Goal: Task Accomplishment & Management: Manage account settings

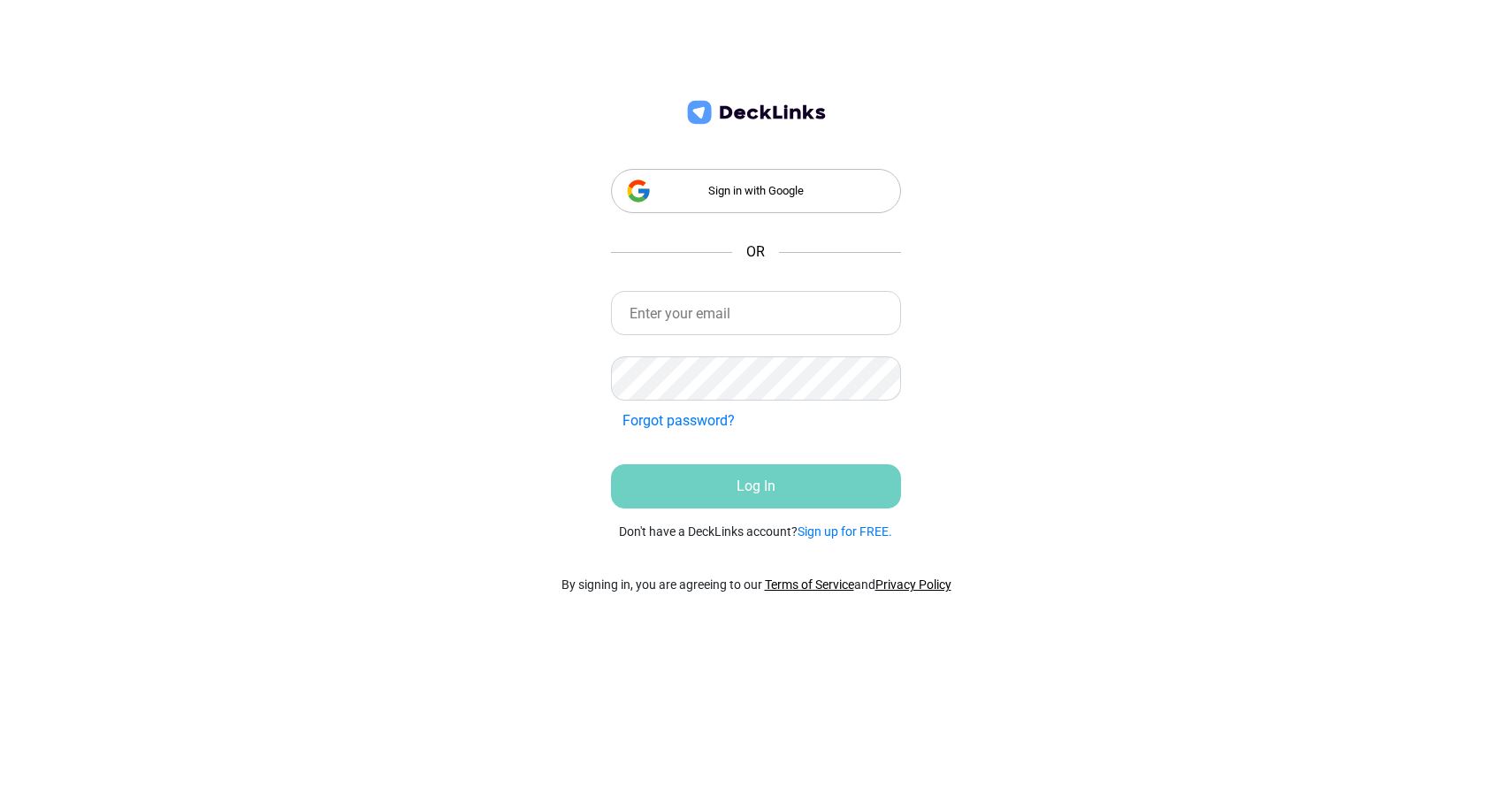
click at [752, 200] on div "Sign in with Google" at bounding box center [757, 191] width 291 height 45
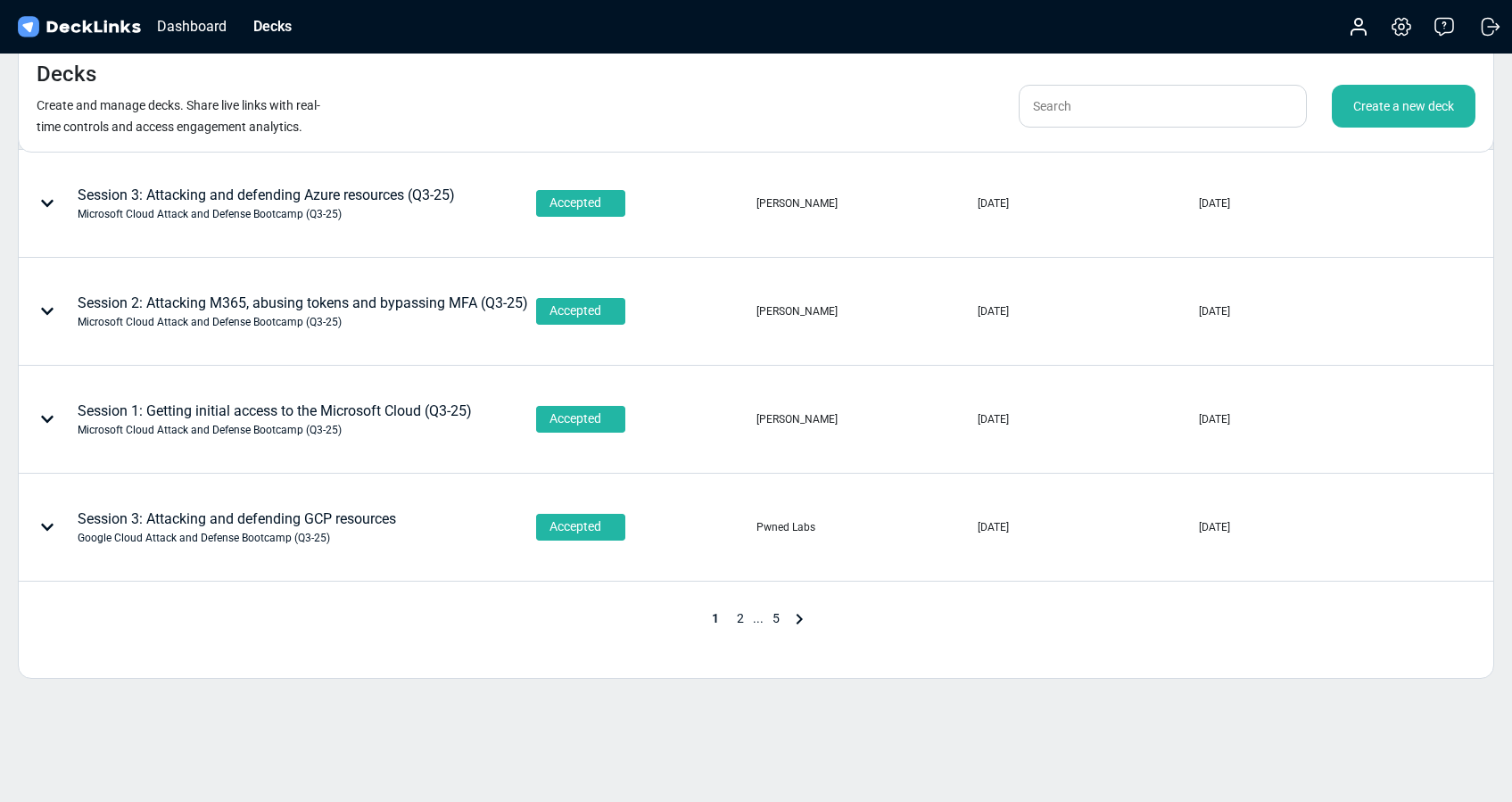
scroll to position [783, 0]
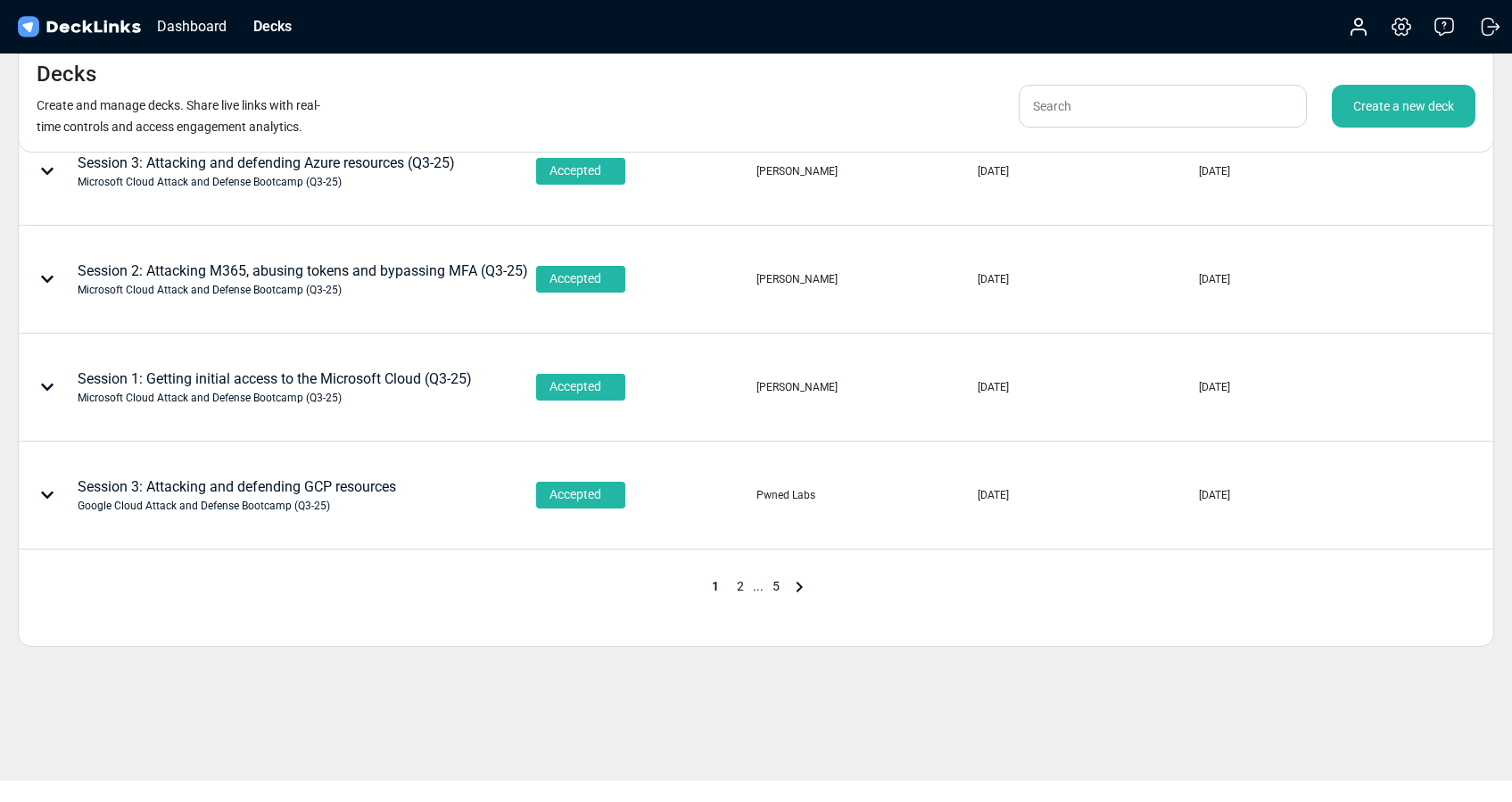
click at [737, 572] on div "All projects All projects Amazon Cloud Attack ad Defense Bootcamp (Q3-25) Amazo…" at bounding box center [756, 20] width 1477 height 1253
click at [736, 587] on span "2" at bounding box center [740, 586] width 25 height 14
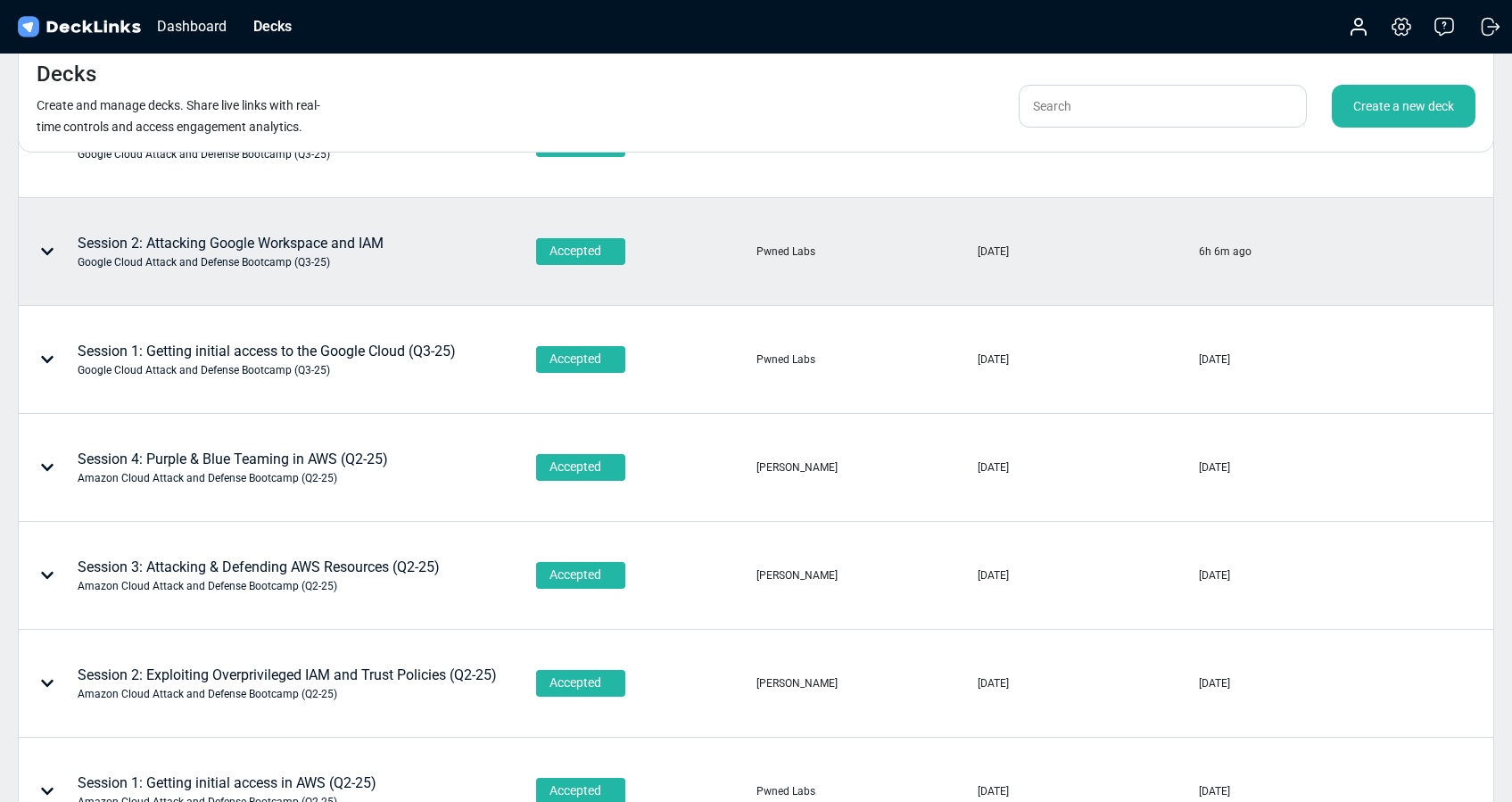
scroll to position [88, 0]
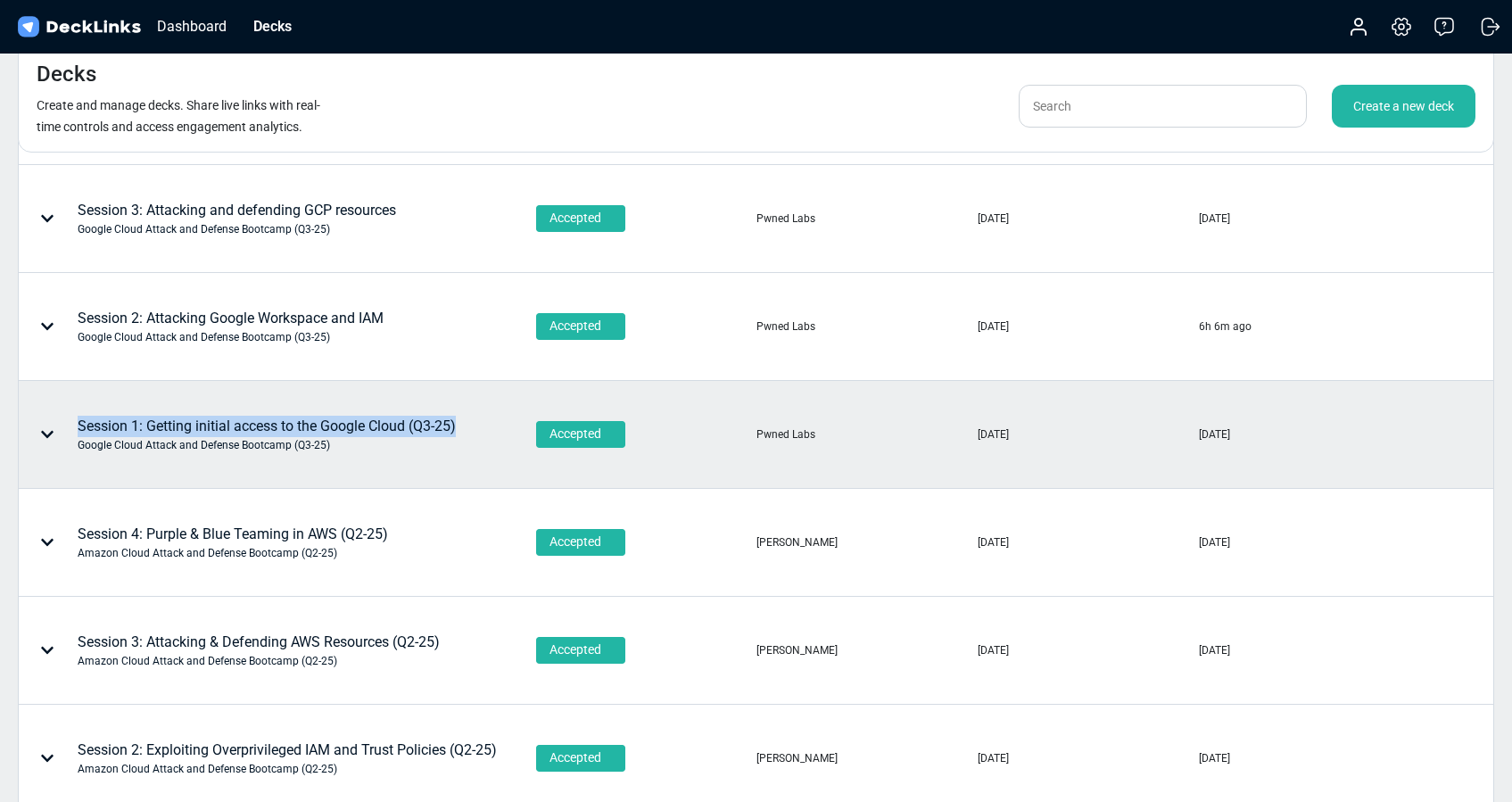
drag, startPoint x: 472, startPoint y: 425, endPoint x: 77, endPoint y: 418, distance: 395.1
click at [77, 418] on div "Session 1: Getting initial access to the Google Cloud (Q3-25) Google Cloud Atta…" at bounding box center [277, 434] width 515 height 105
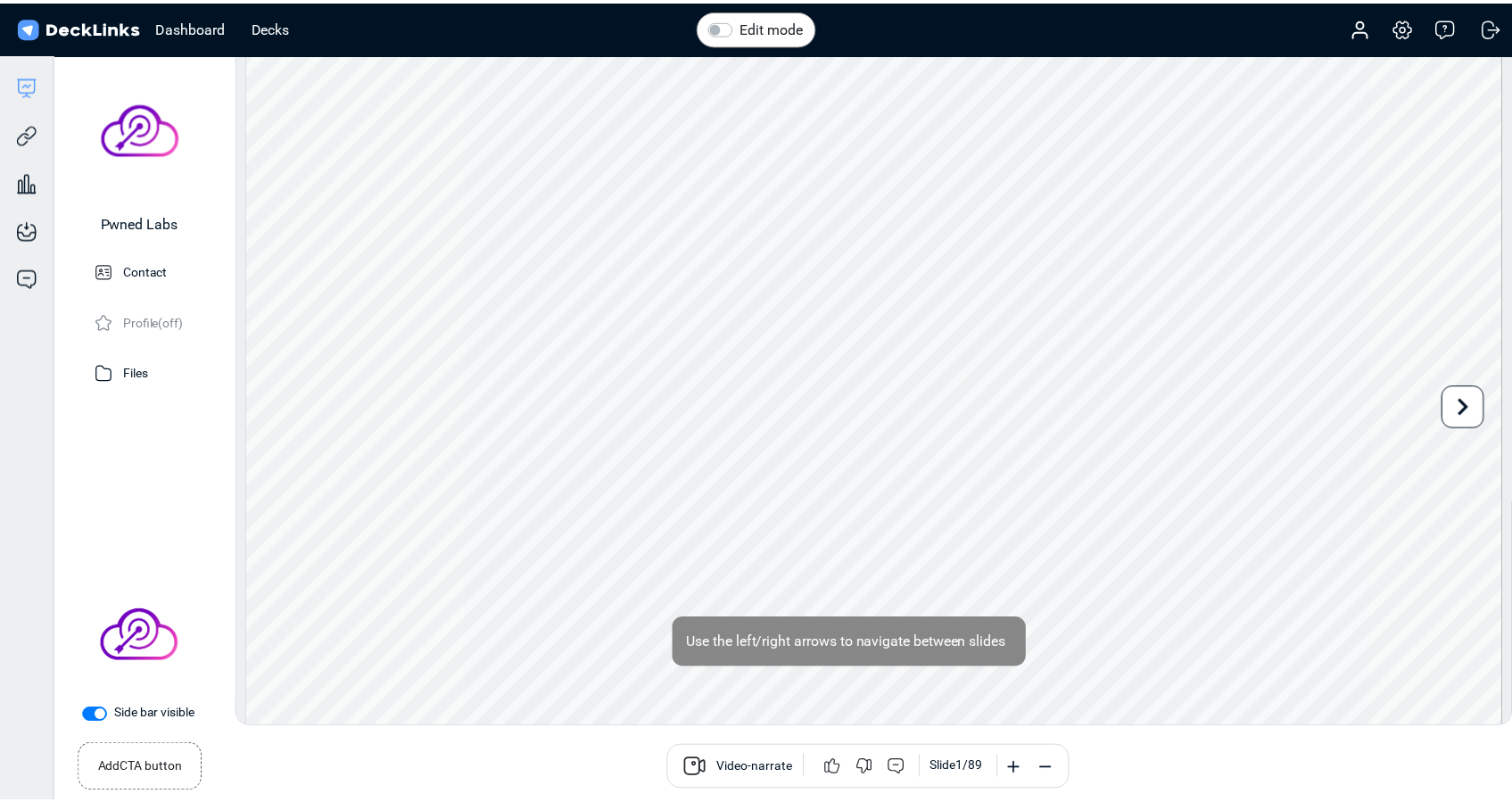
scroll to position [22, 0]
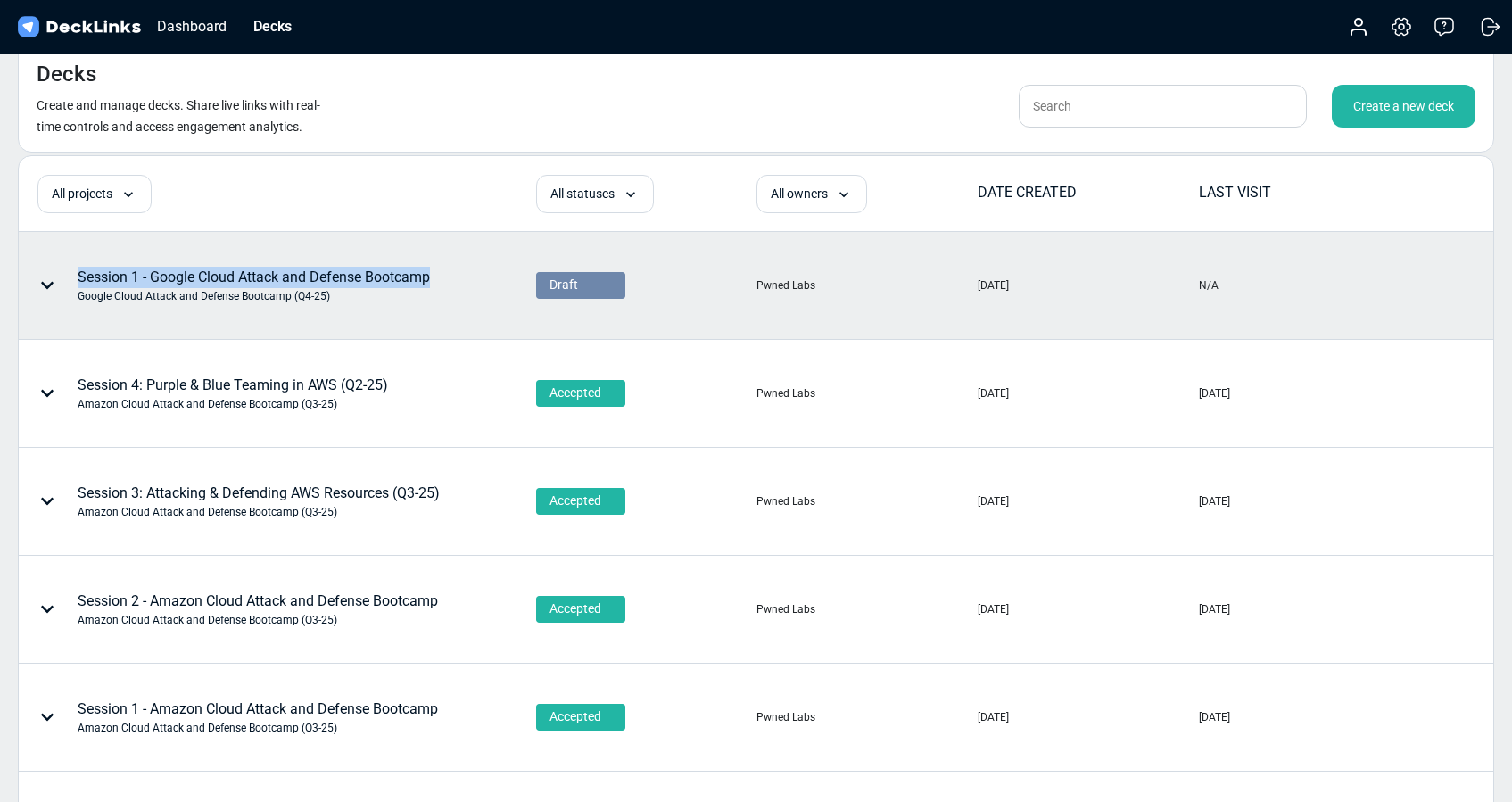
copy div "Session 1 - Google Cloud Attack and Defense Bootcamp"
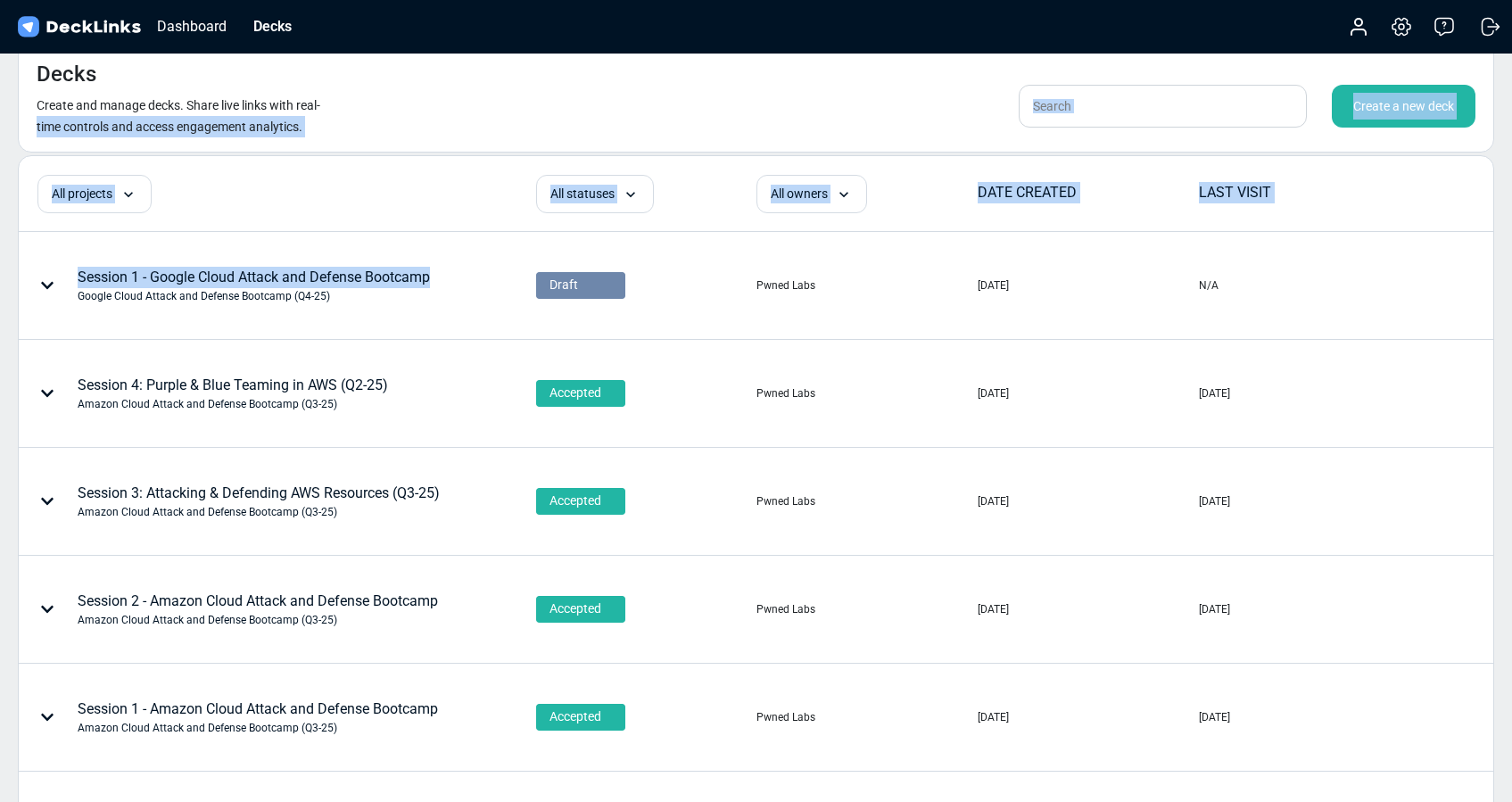
drag, startPoint x: 445, startPoint y: 276, endPoint x: 372, endPoint y: 115, distance: 176.8
click at [372, 115] on div "Decks Create and manage decks. Share live links with real-time controls and acc…" at bounding box center [756, 760] width 1512 height 1563
click at [451, 100] on div "Decks Create and manage decks. Share live links with real-time controls and acc…" at bounding box center [756, 98] width 1477 height 110
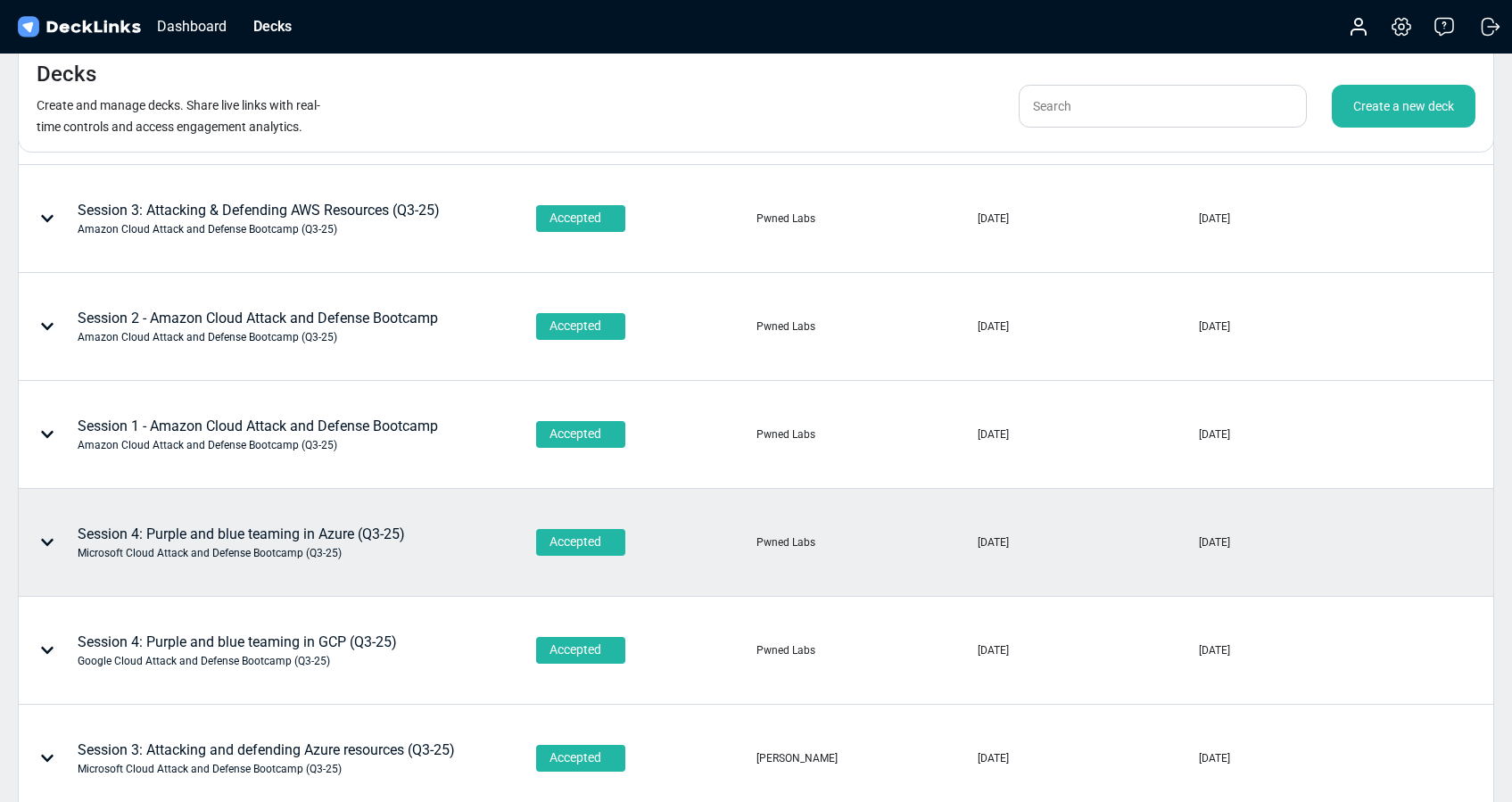
scroll to position [783, 0]
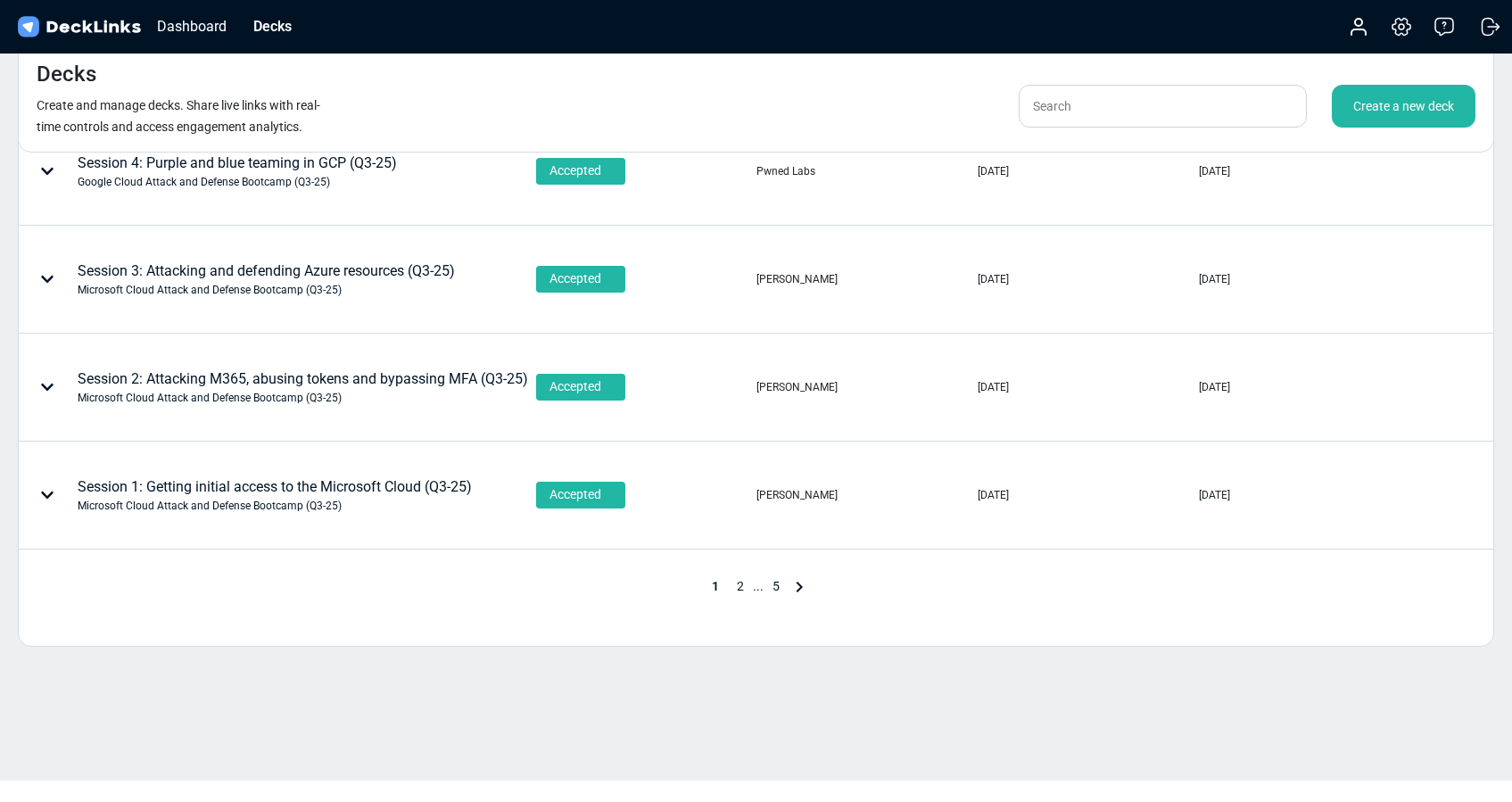
click at [738, 584] on span "2" at bounding box center [740, 586] width 25 height 14
click at [759, 583] on span "3" at bounding box center [764, 586] width 25 height 14
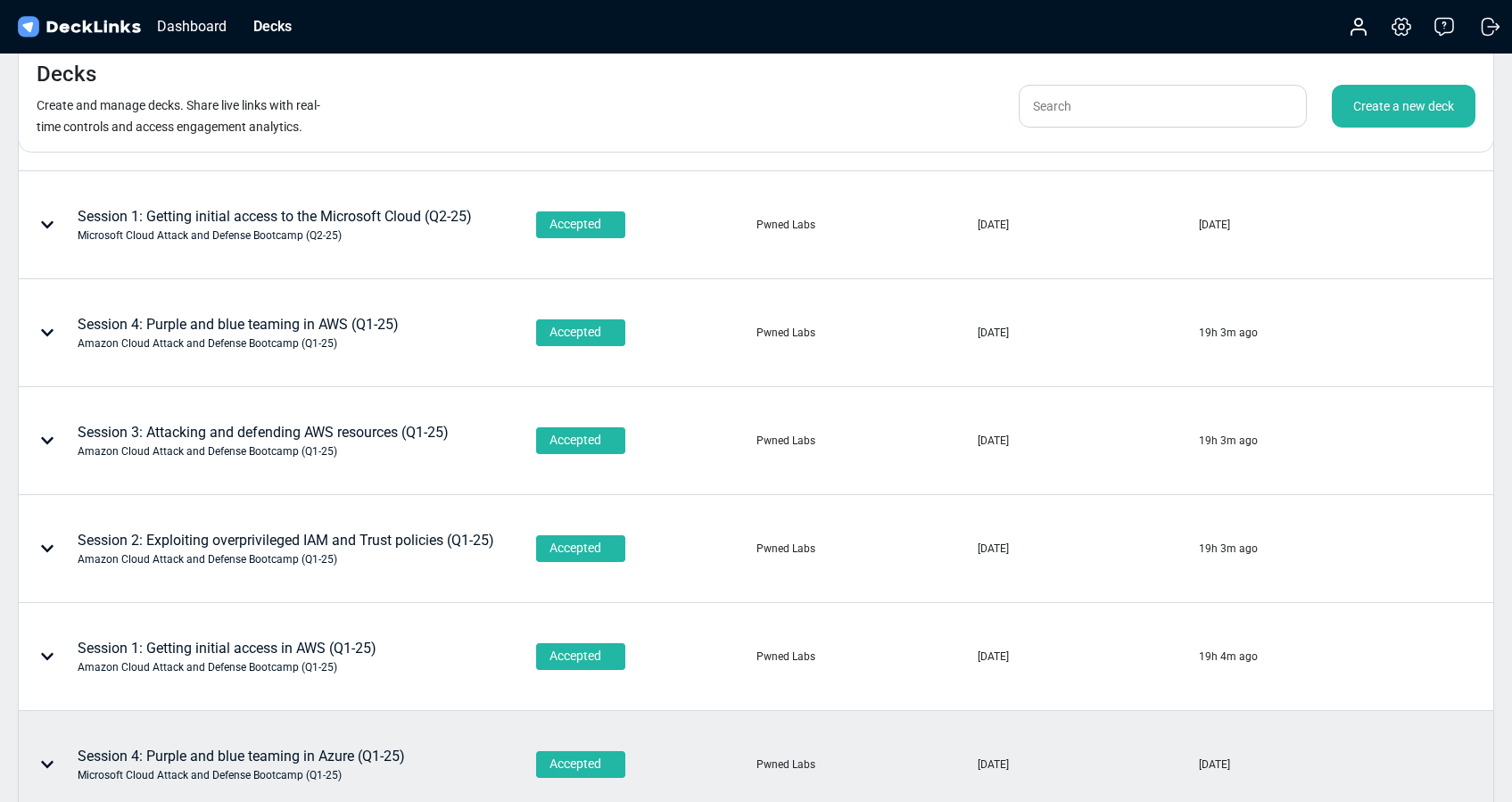
scroll to position [0, 0]
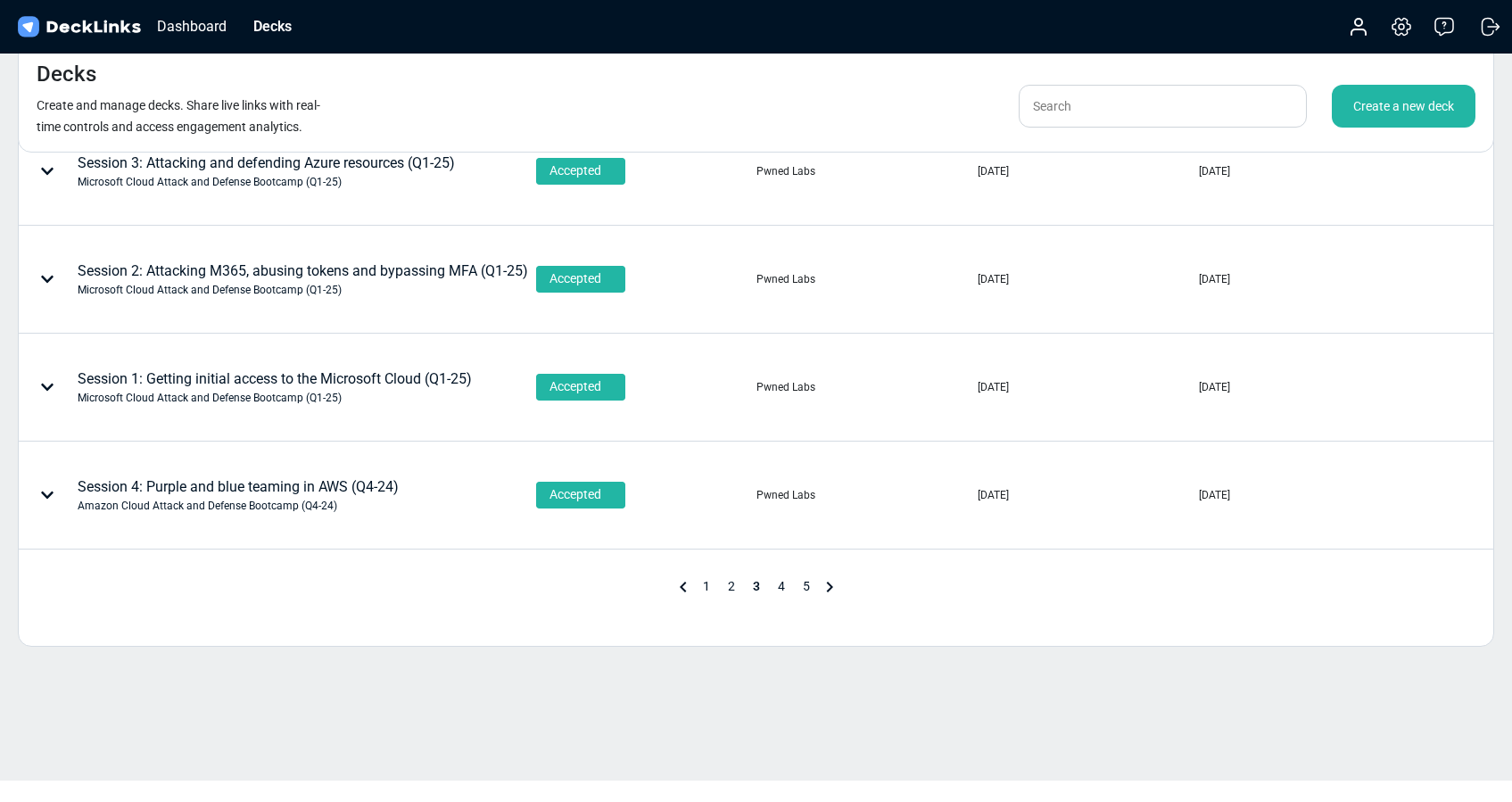
click at [729, 589] on span "2" at bounding box center [732, 586] width 25 height 14
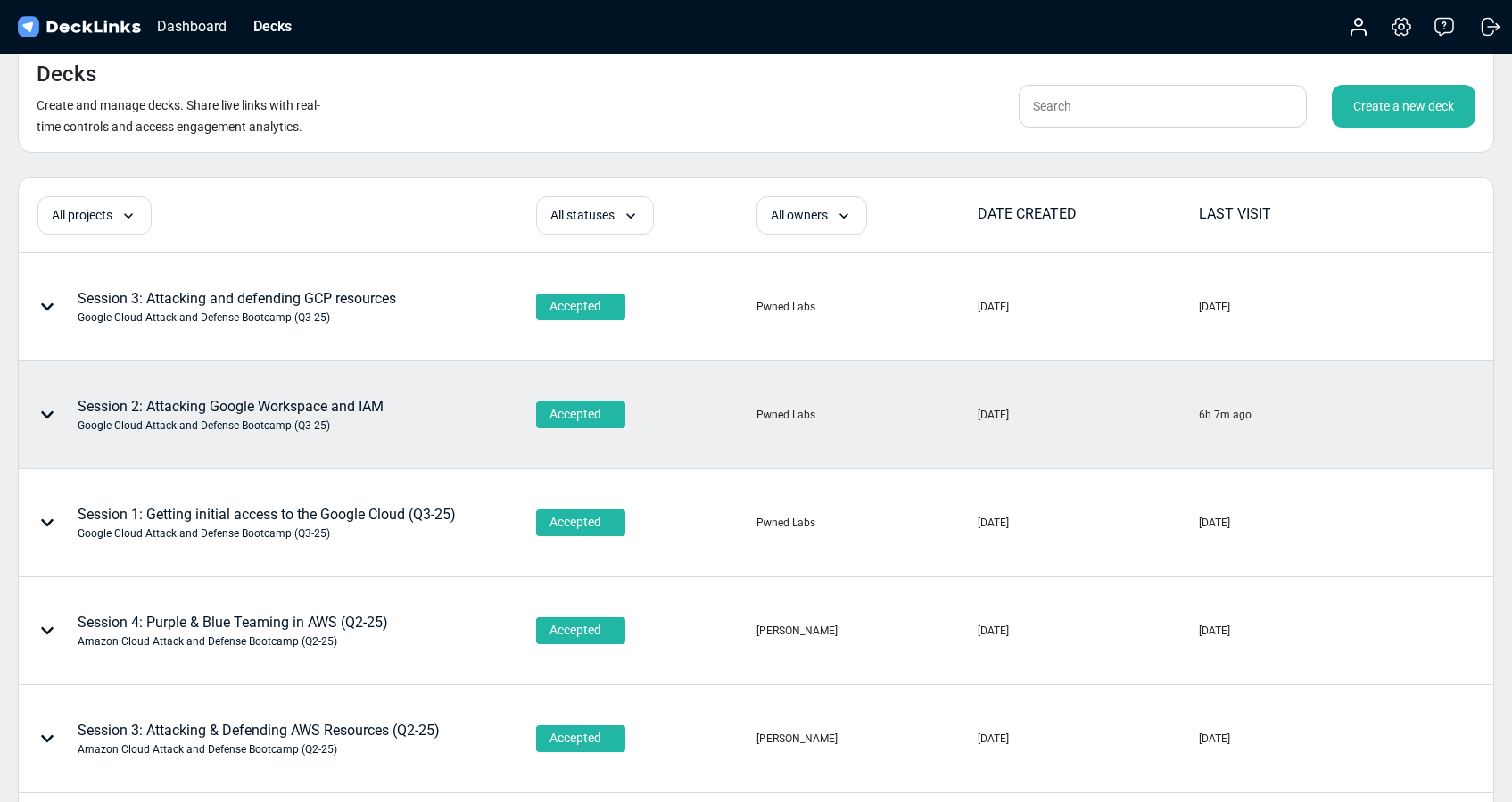
click at [41, 416] on icon at bounding box center [48, 415] width 14 height 14
click at [154, 411] on div "Edit deck name" at bounding box center [151, 407] width 147 height 36
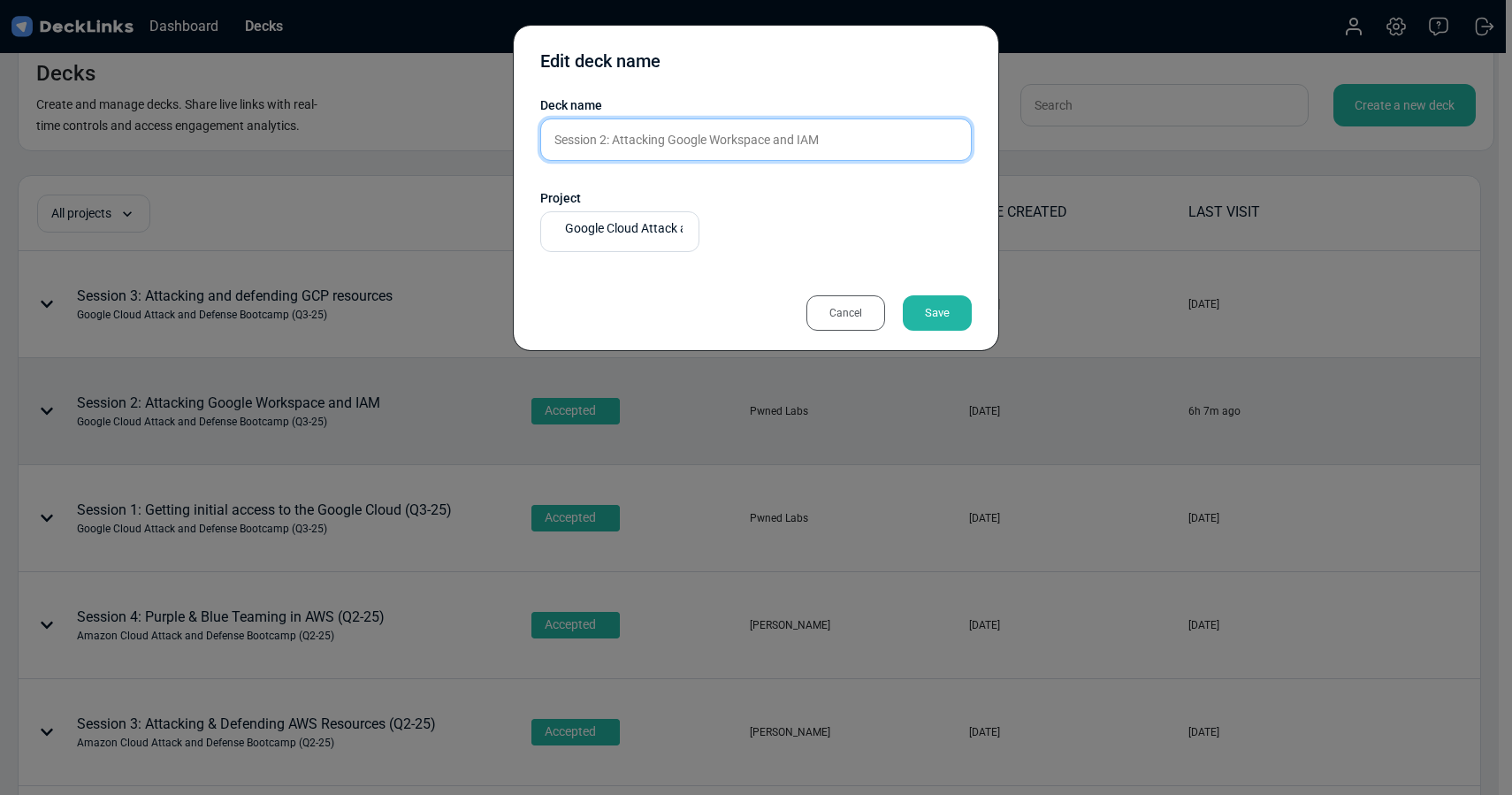
click at [857, 139] on input "Session 2: Attacking Google Workspace and IAM" at bounding box center [755, 140] width 431 height 43
type input "Session 2: Attacking Google Workspace and IAM (Q3-25)"
click at [936, 313] on div "Save" at bounding box center [937, 313] width 69 height 36
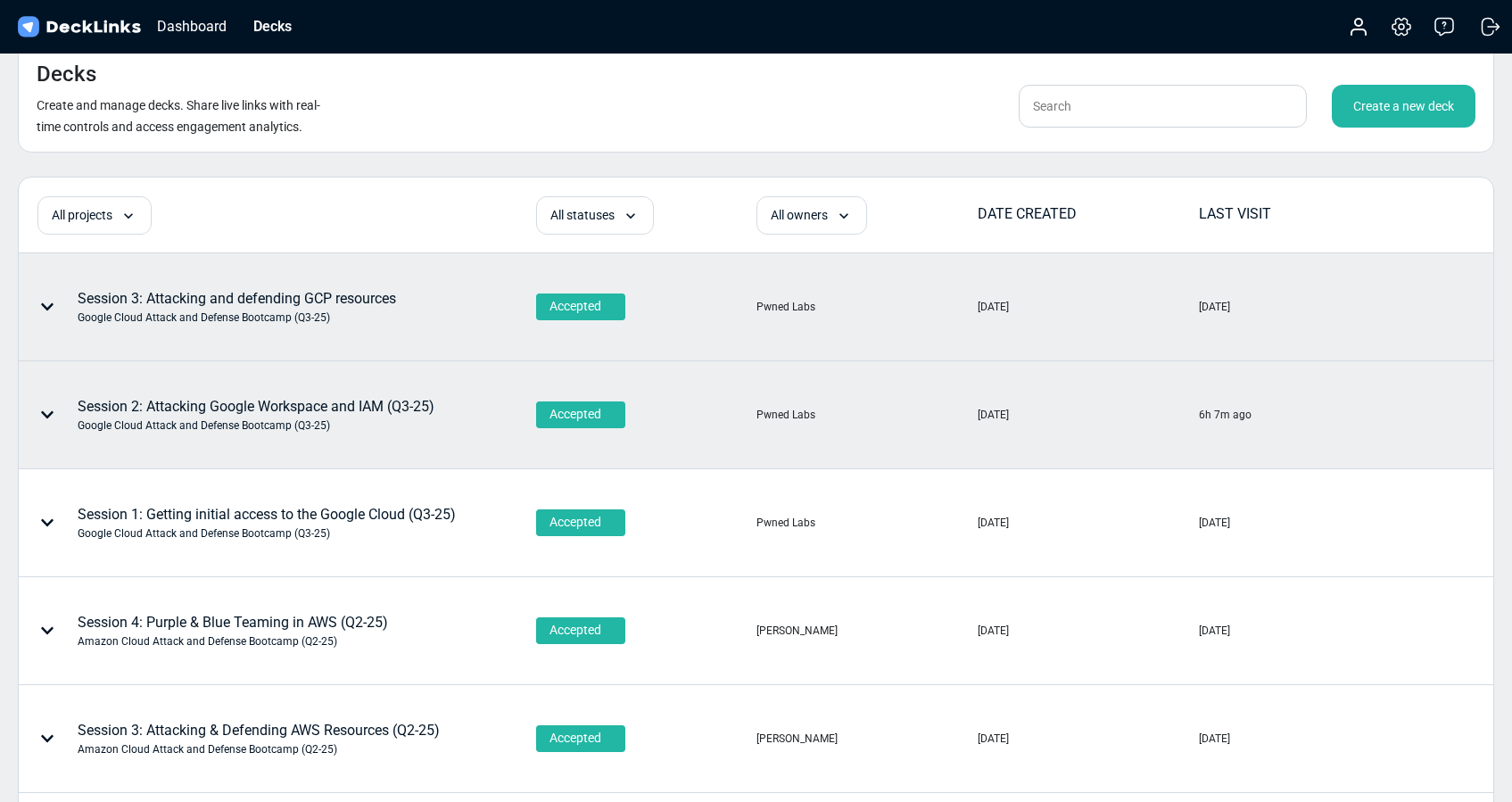
click at [43, 303] on icon at bounding box center [48, 307] width 14 height 14
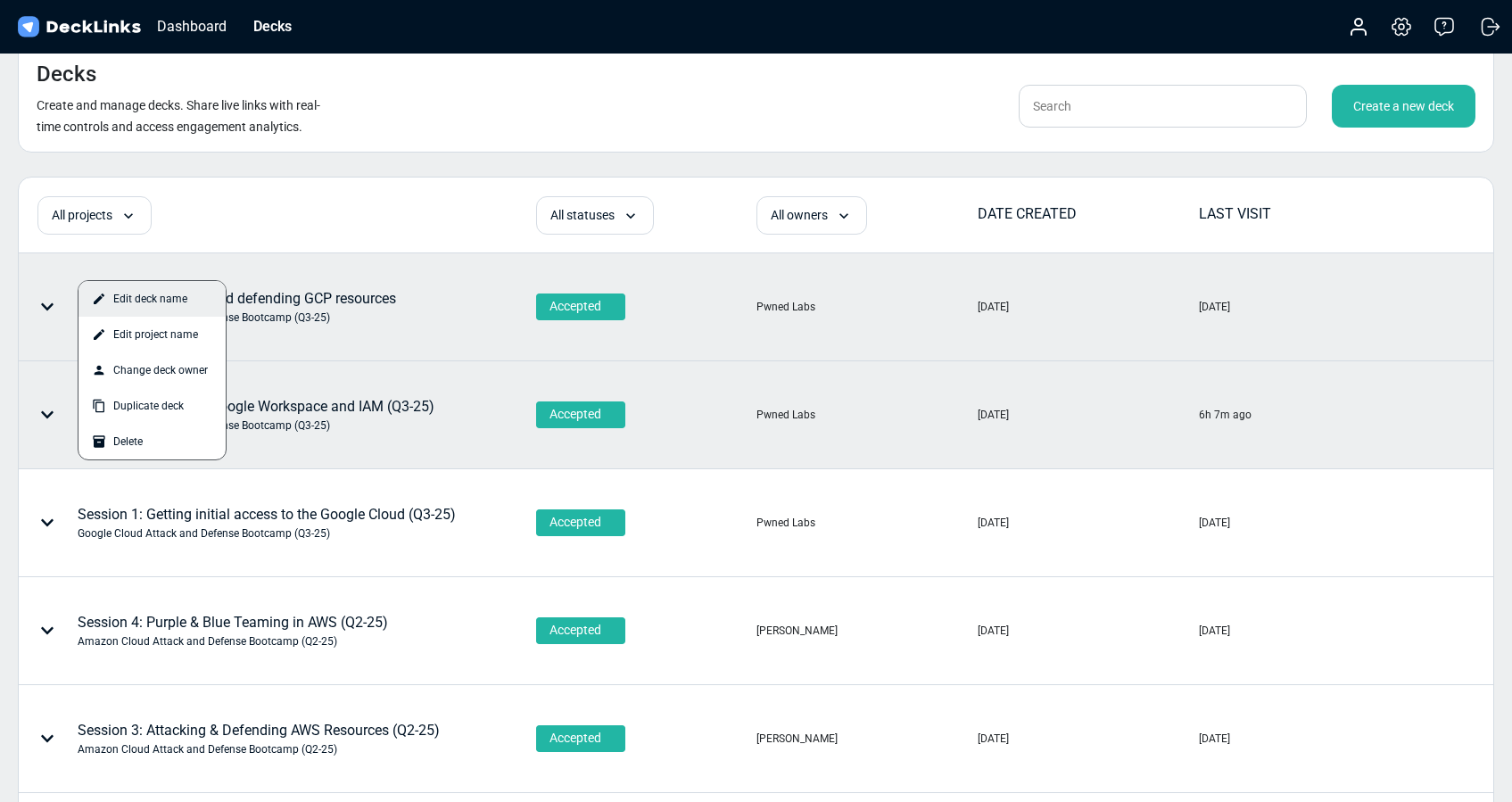
click at [162, 297] on div "Edit deck name" at bounding box center [151, 299] width 147 height 36
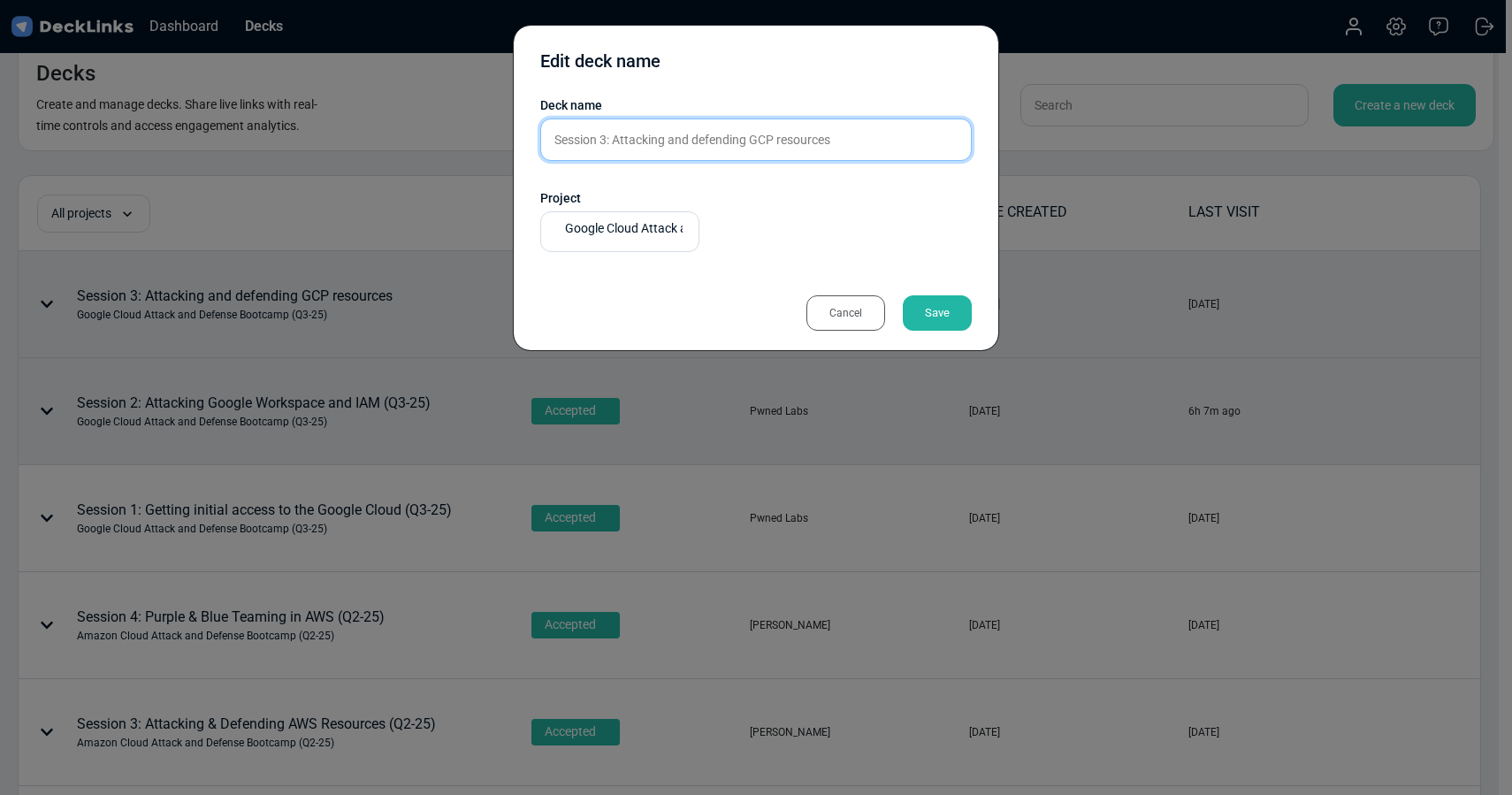
click at [858, 135] on input "Session 3: Attacking and defending GCP resources" at bounding box center [755, 140] width 431 height 43
type input "Session 3: Attacking and defending GCP resources (Q3-25)"
click at [926, 311] on div "Save" at bounding box center [937, 313] width 69 height 36
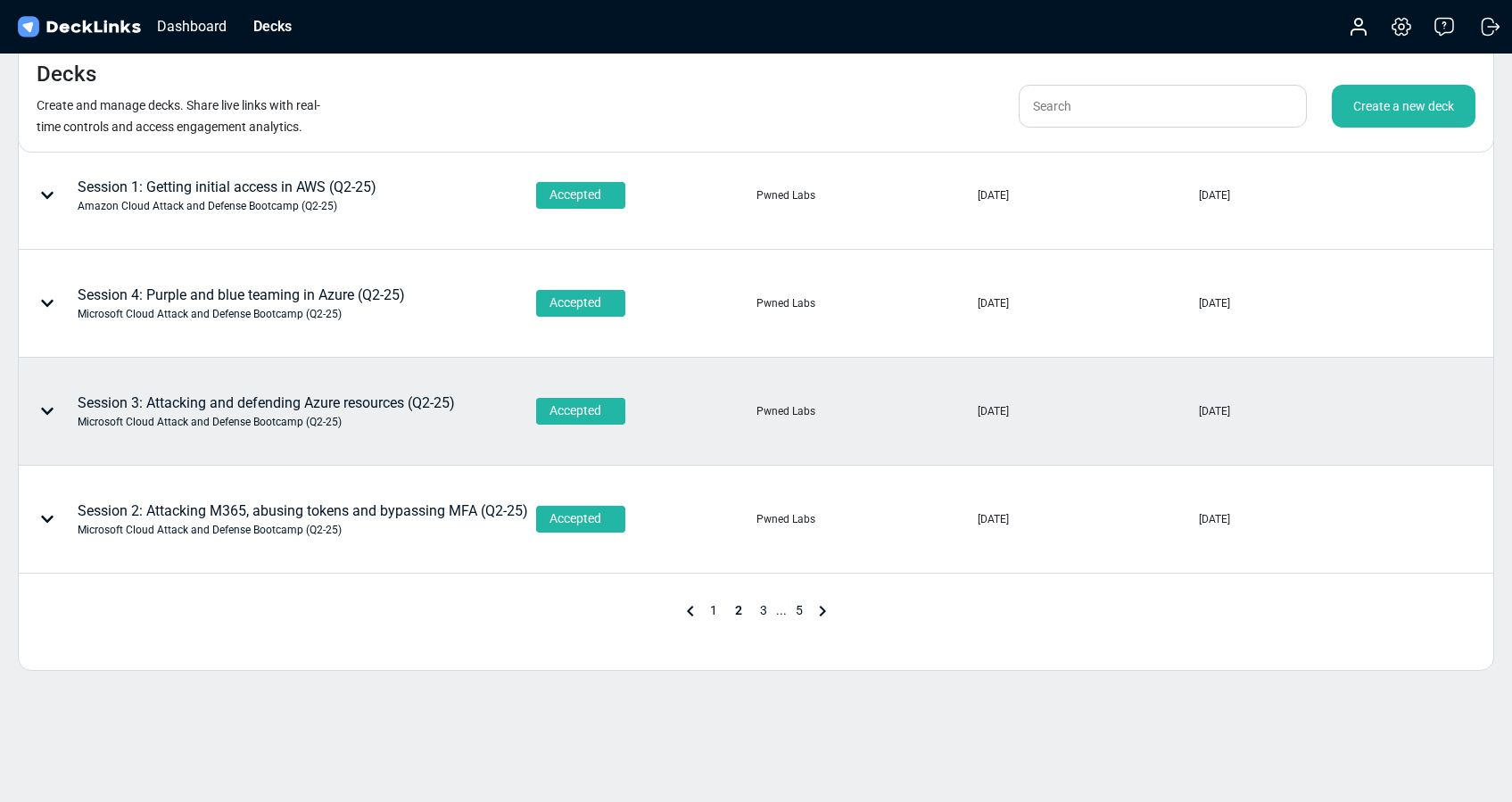
scroll to position [783, 0]
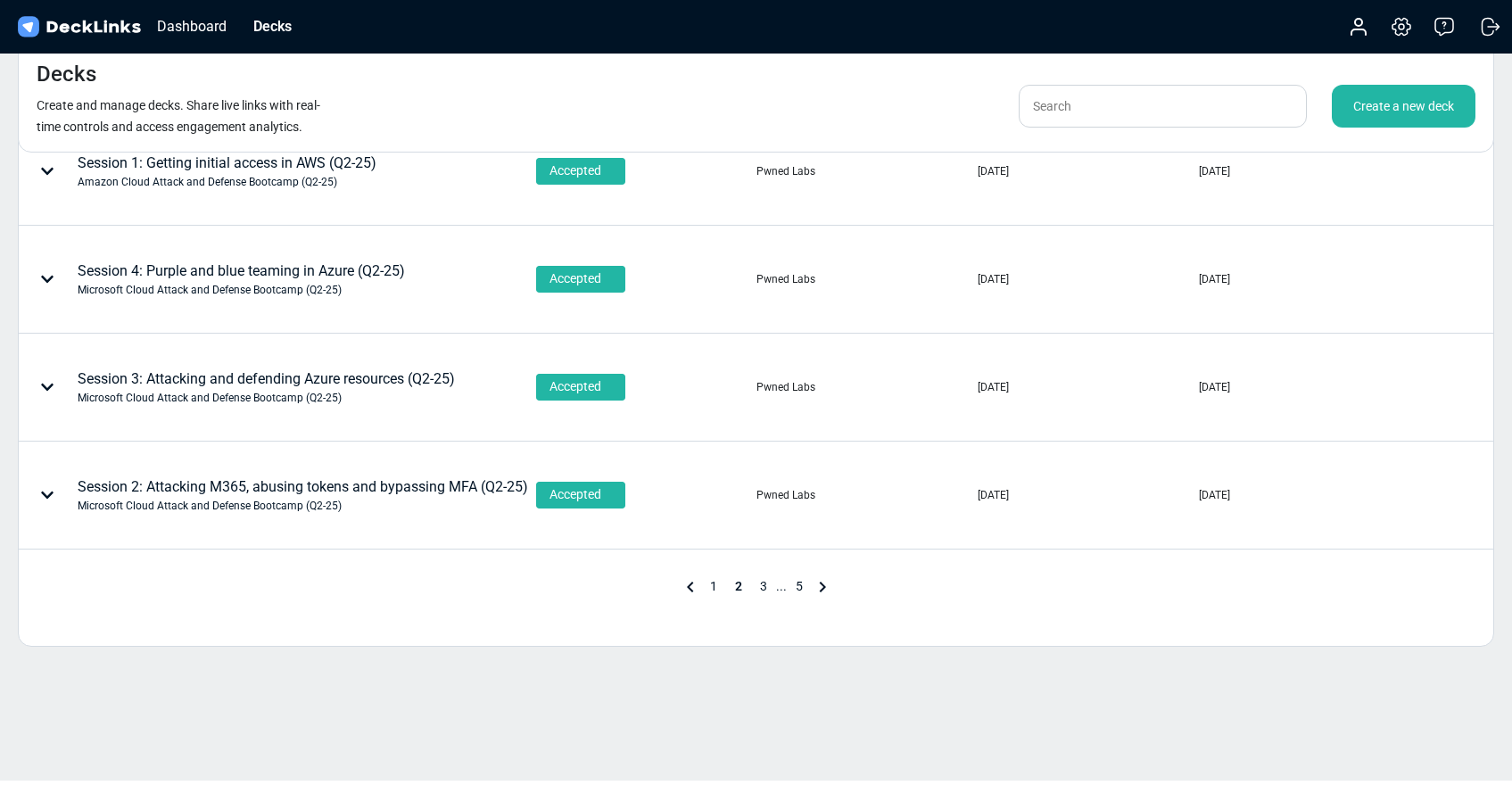
click at [712, 589] on span "1" at bounding box center [714, 586] width 25 height 14
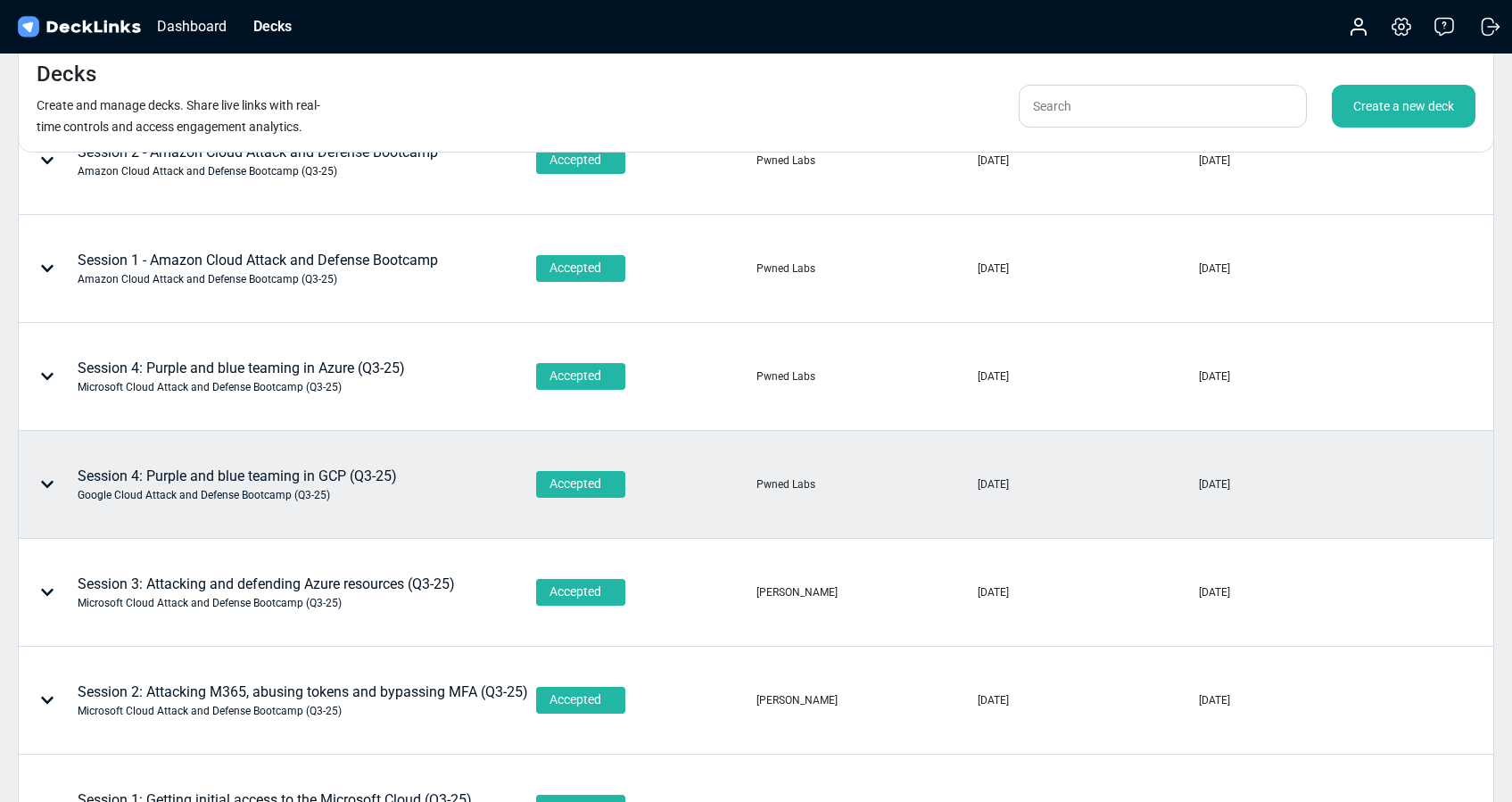
scroll to position [227, 0]
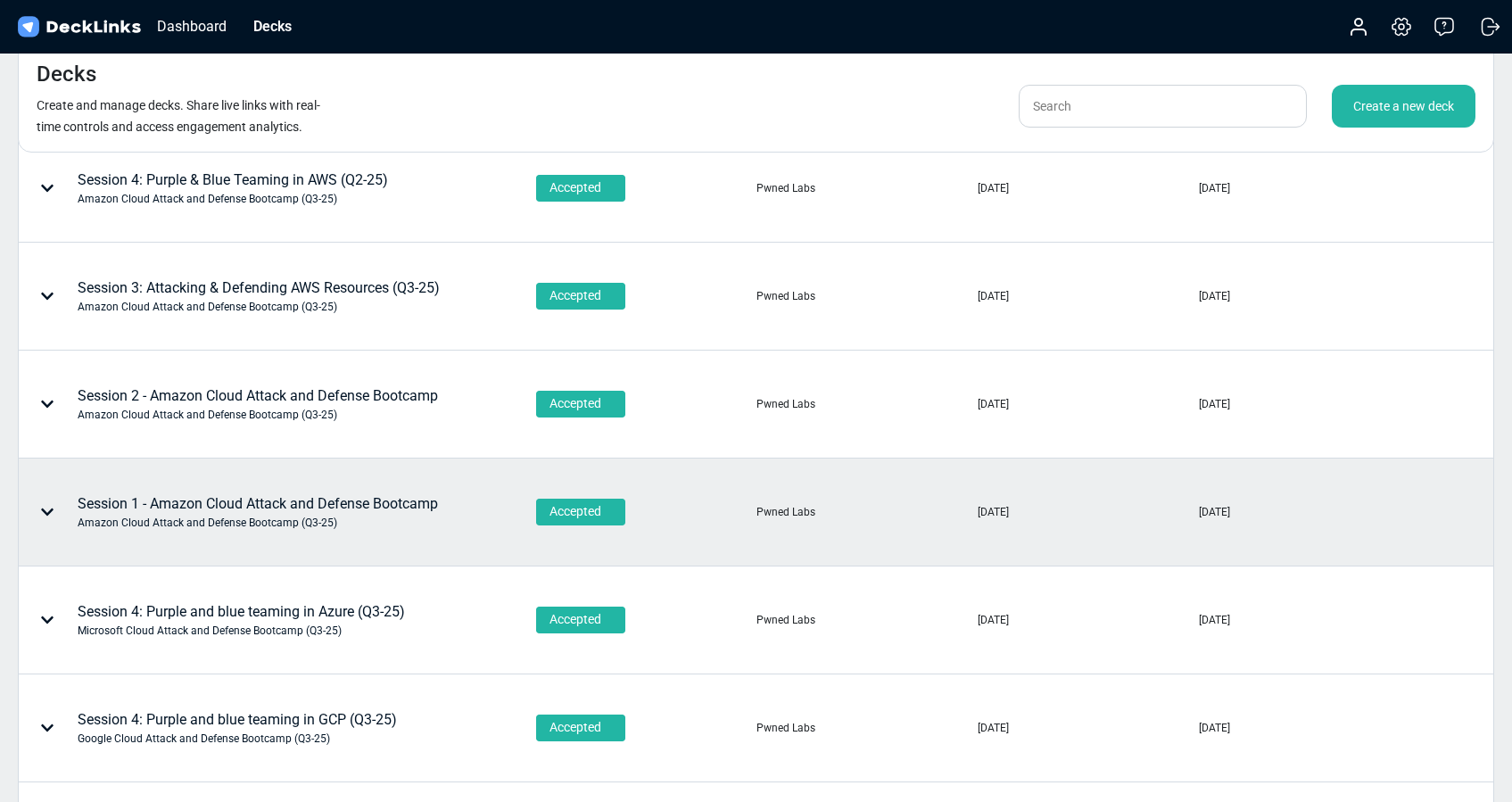
click at [46, 510] on icon at bounding box center [48, 512] width 14 height 14
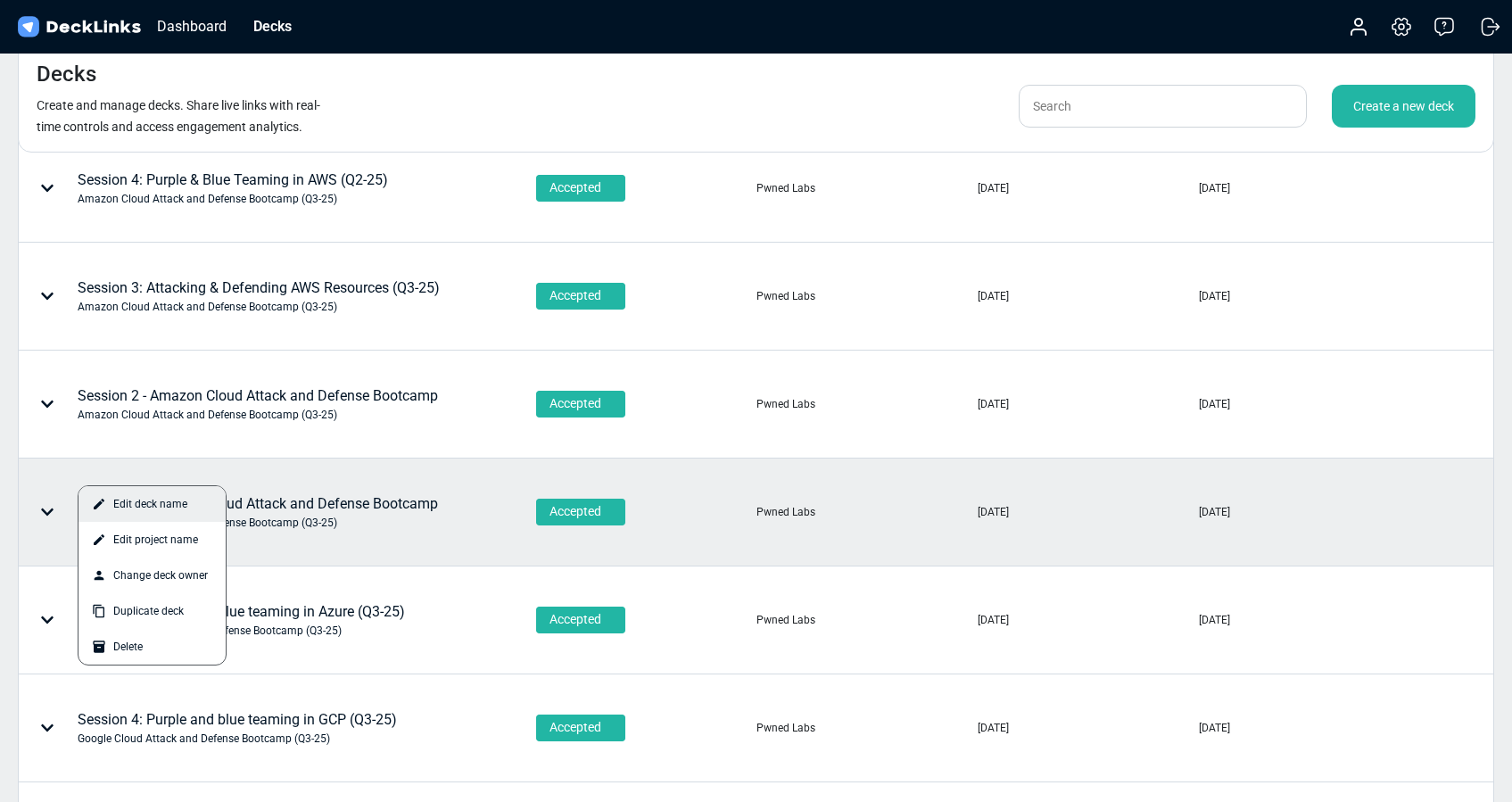
click at [147, 506] on div "Edit deck name" at bounding box center [151, 504] width 147 height 36
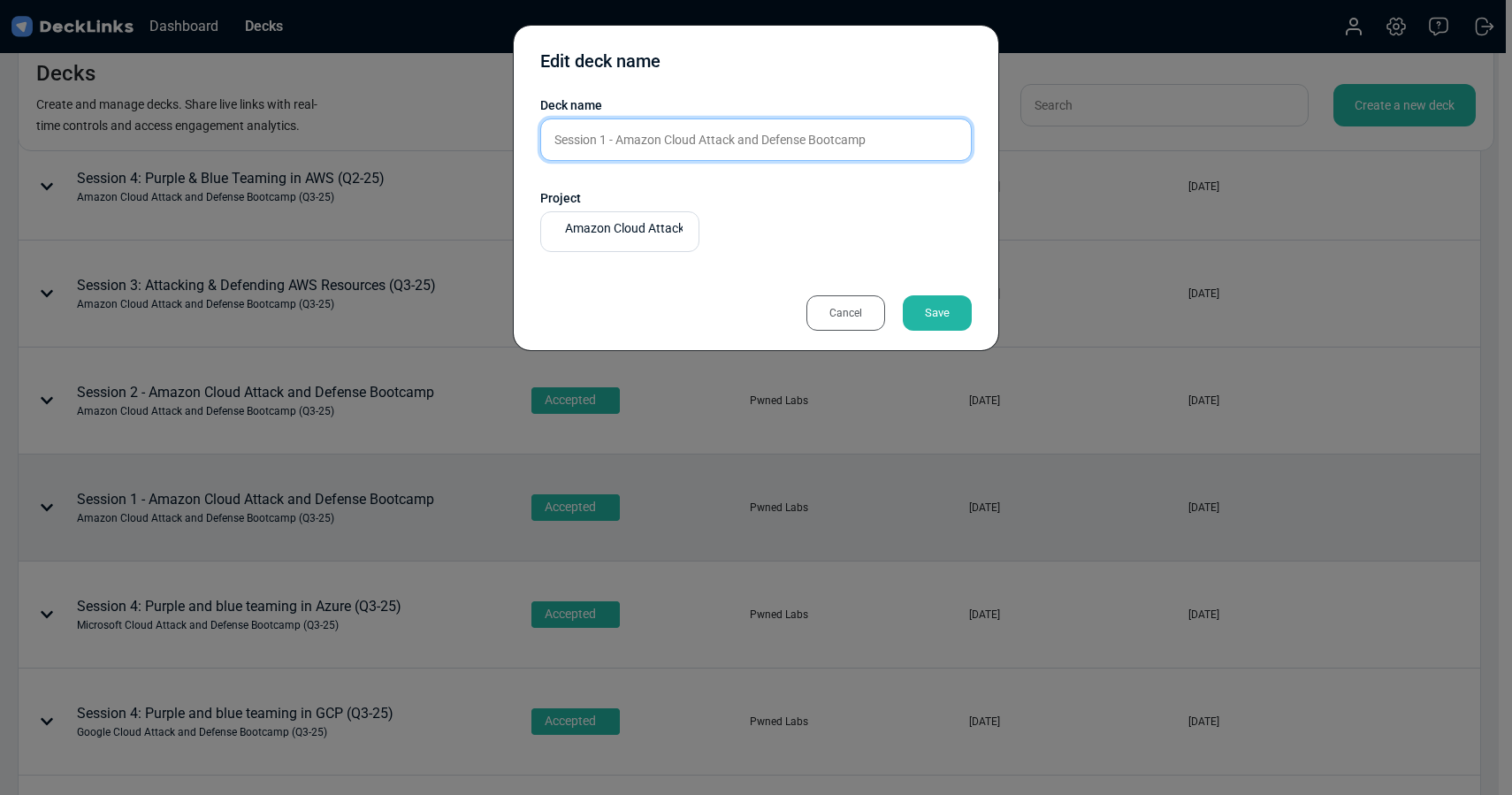
click at [918, 139] on input "Session 1 - Amazon Cloud Attack and Defense Bootcamp" at bounding box center [755, 140] width 431 height 43
type input "Session 1 - Amazon Cloud Attack and Defense Bootcamp (Q3-25)"
click at [940, 311] on div "Save" at bounding box center [937, 313] width 69 height 36
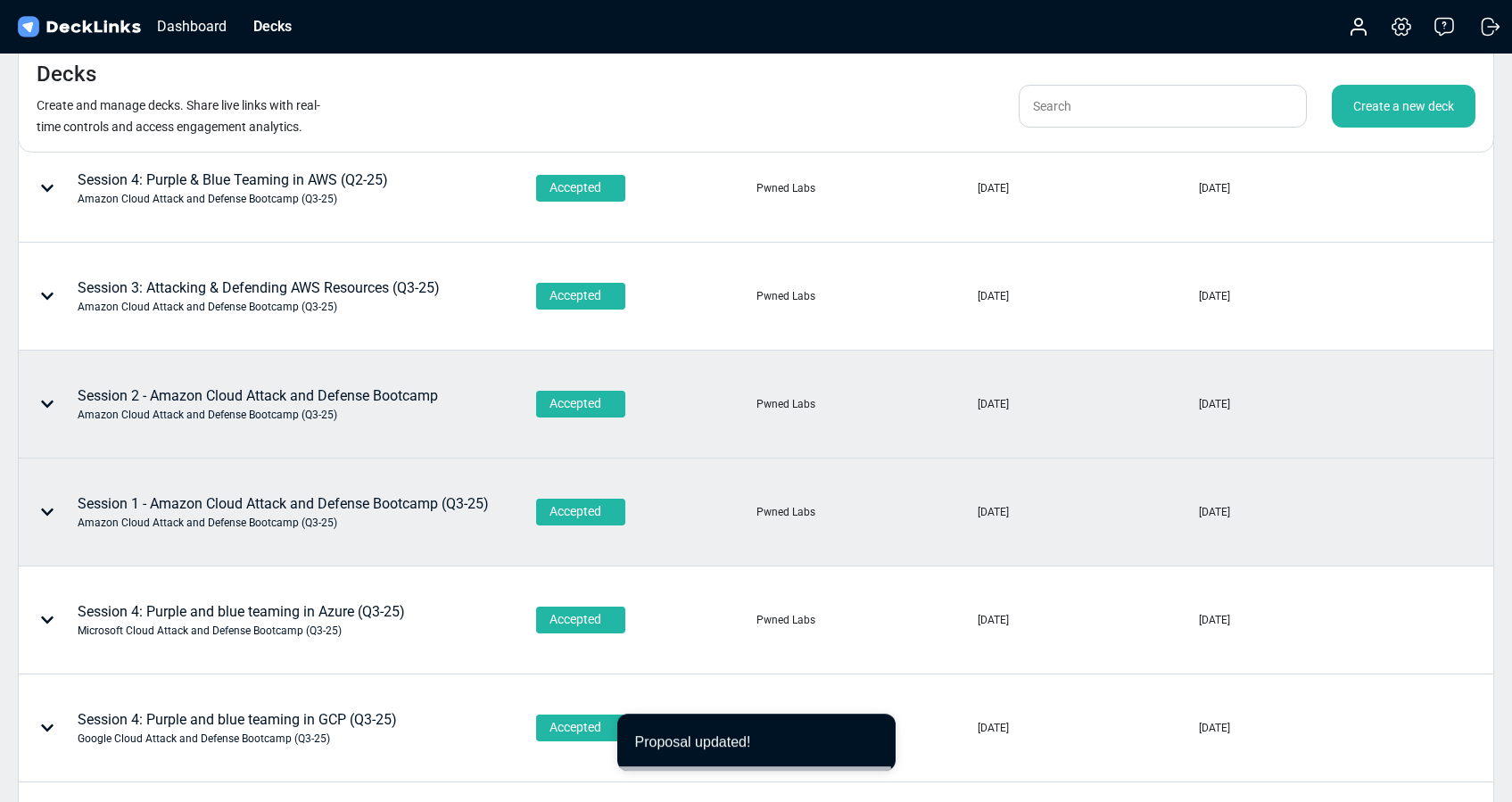
click at [46, 400] on icon at bounding box center [48, 404] width 14 height 14
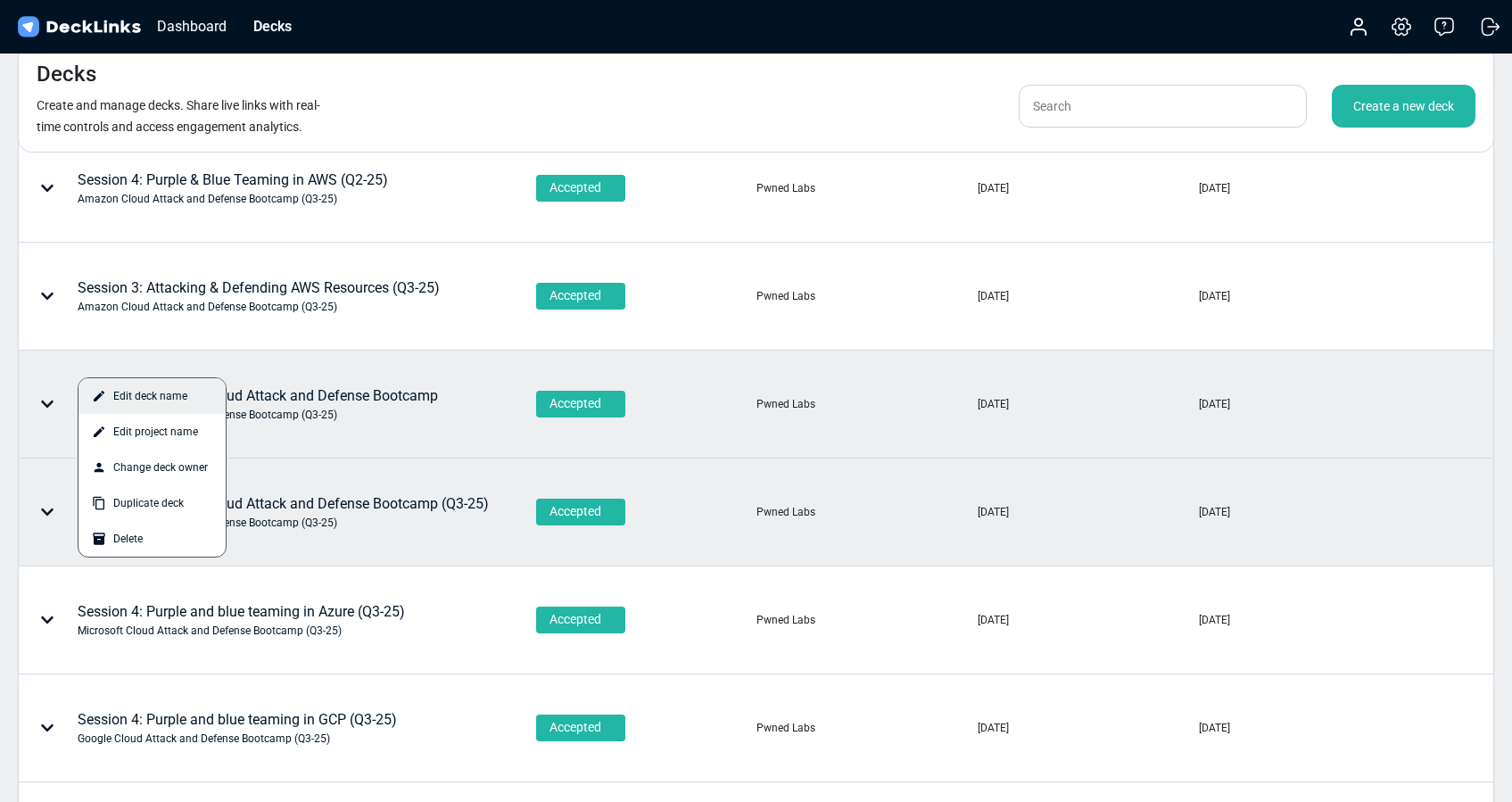
click at [133, 397] on div "Edit deck name" at bounding box center [151, 396] width 147 height 36
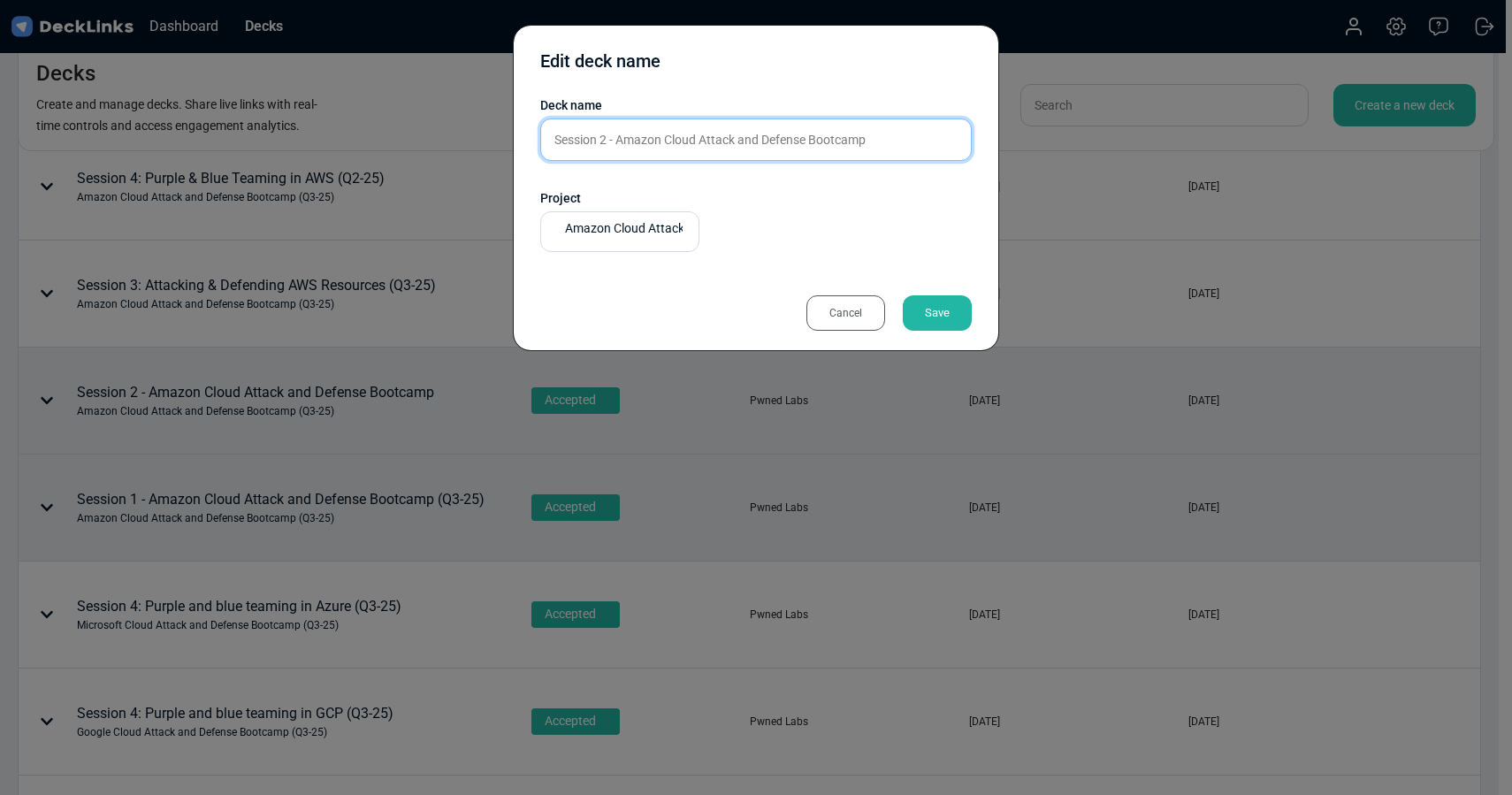
click at [892, 142] on input "Session 2 - Amazon Cloud Attack and Defense Bootcamp" at bounding box center [755, 140] width 431 height 43
type input "Session 2 - Amazon Cloud Attack and Defense Bootcamp (Q3-25)"
click at [935, 313] on div "Save" at bounding box center [937, 313] width 69 height 36
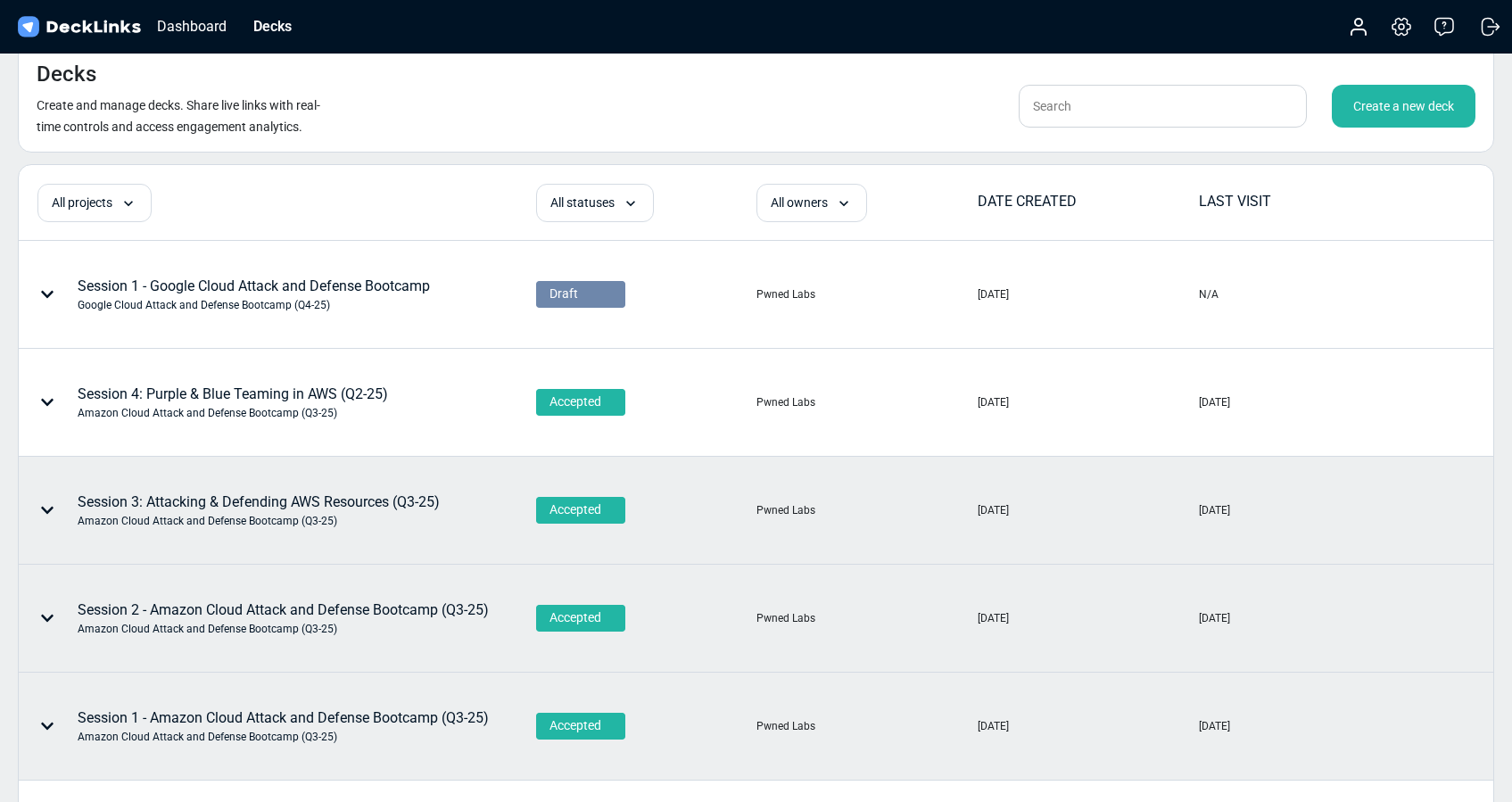
scroll to position [0, 0]
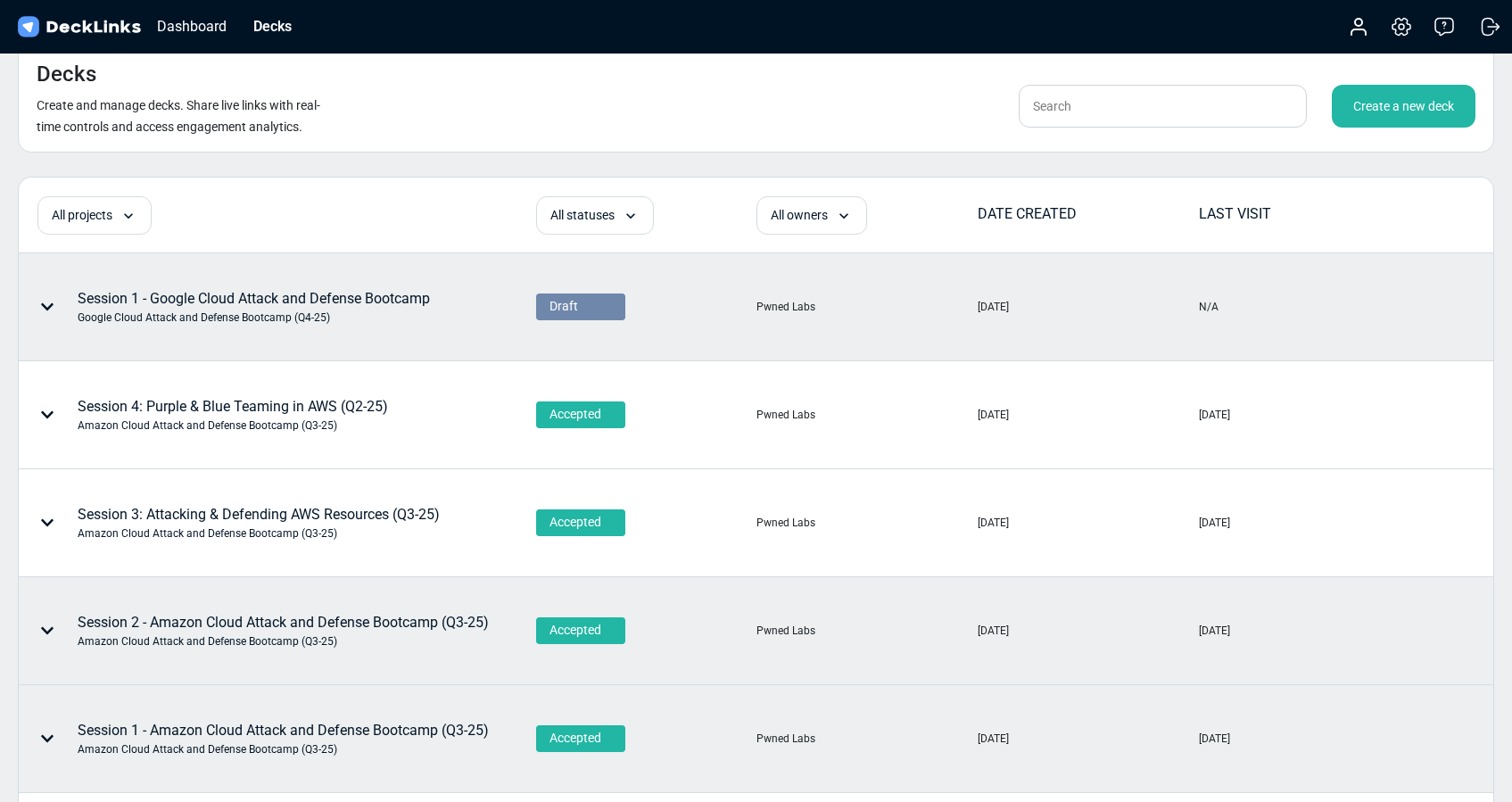
click at [47, 300] on icon at bounding box center [48, 307] width 14 height 14
click at [148, 302] on div "Edit deck name" at bounding box center [151, 299] width 147 height 36
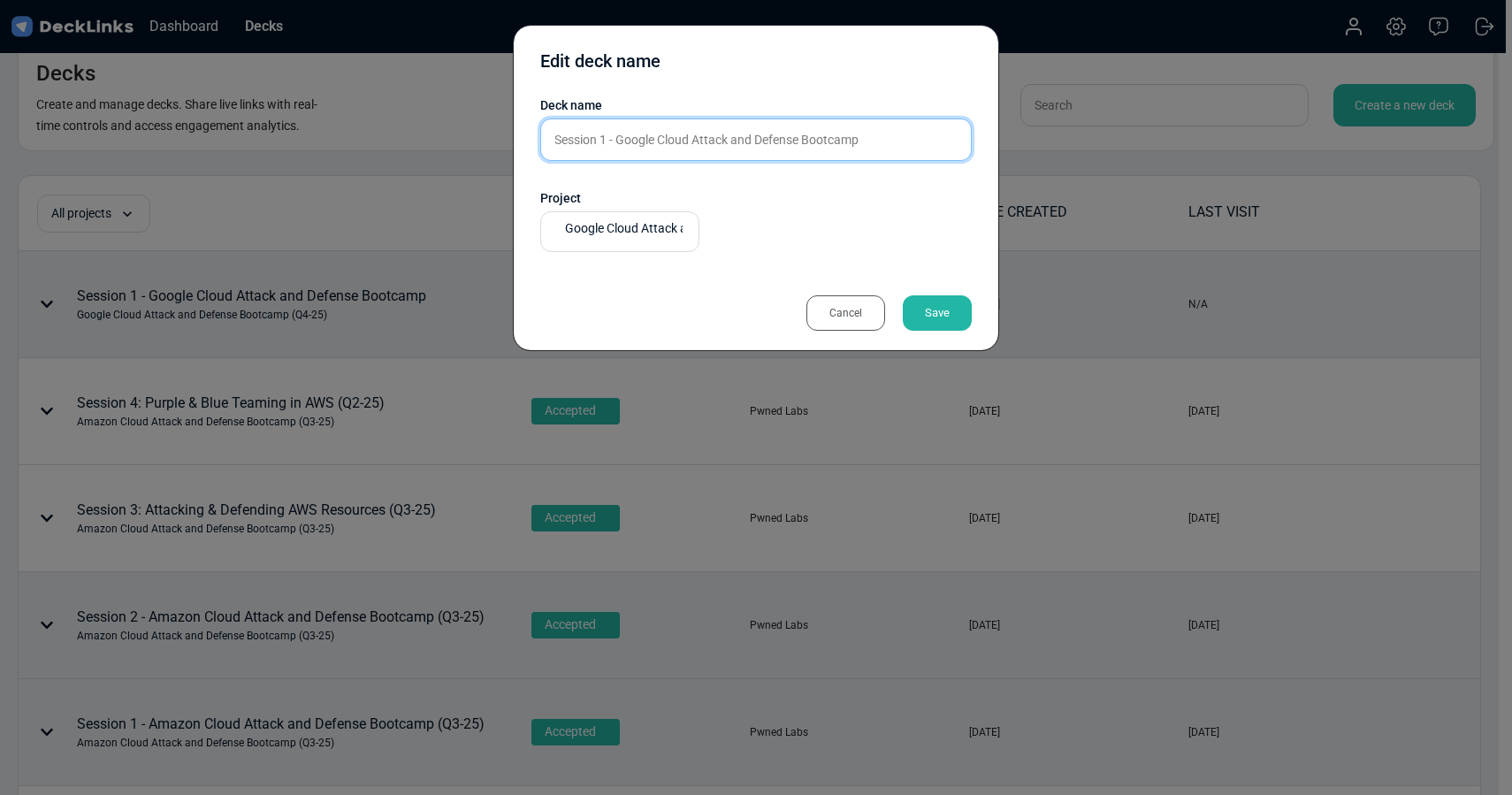
click at [914, 150] on input "Session 1 - Google Cloud Attack and Defense Bootcamp" at bounding box center [755, 140] width 431 height 43
type input "Session 1 - Google Cloud Attack and Defense Bootcamp (Q3-25)"
click at [944, 313] on div "Save" at bounding box center [937, 313] width 69 height 36
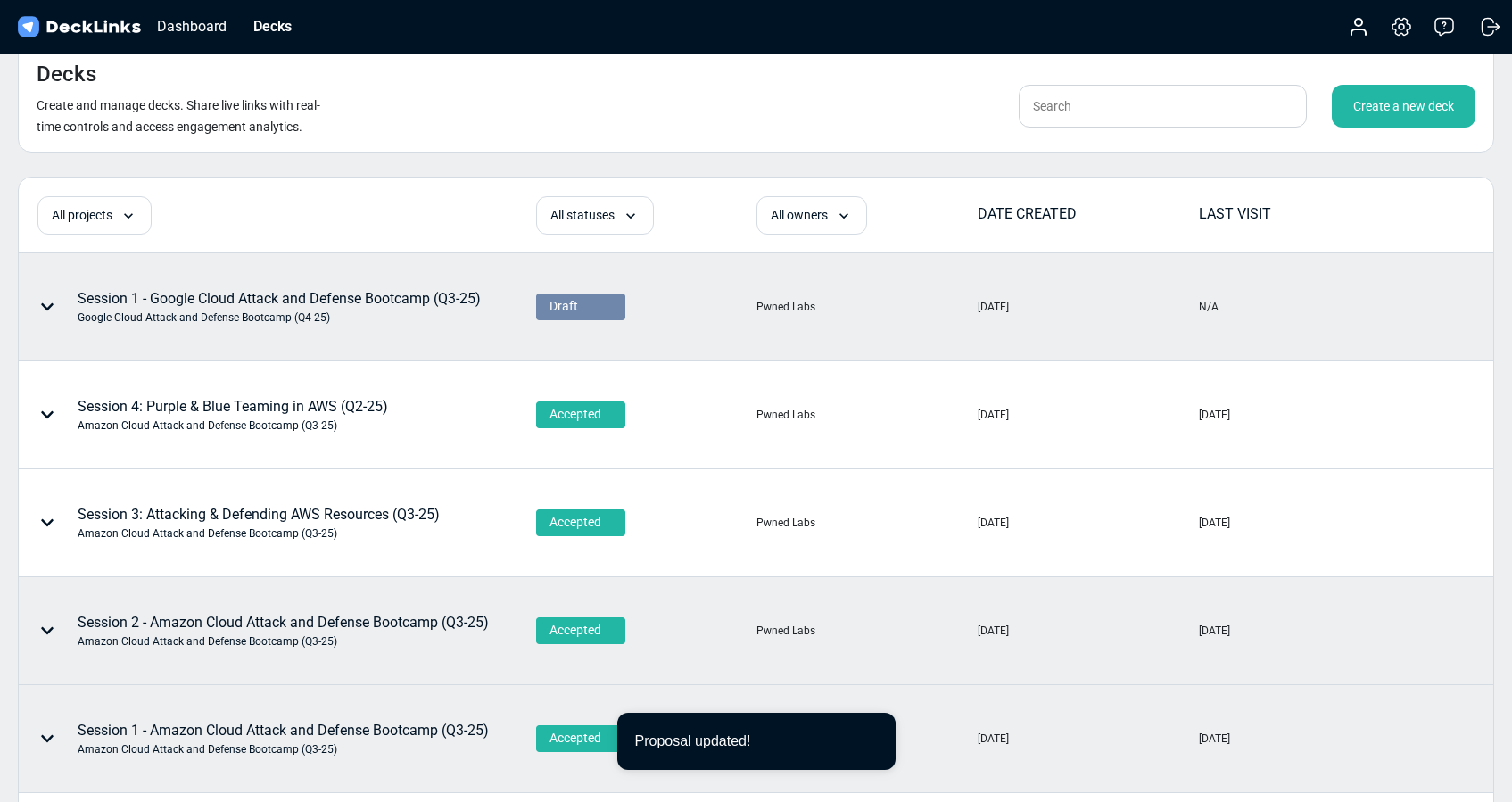
click at [603, 304] on div "Draft" at bounding box center [580, 306] width 62 height 19
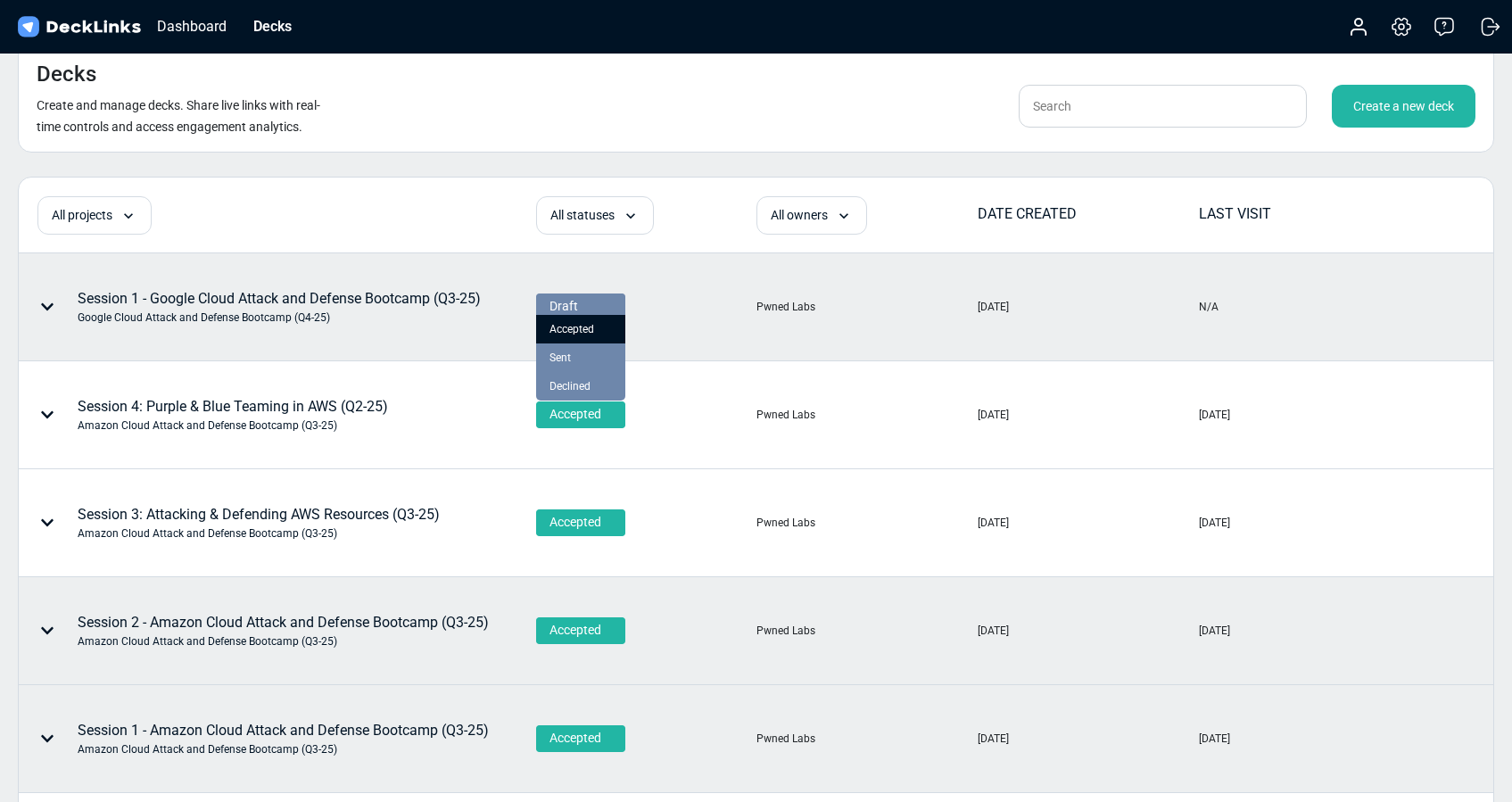
click at [598, 332] on div "Accepted" at bounding box center [580, 329] width 62 height 16
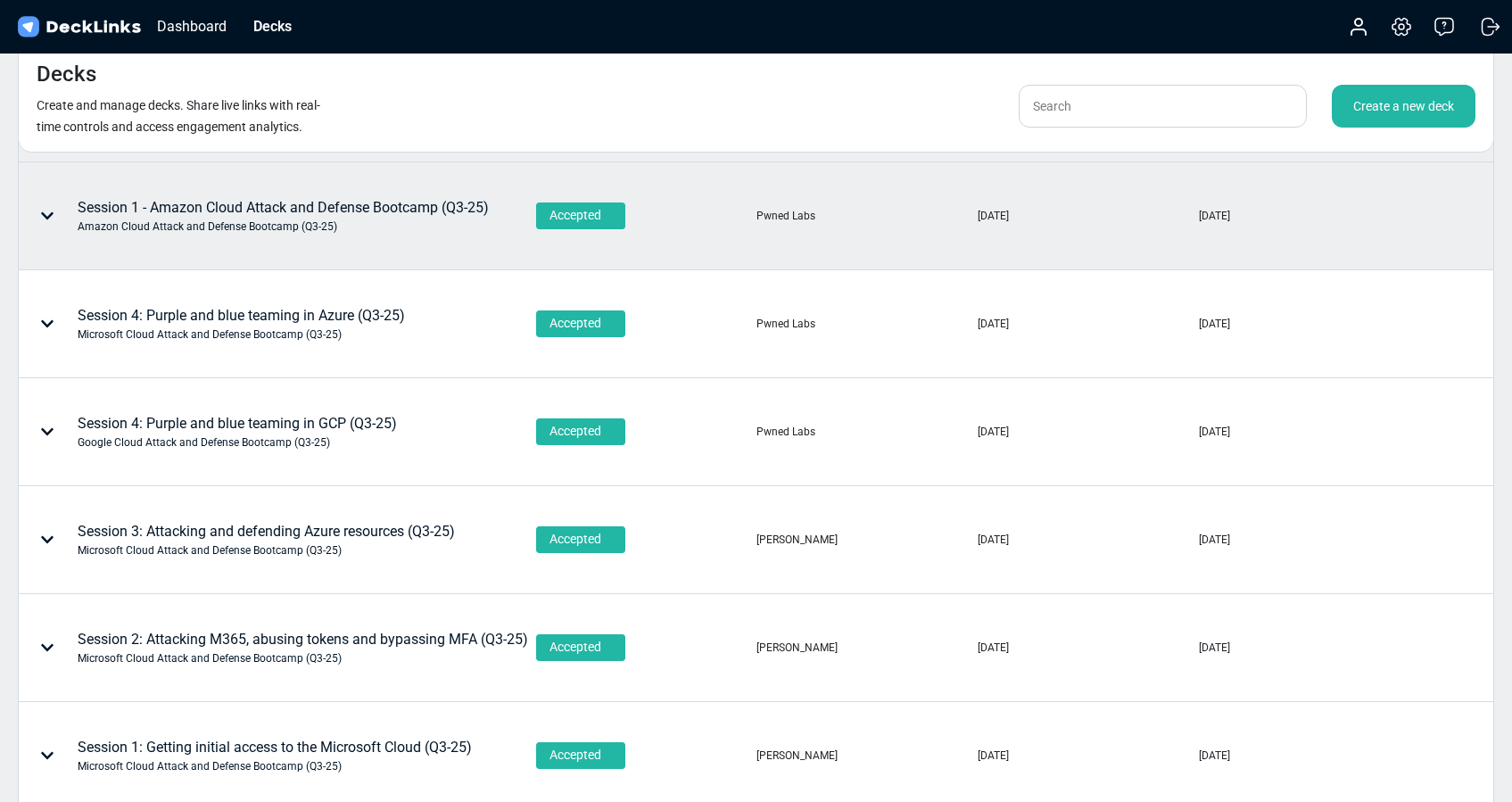
scroll to position [783, 0]
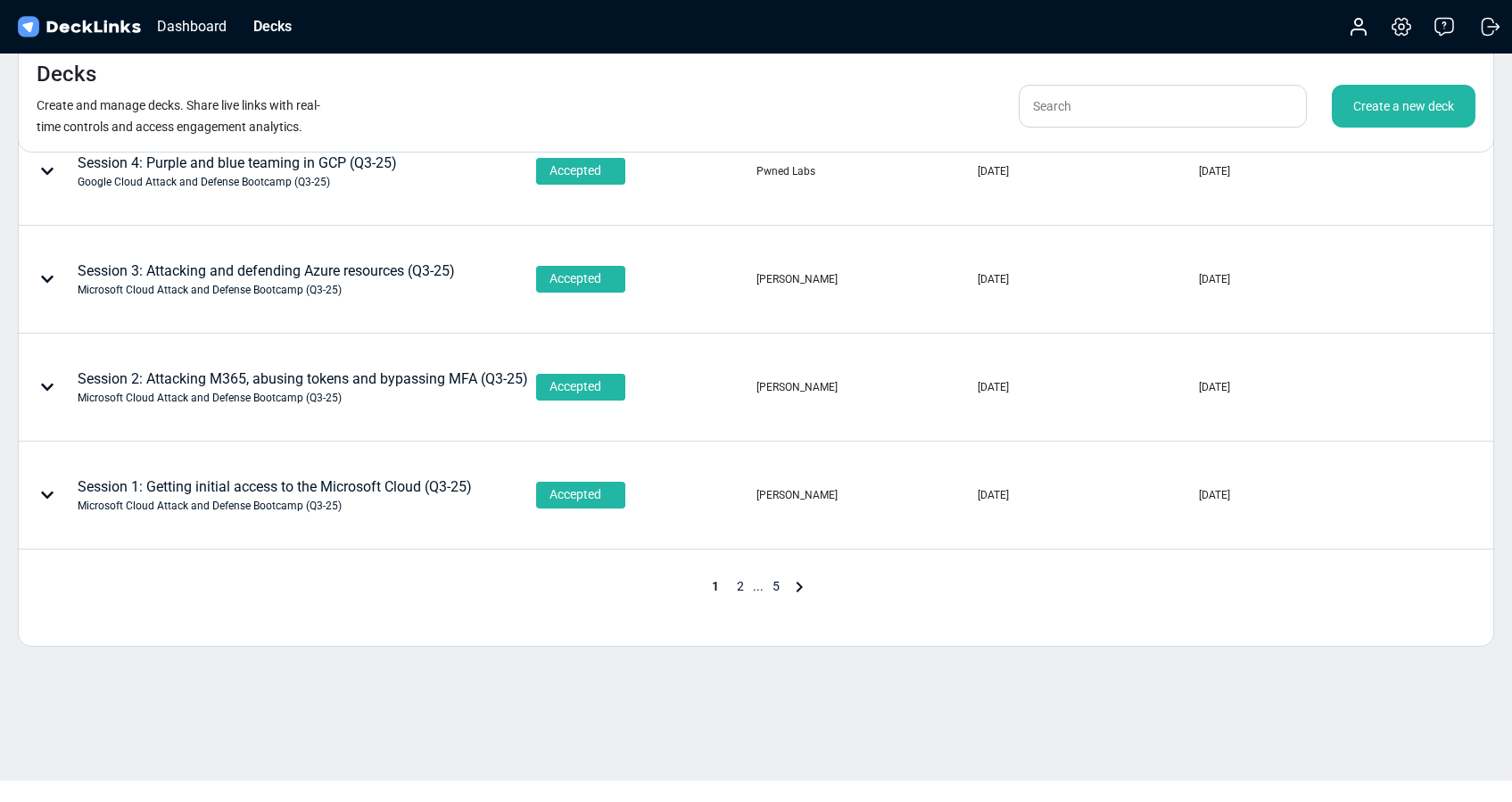
click at [738, 585] on span "2" at bounding box center [740, 586] width 25 height 14
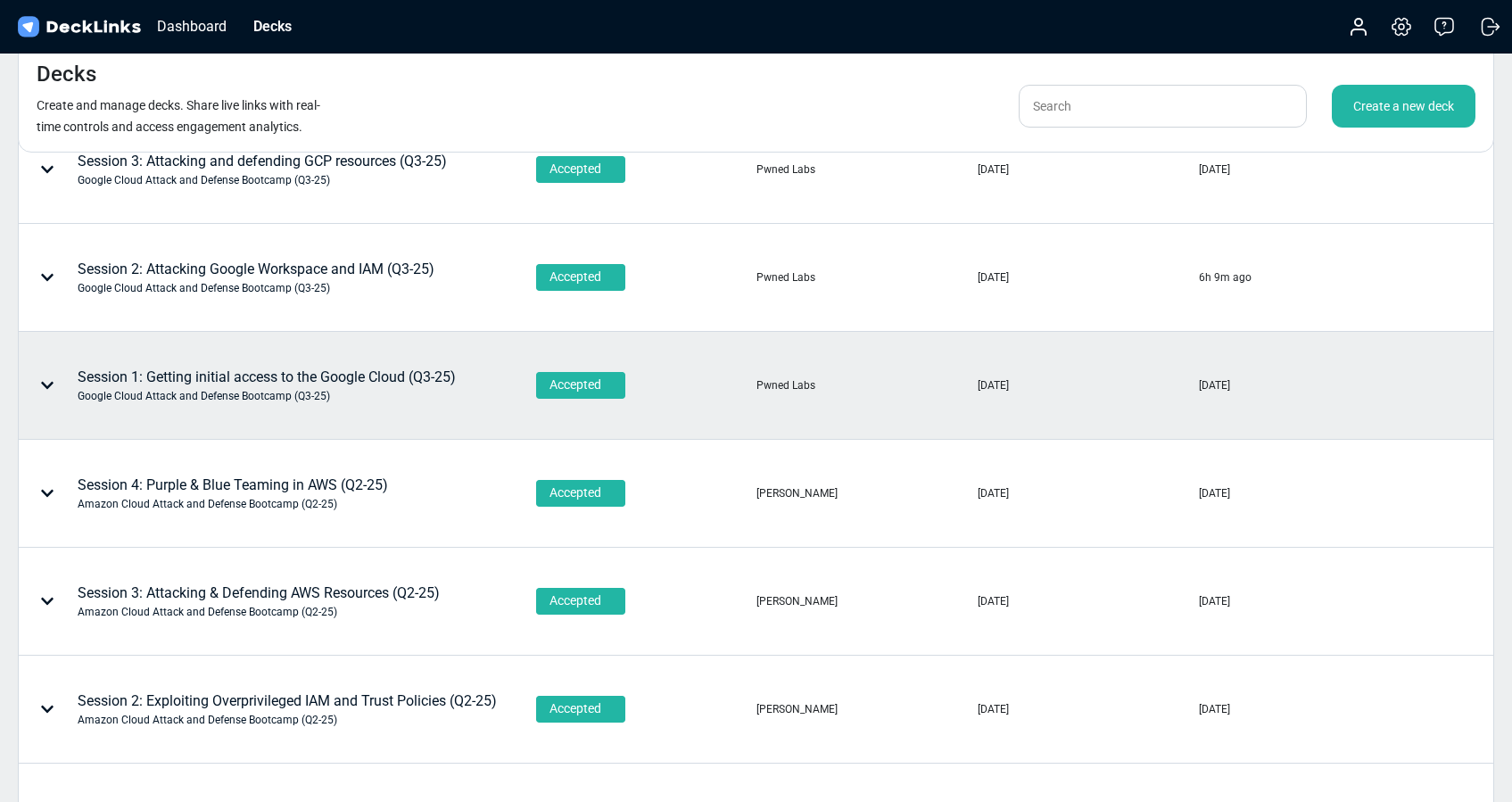
scroll to position [138, 0]
click at [187, 374] on div "Session 1: Getting initial access to the Google Cloud (Q3-25) Google Cloud Atta…" at bounding box center [267, 385] width 378 height 38
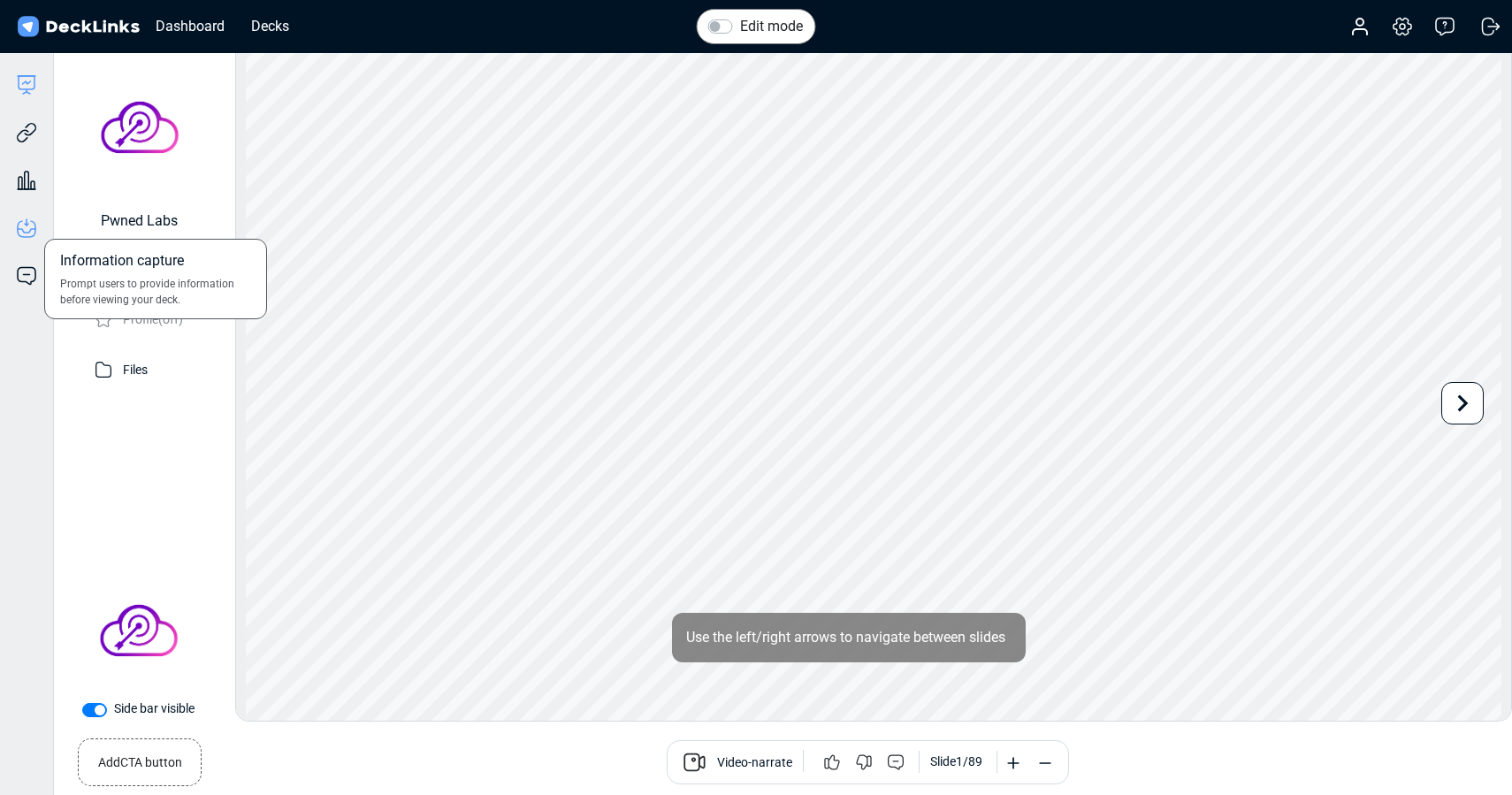
click at [25, 235] on icon at bounding box center [27, 228] width 21 height 21
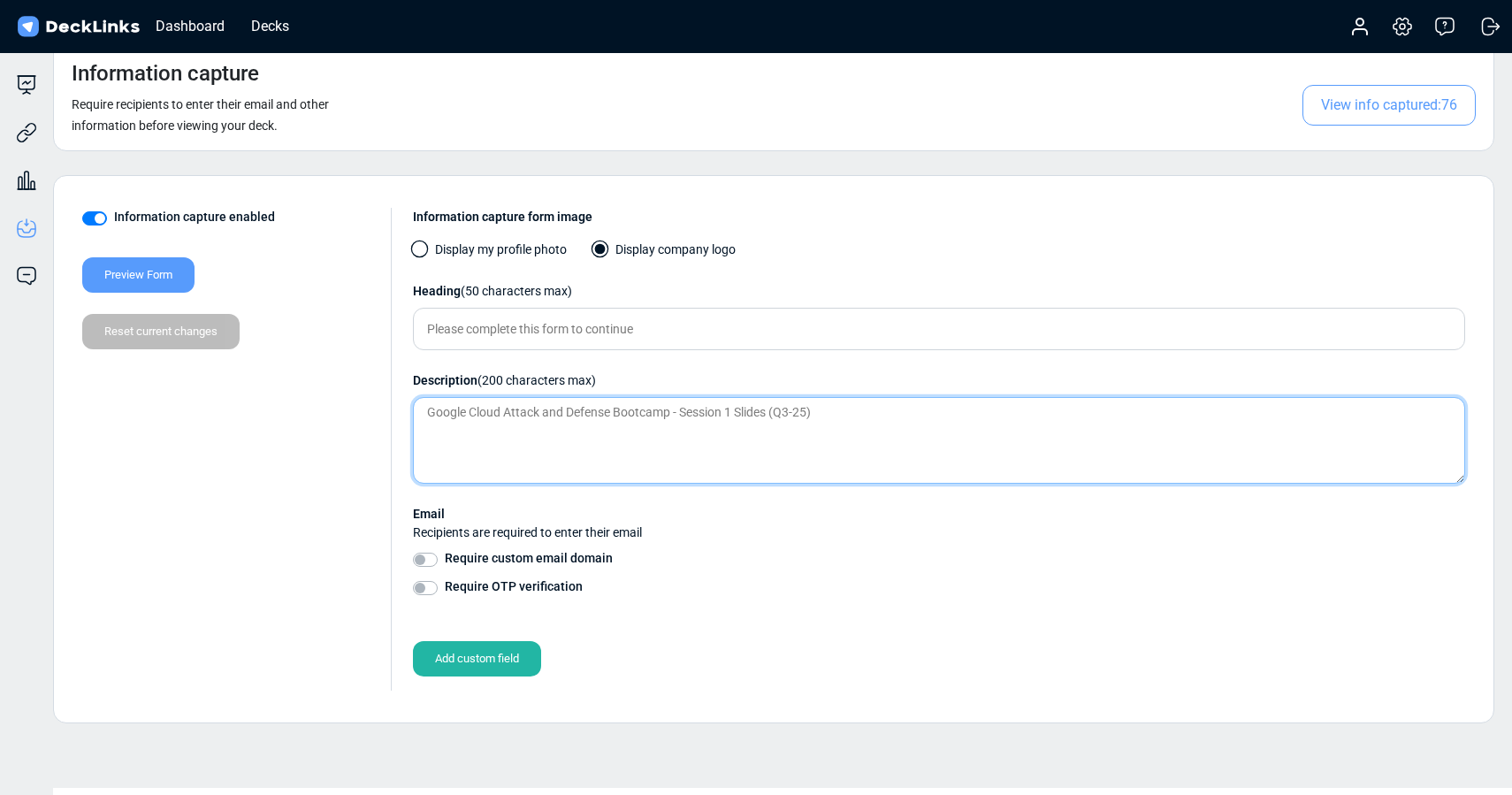
click at [751, 411] on textarea "Google Cloud Attack and Defense Bootcamp - Session 1 Slides (Q3-25)" at bounding box center [939, 440] width 1052 height 87
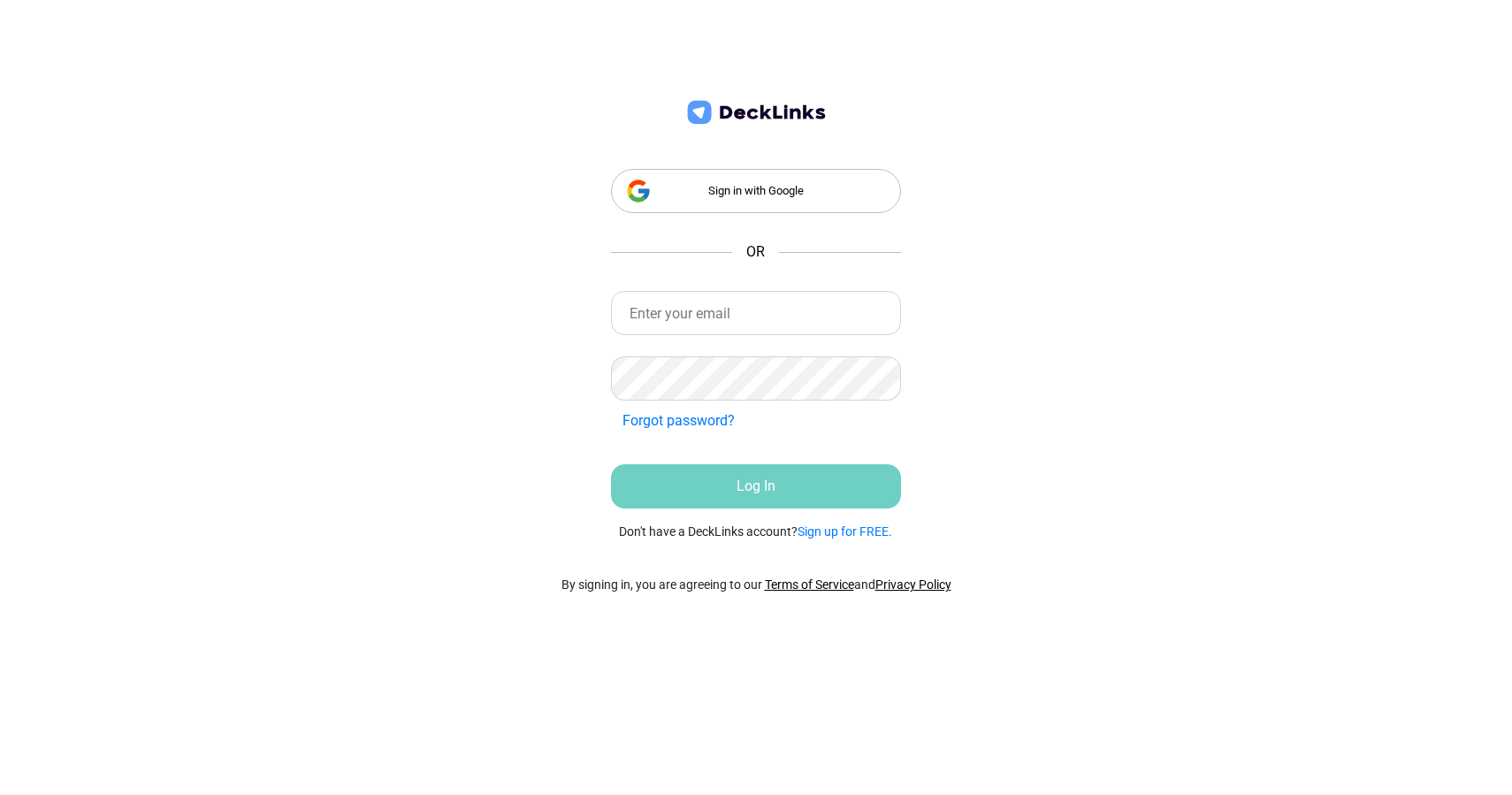
click at [755, 195] on div "Sign in with Google" at bounding box center [757, 191] width 291 height 45
click at [763, 189] on div "Sign in with Google" at bounding box center [757, 191] width 291 height 45
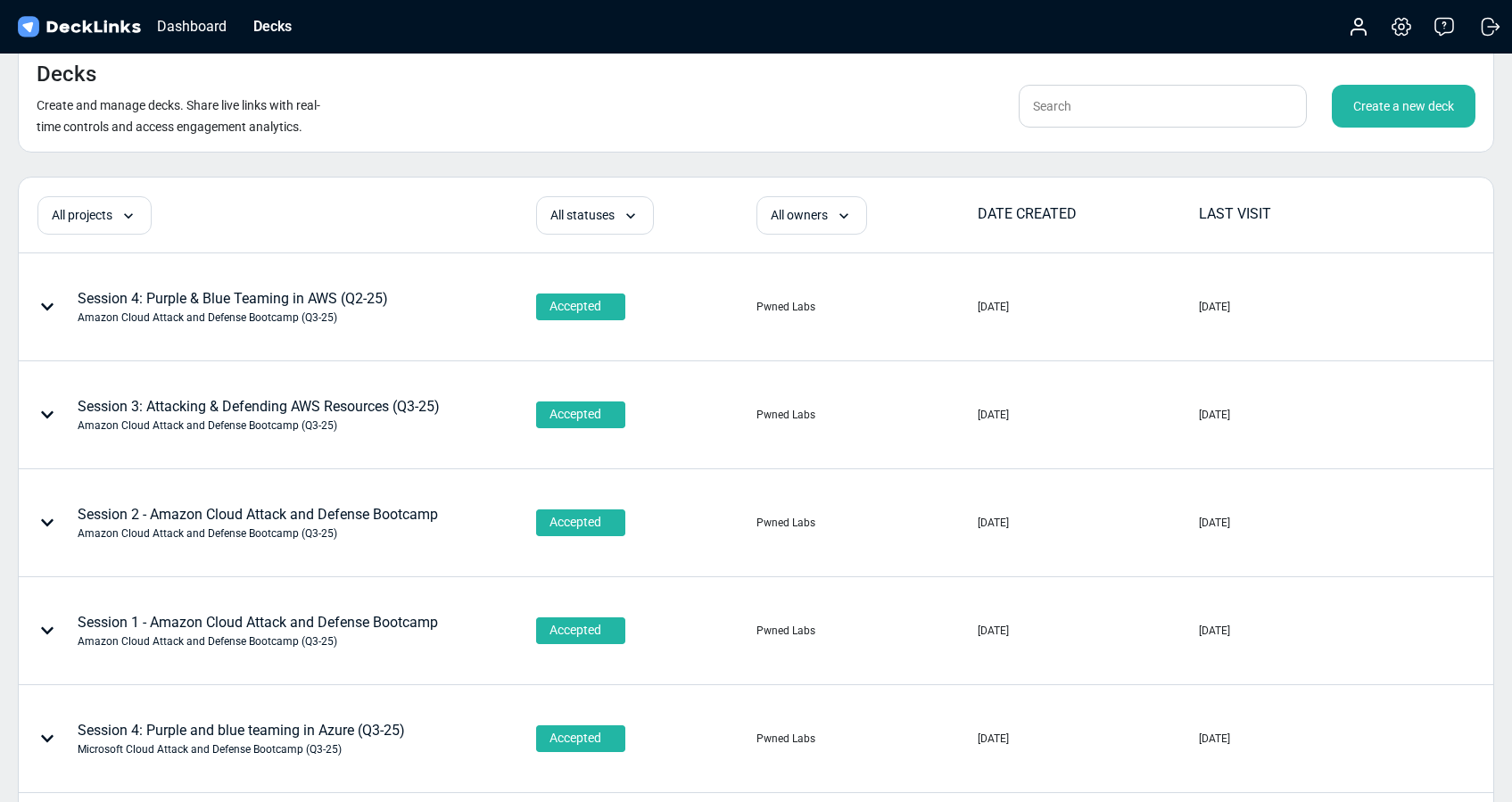
click at [1396, 100] on div "Create a new deck" at bounding box center [1404, 106] width 144 height 43
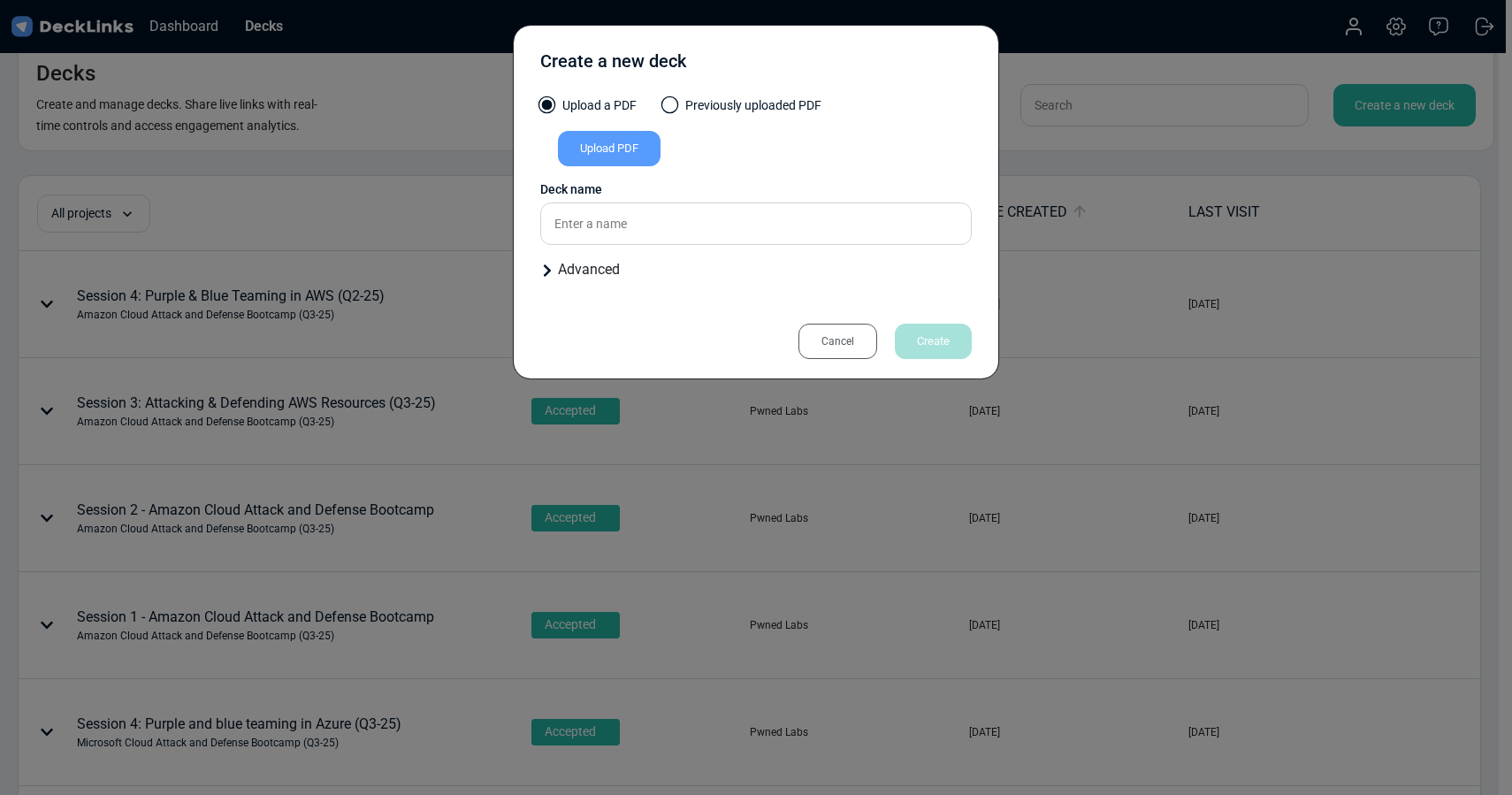
click at [598, 156] on div "Upload PDF" at bounding box center [609, 149] width 103 height 36
click at [0, 0] on input "Upload PDF" at bounding box center [0, 0] width 0 height 0
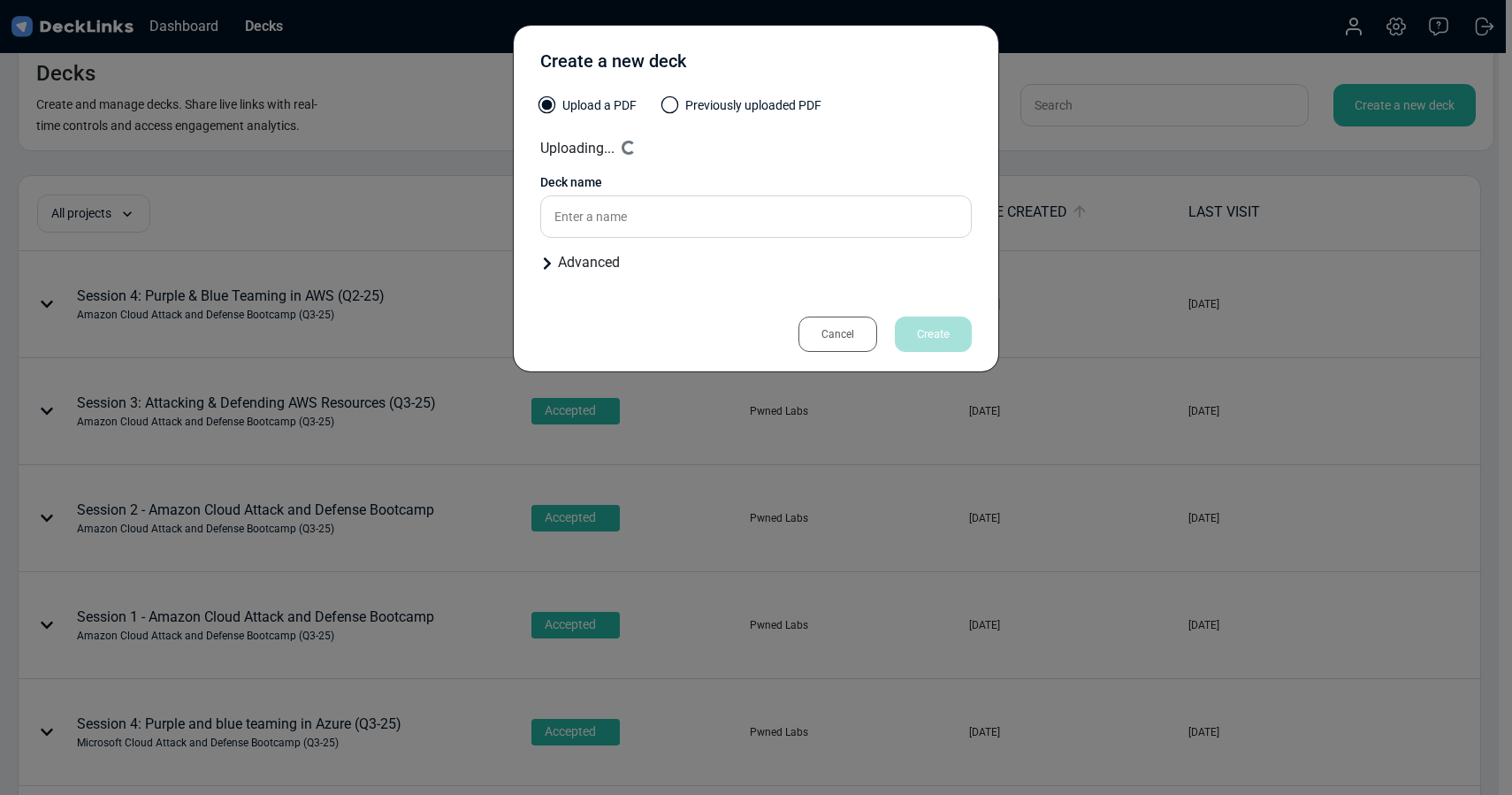
click at [549, 261] on icon at bounding box center [547, 263] width 14 height 14
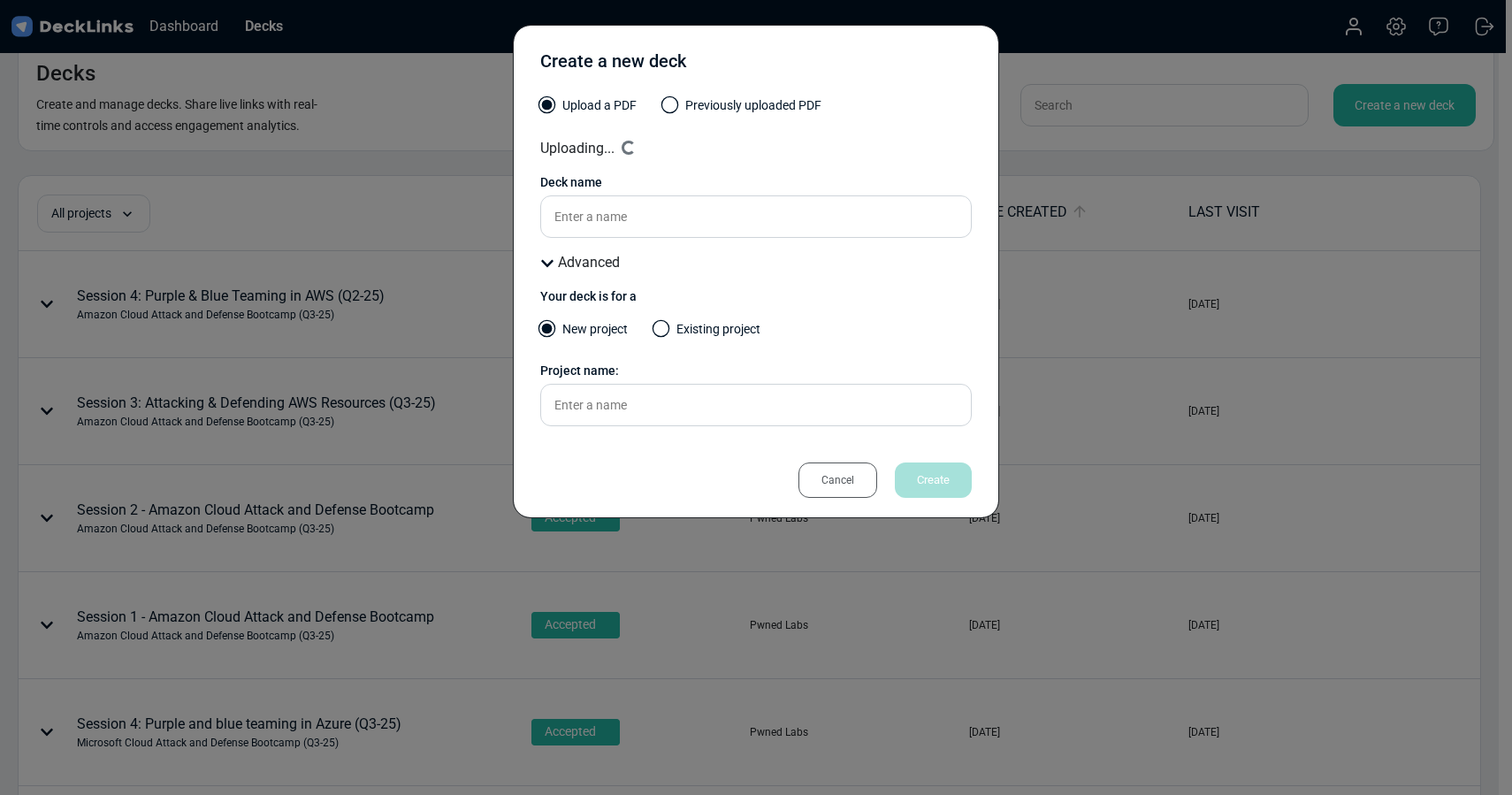
click at [666, 327] on span at bounding box center [661, 329] width 18 height 18
click at [0, 0] on input "Existing project" at bounding box center [0, 0] width 0 height 0
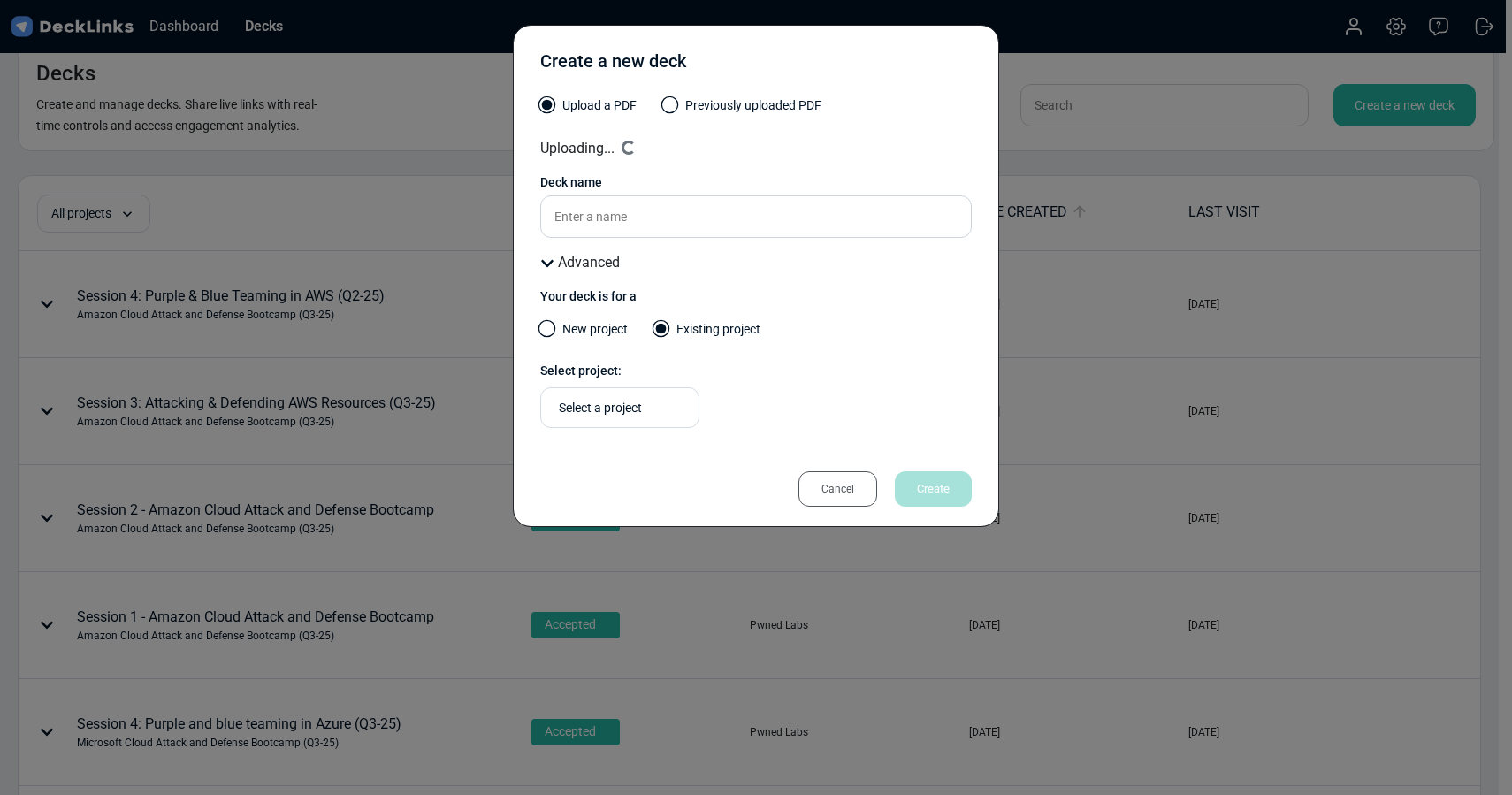
click at [560, 332] on label "New project" at bounding box center [584, 334] width 87 height 28
click at [0, 0] on input "New project" at bounding box center [0, 0] width 0 height 0
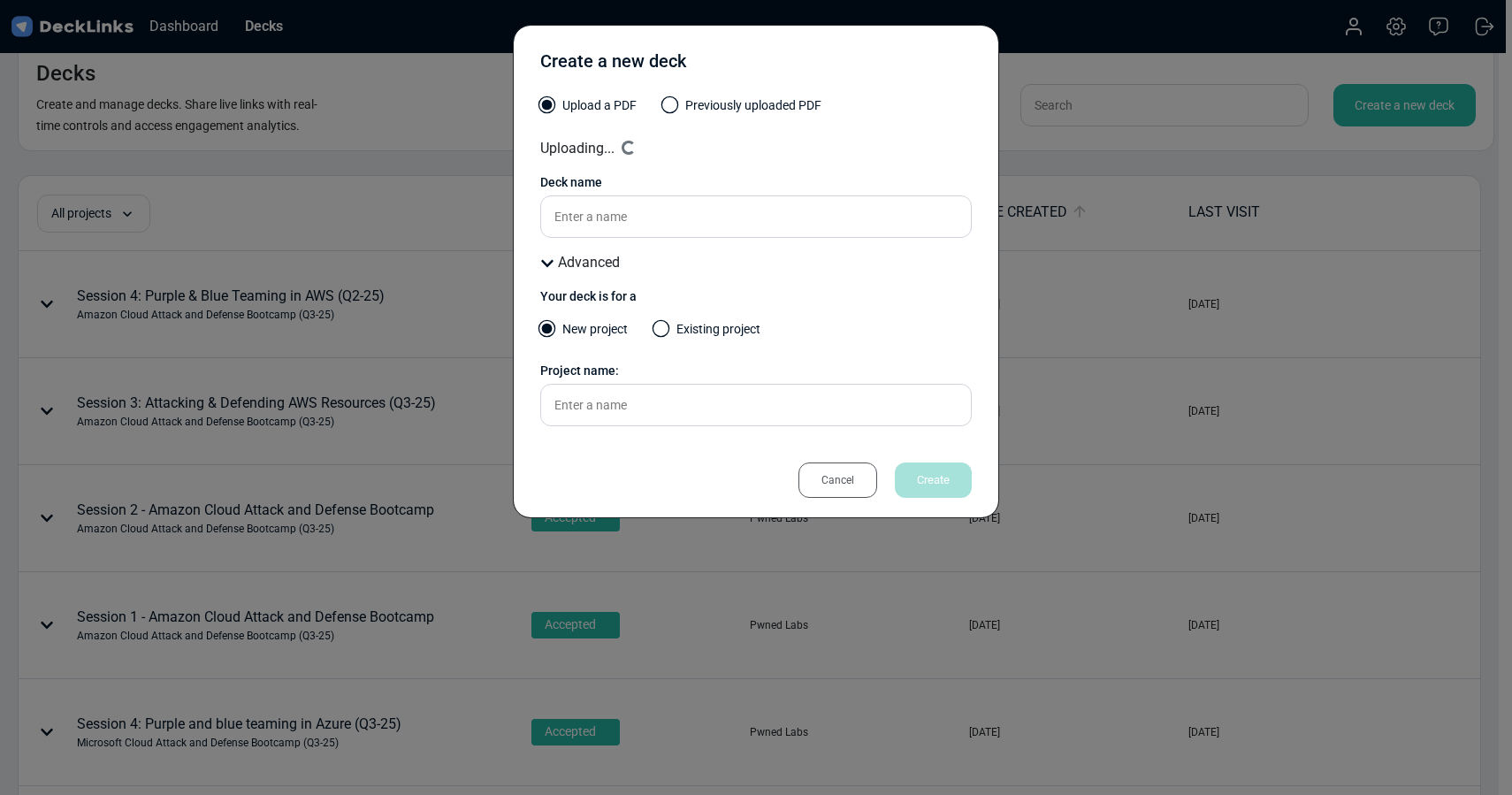
click at [682, 328] on label "Existing project" at bounding box center [707, 334] width 106 height 28
click at [0, 0] on input "Existing project" at bounding box center [0, 0] width 0 height 0
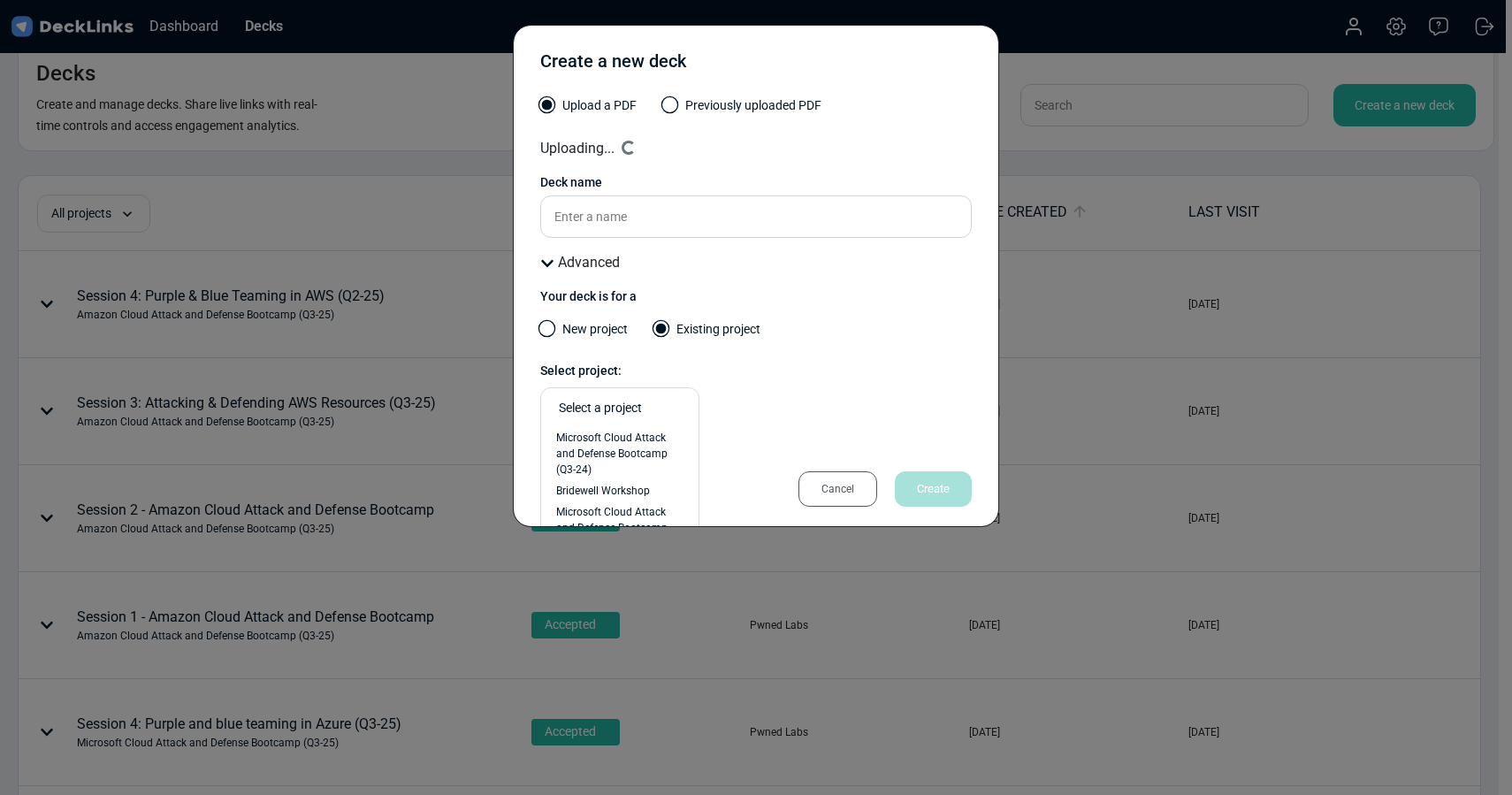
click at [637, 409] on div "Select a project" at bounding box center [624, 408] width 131 height 19
click at [557, 329] on label "New project" at bounding box center [584, 334] width 87 height 28
click at [0, 0] on input "New project" at bounding box center [0, 0] width 0 height 0
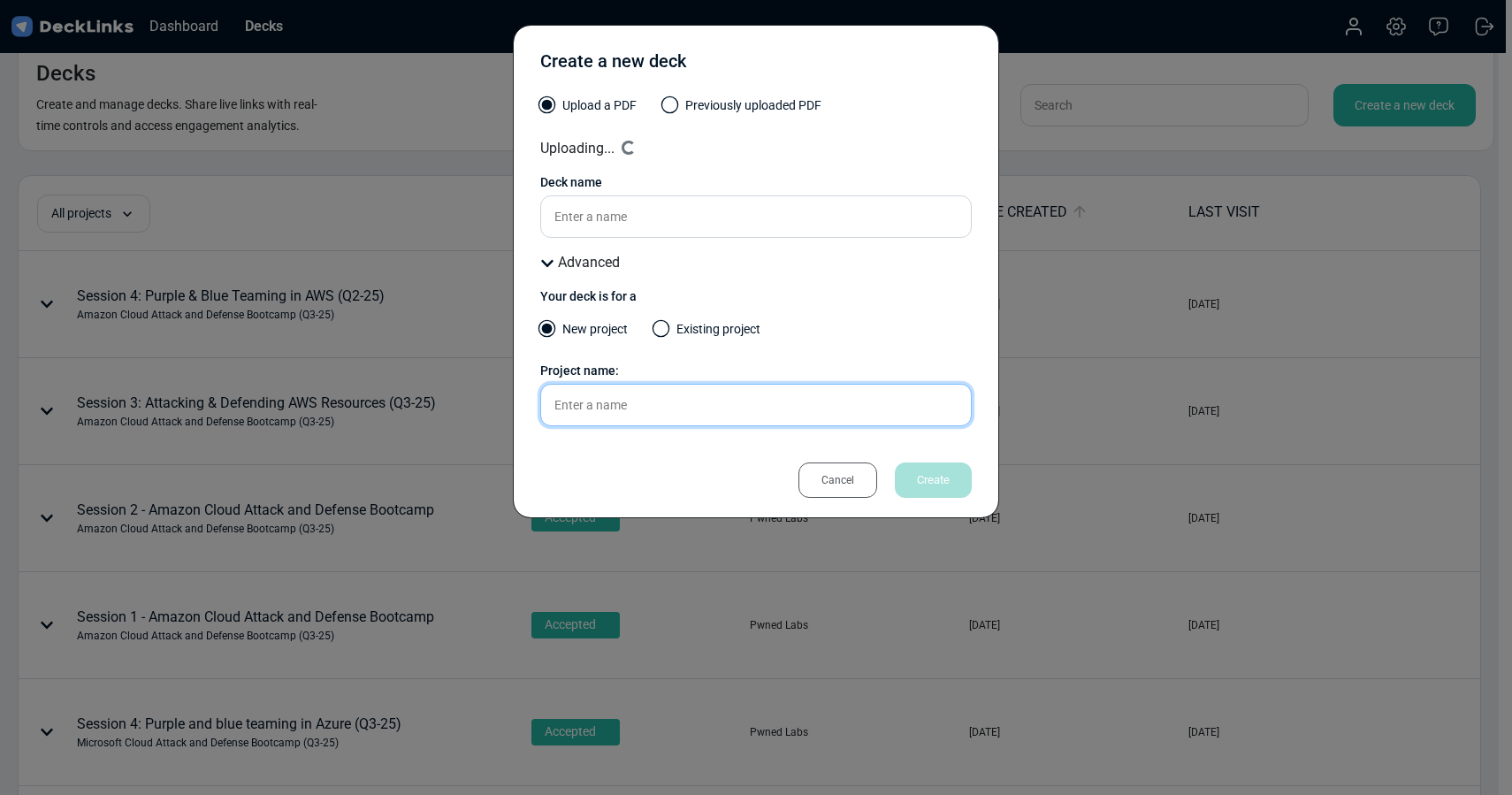
click at [588, 404] on input "text" at bounding box center [755, 405] width 431 height 43
type input "Google Cloud Attack and Defense Bootcamp (Q4-25)"
type input "Session 1 - Google Cloud Attack and Defense Bootcamp"
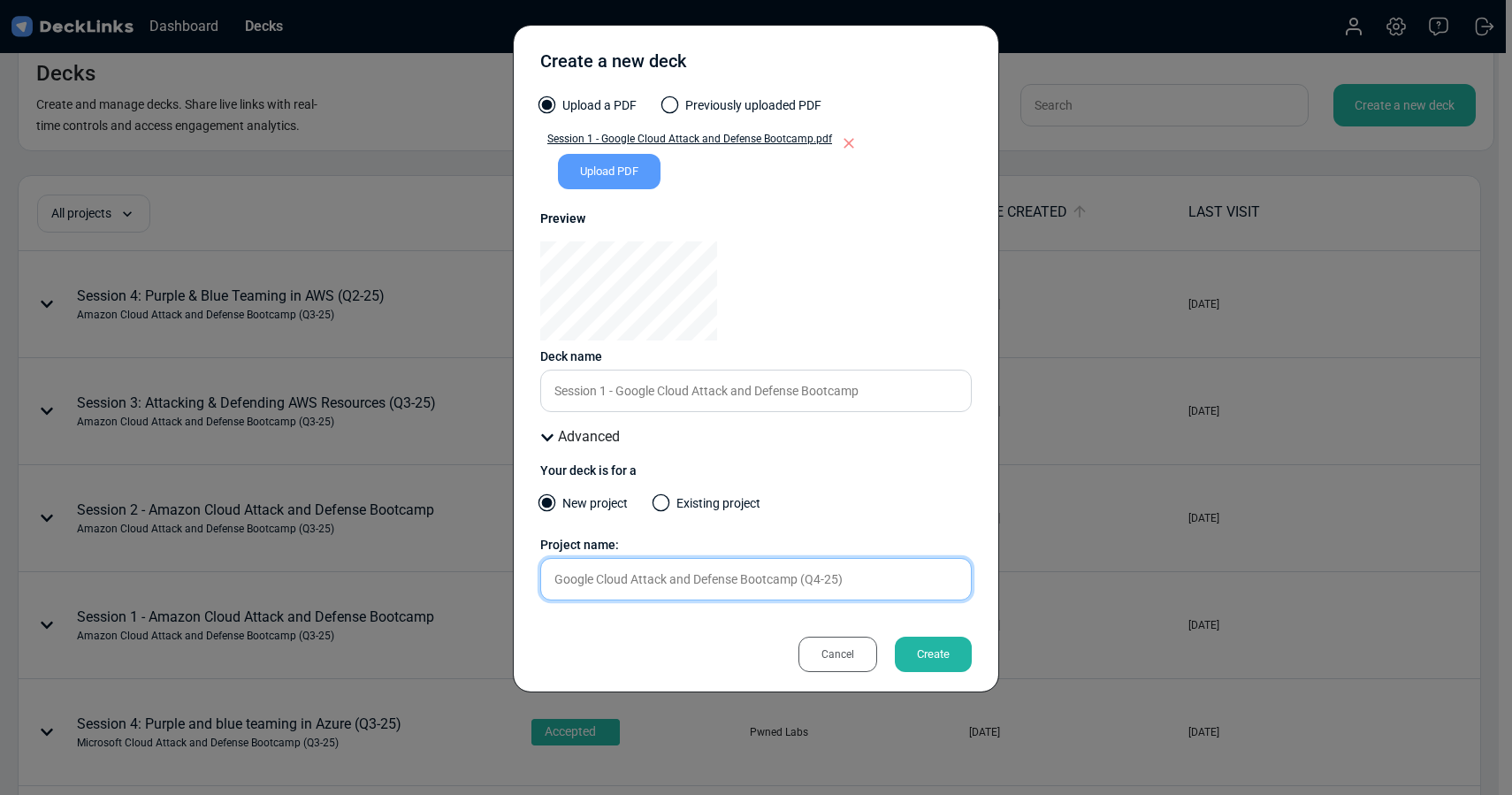
type input "Google Cloud Attack and Defense Bootcamp (Q4-25)"
click at [943, 652] on div "Create" at bounding box center [934, 654] width 77 height 36
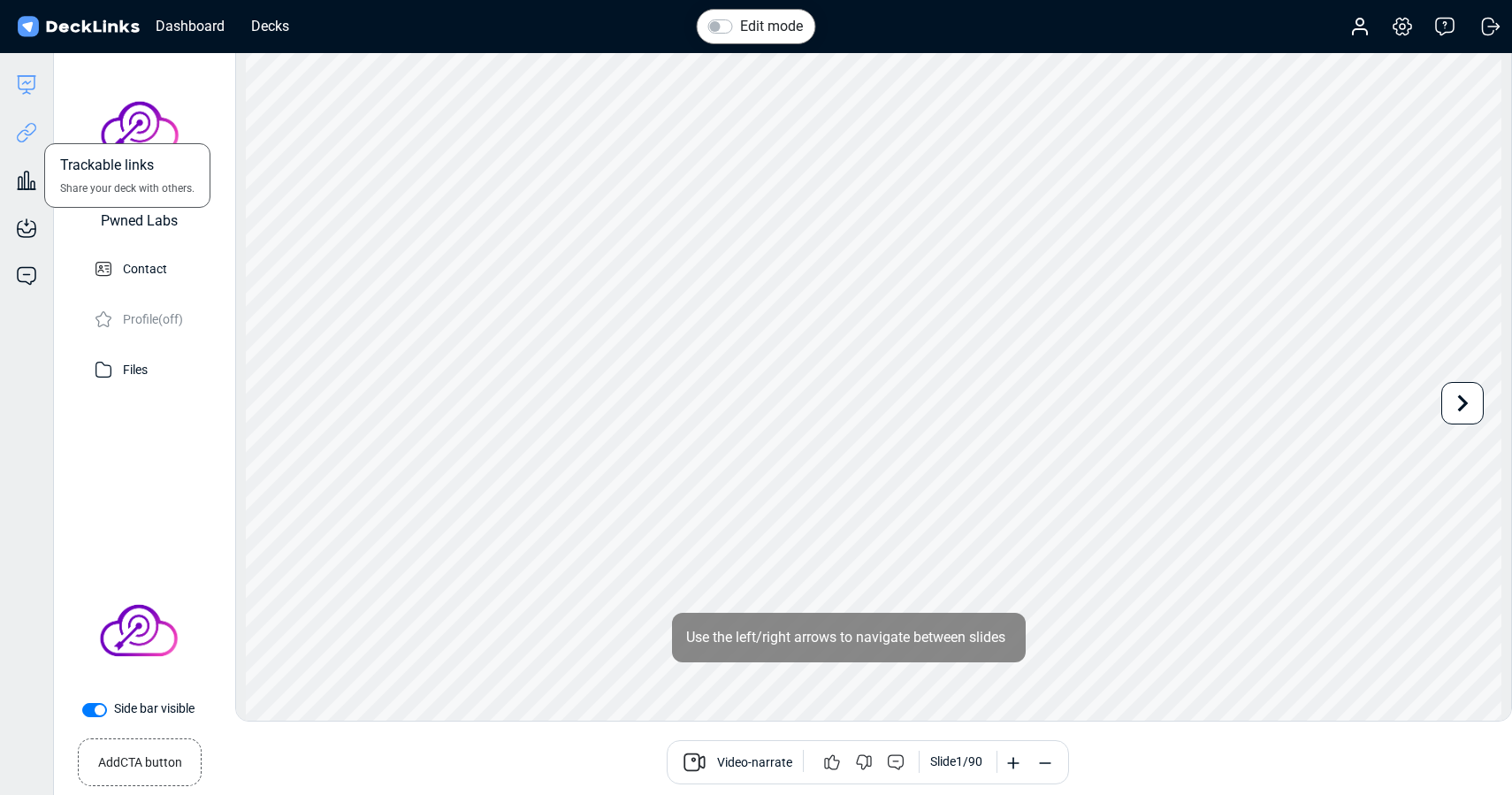
click at [24, 131] on icon at bounding box center [27, 133] width 21 height 21
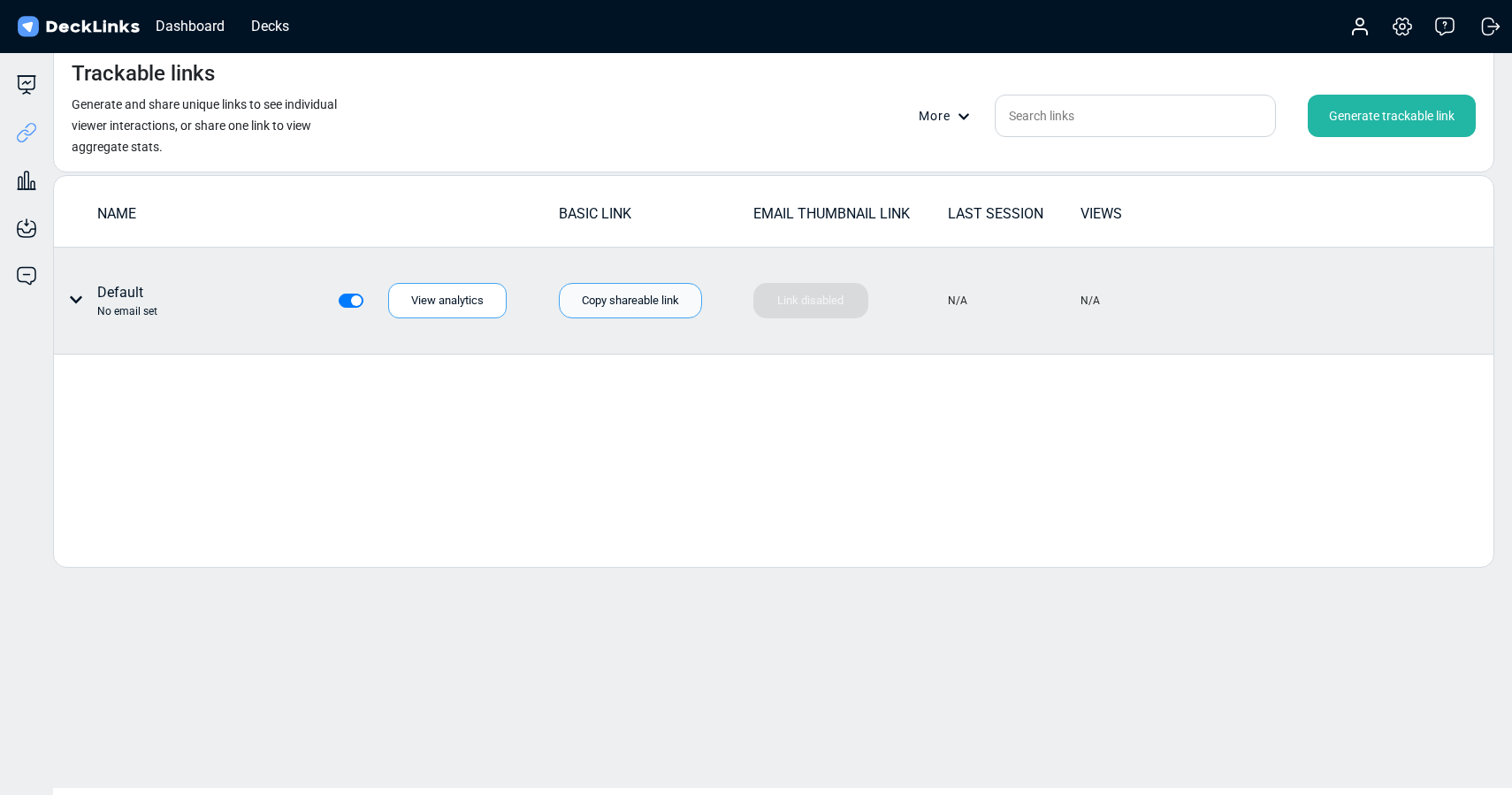
click at [644, 308] on div "Copy shareable link" at bounding box center [630, 301] width 143 height 36
click at [75, 302] on icon at bounding box center [76, 300] width 12 height 7
click at [131, 371] on div "Individual link settings" at bounding box center [142, 373] width 159 height 36
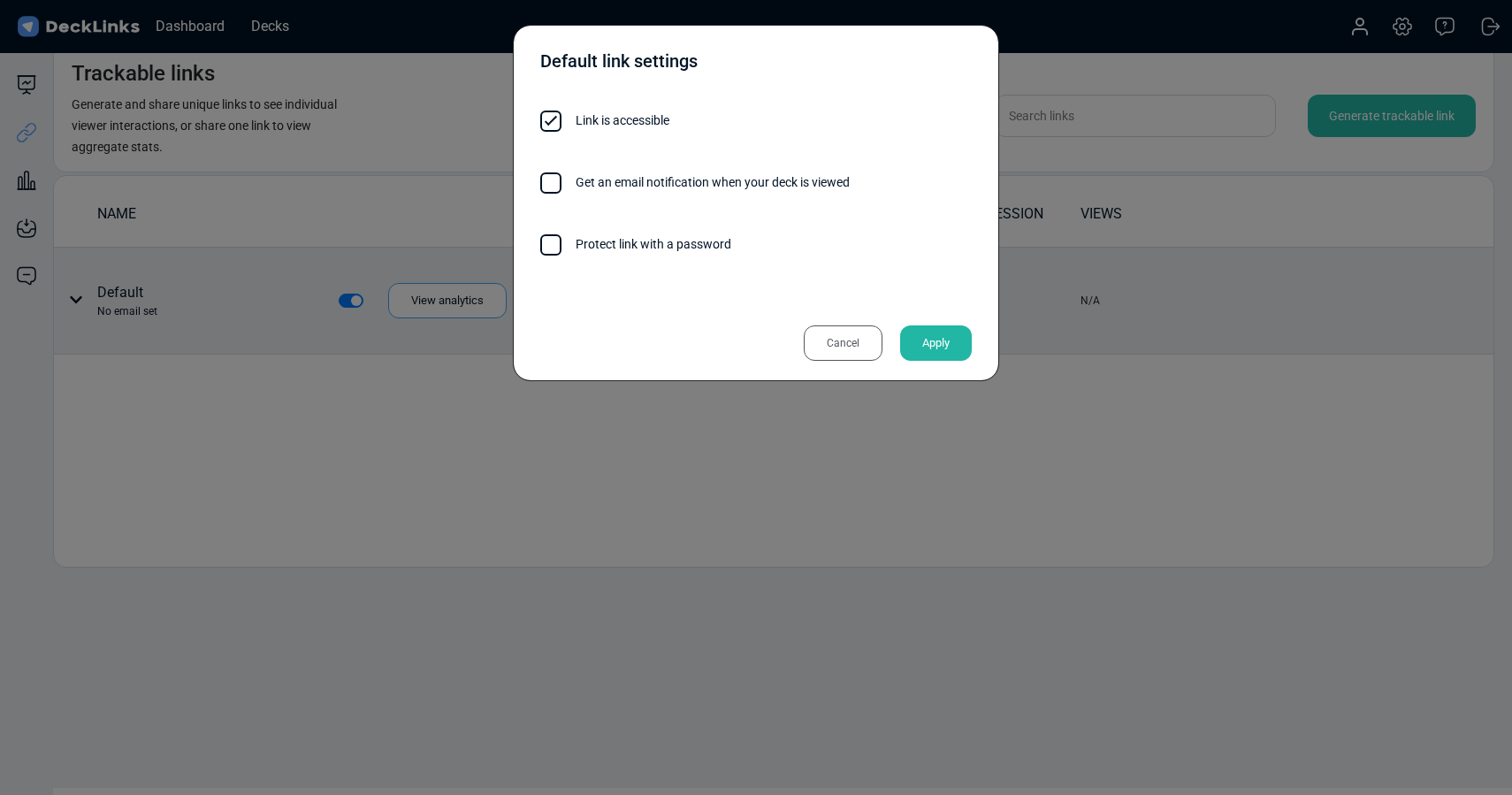
click at [546, 244] on span at bounding box center [551, 245] width 21 height 21
click at [731, 236] on input "Protect link with a password" at bounding box center [731, 236] width 0 height 0
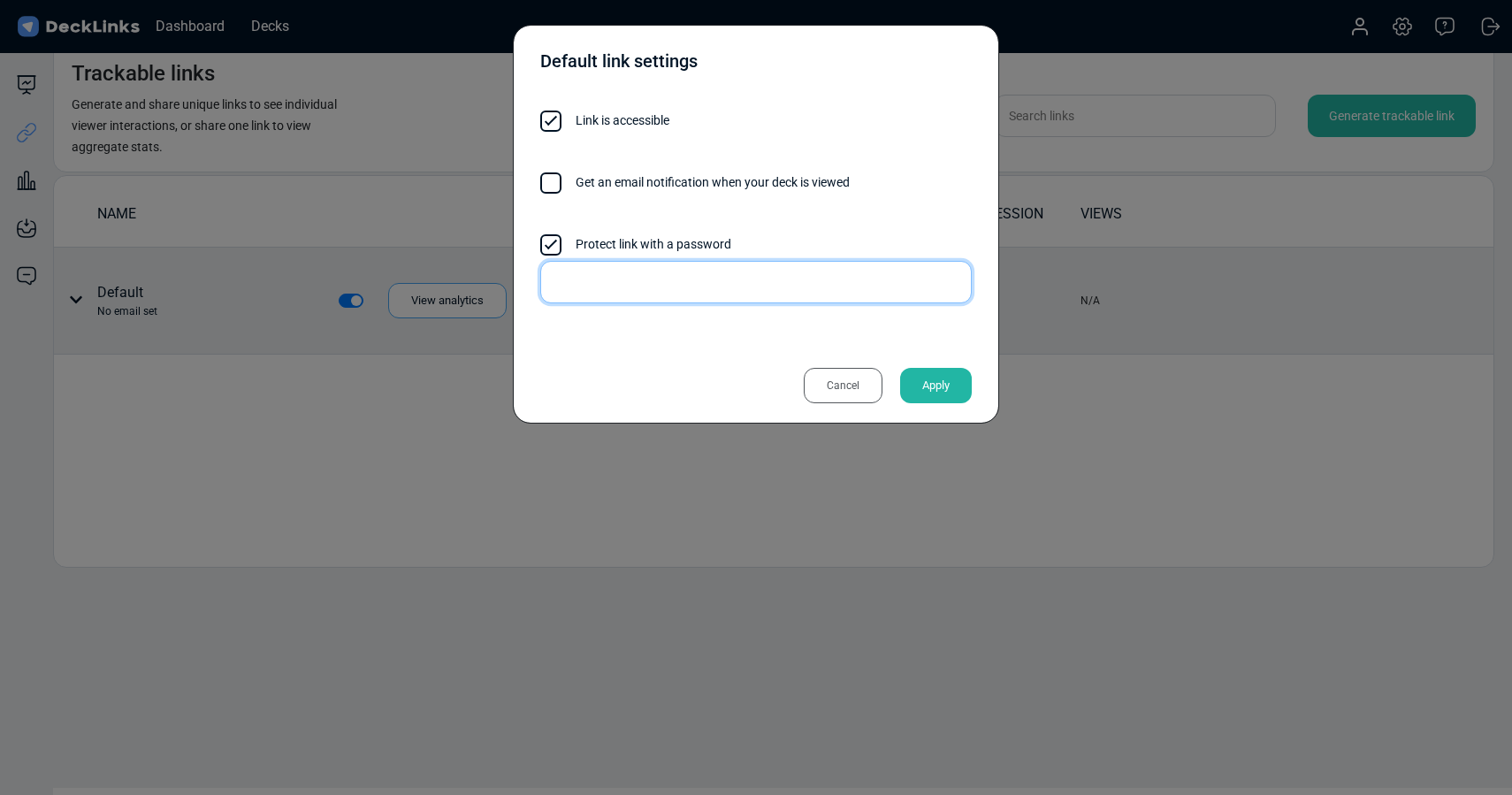
click at [620, 284] on input "text" at bounding box center [755, 282] width 431 height 43
type input "xf43t@s"
click at [714, 58] on div "Default link settings" at bounding box center [755, 66] width 431 height 45
click at [935, 392] on div "Apply" at bounding box center [936, 385] width 71 height 36
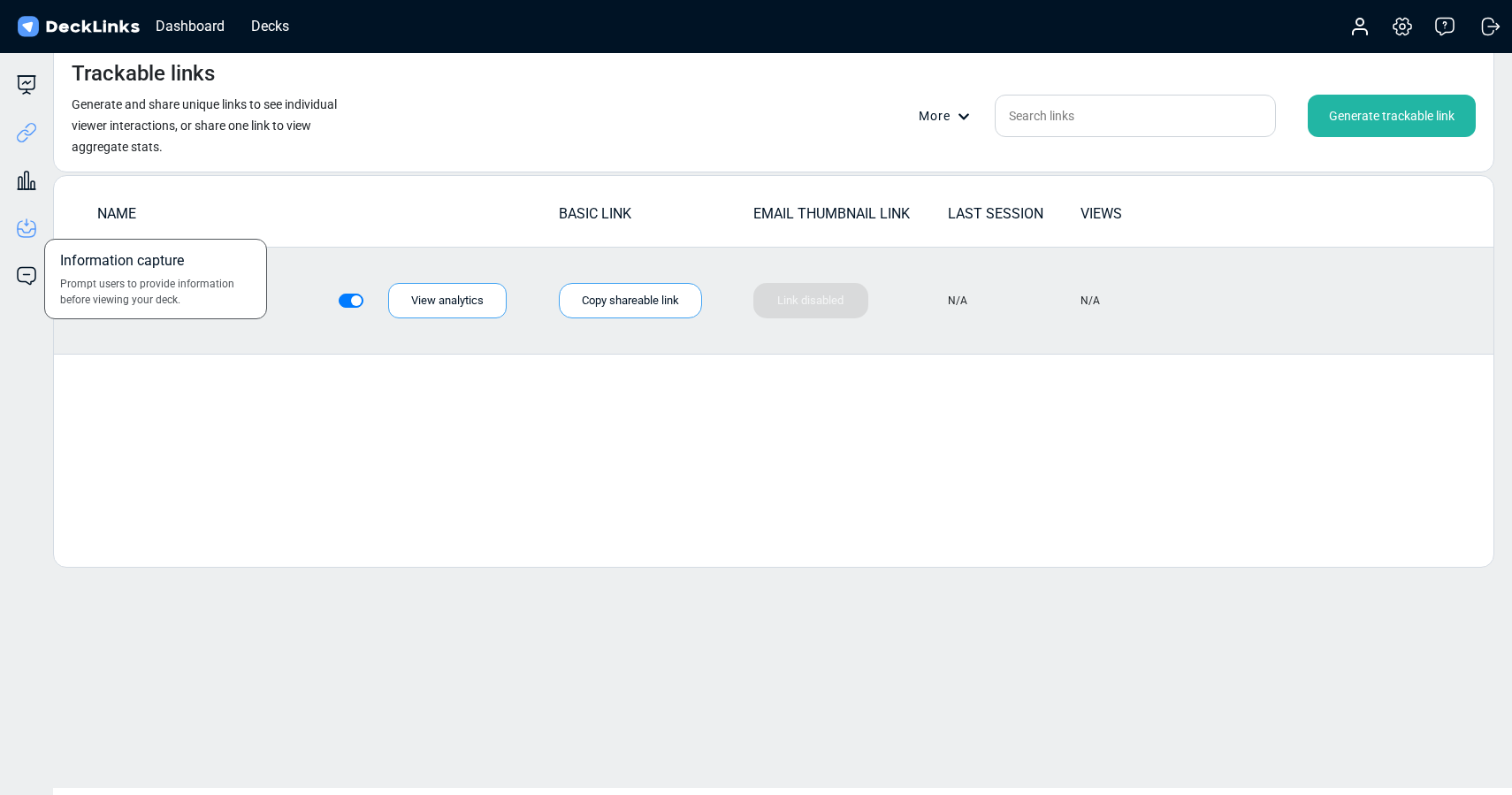
click at [26, 229] on icon at bounding box center [27, 228] width 21 height 21
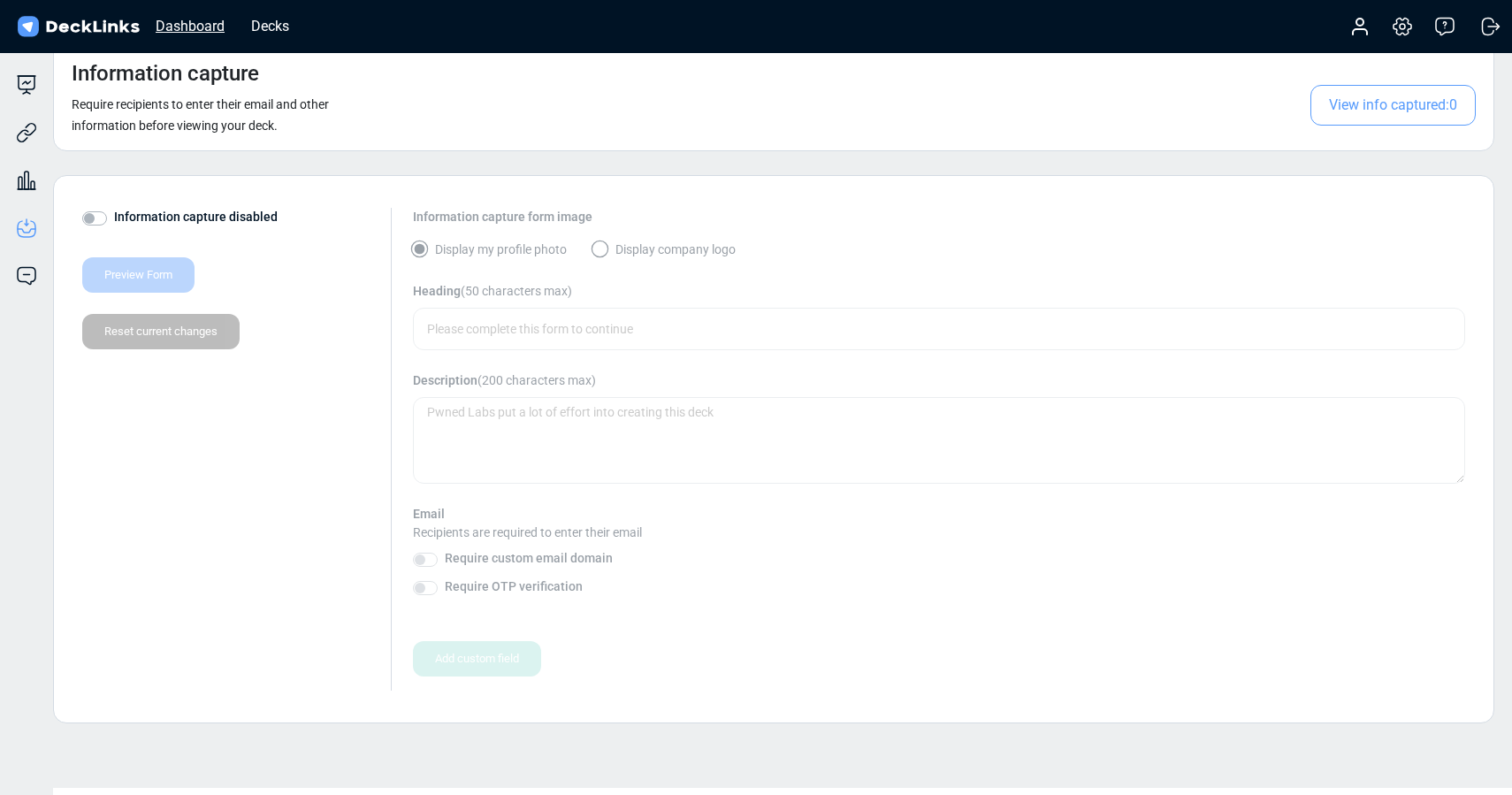
click at [188, 20] on div "Dashboard" at bounding box center [189, 26] width 87 height 22
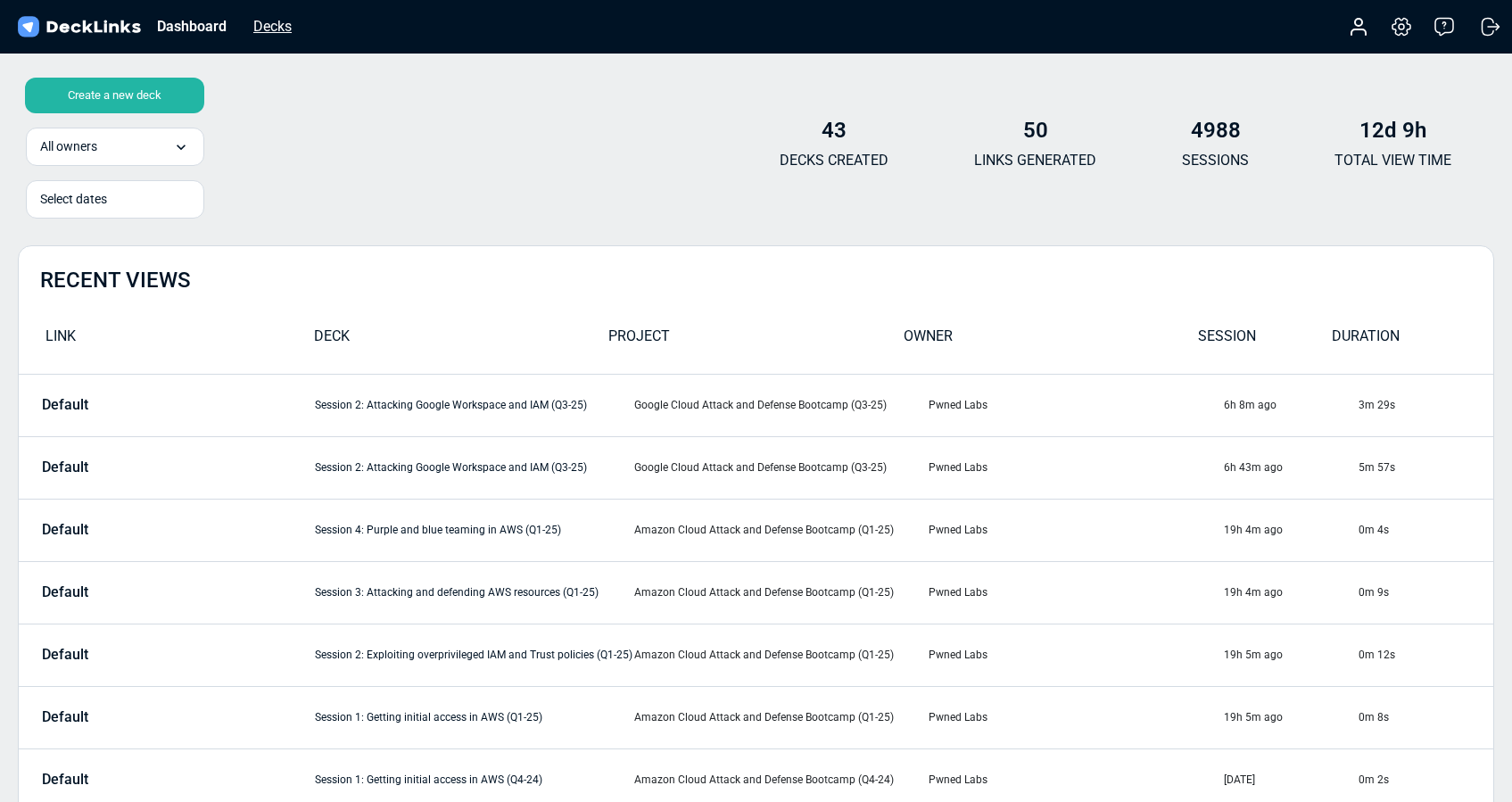
click at [278, 26] on div "Decks" at bounding box center [272, 26] width 56 height 23
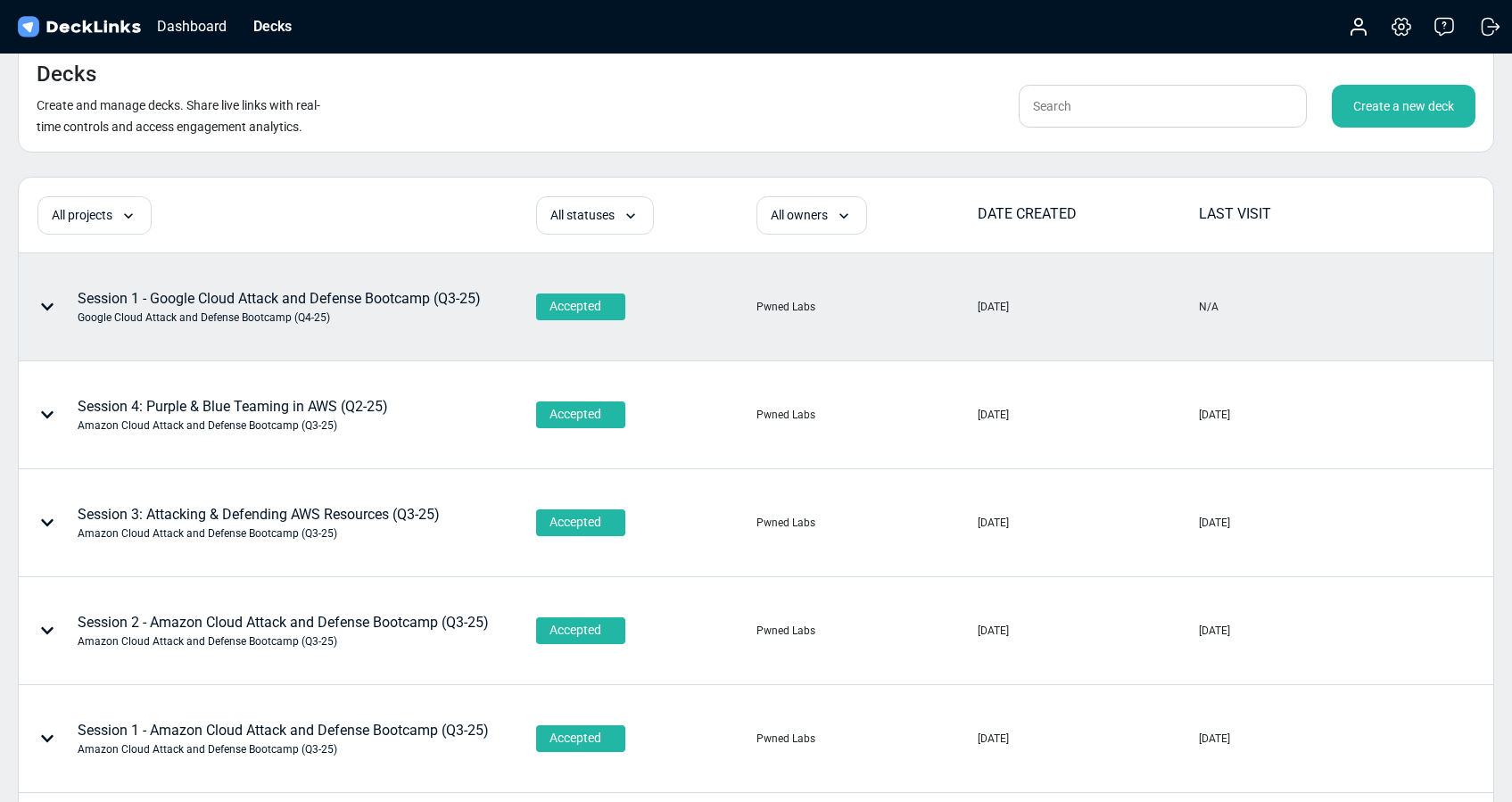
click at [346, 296] on div "Session 1 - Google Cloud Attack and Defense Bootcamp (Q3-25) Google Cloud Attac…" at bounding box center [279, 307] width 403 height 38
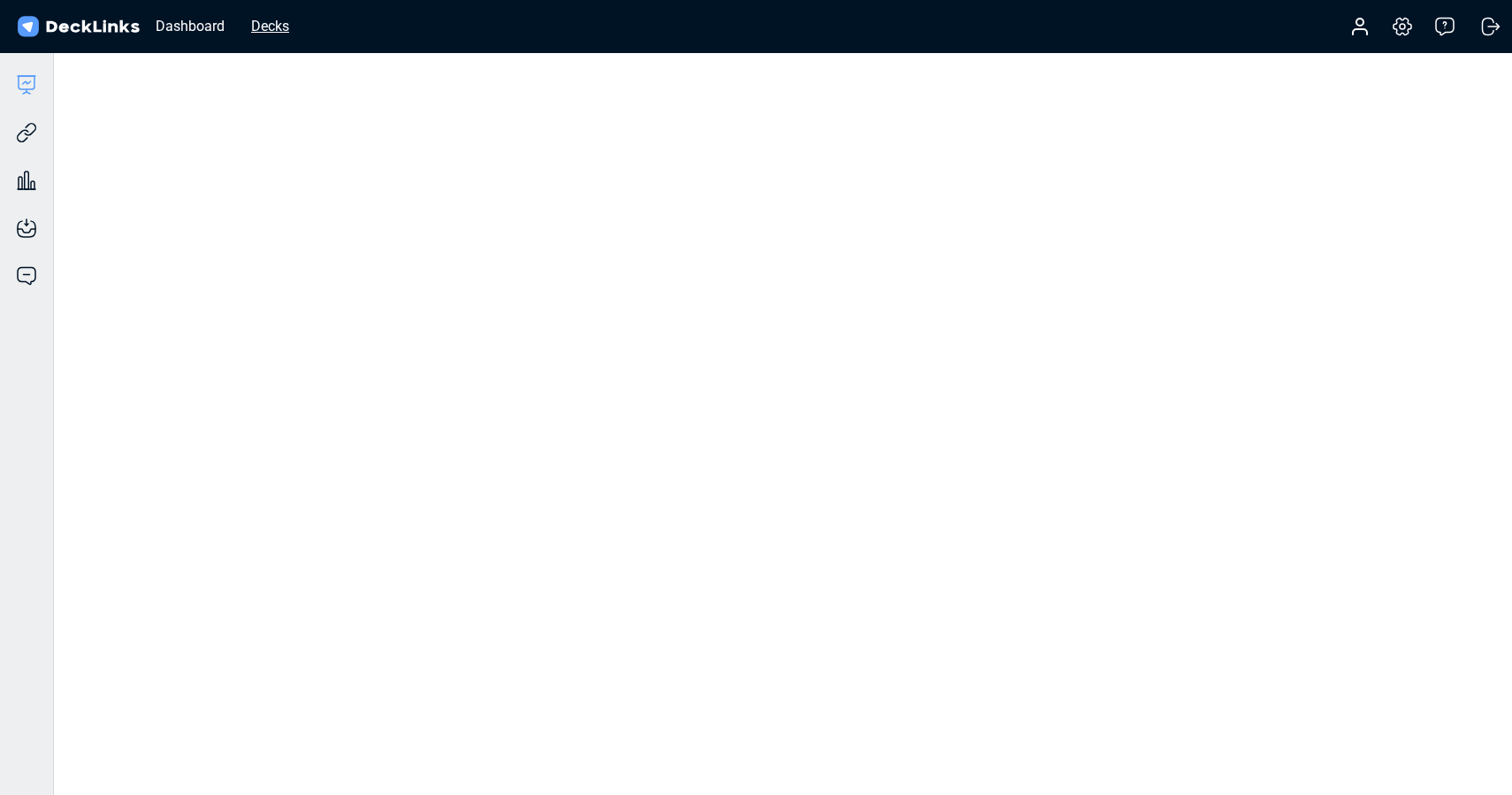
click at [270, 23] on div "Decks" at bounding box center [270, 26] width 55 height 22
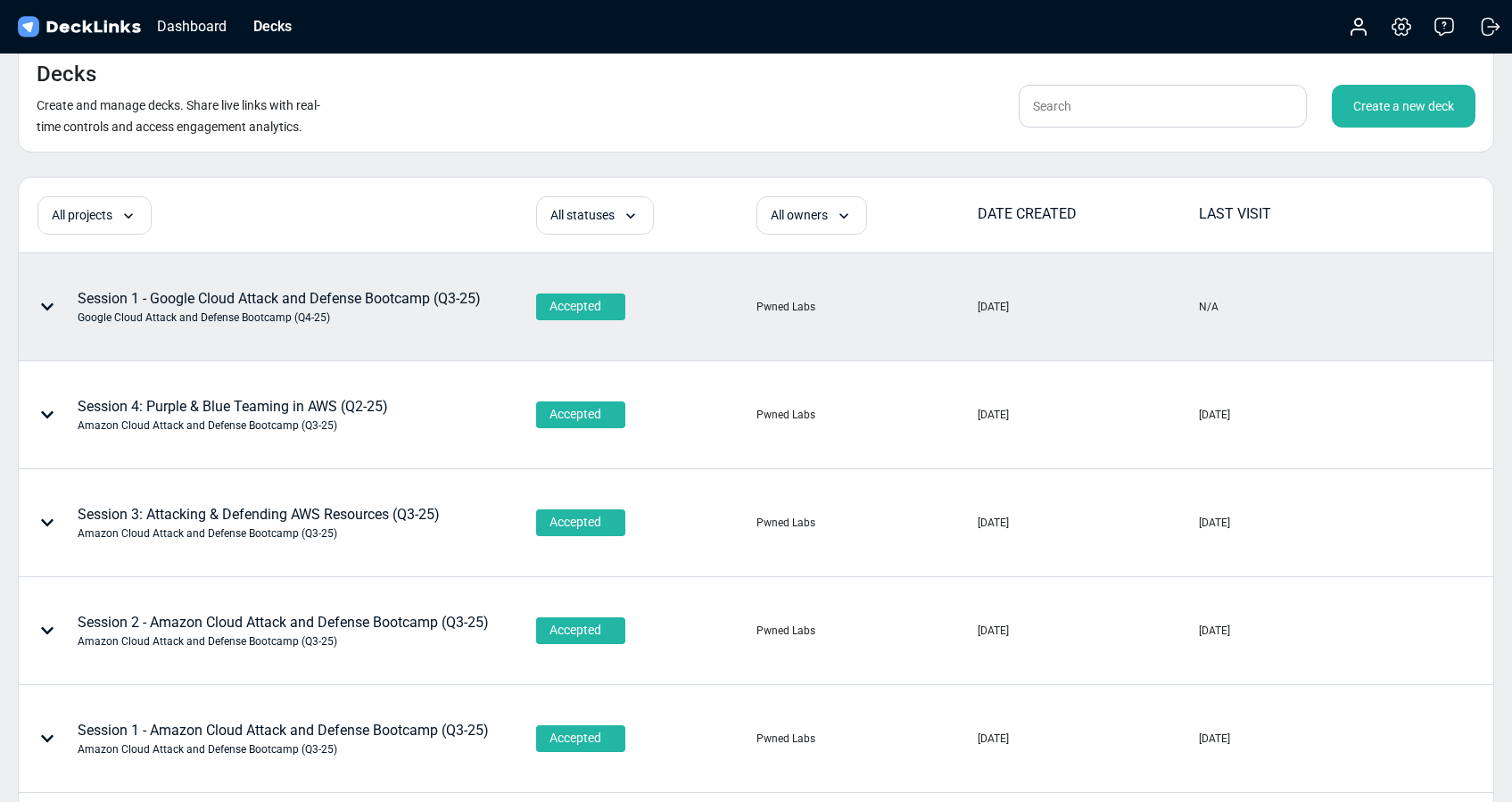
click at [45, 298] on div at bounding box center [50, 306] width 53 height 53
click at [137, 302] on div "Edit deck name" at bounding box center [151, 299] width 147 height 36
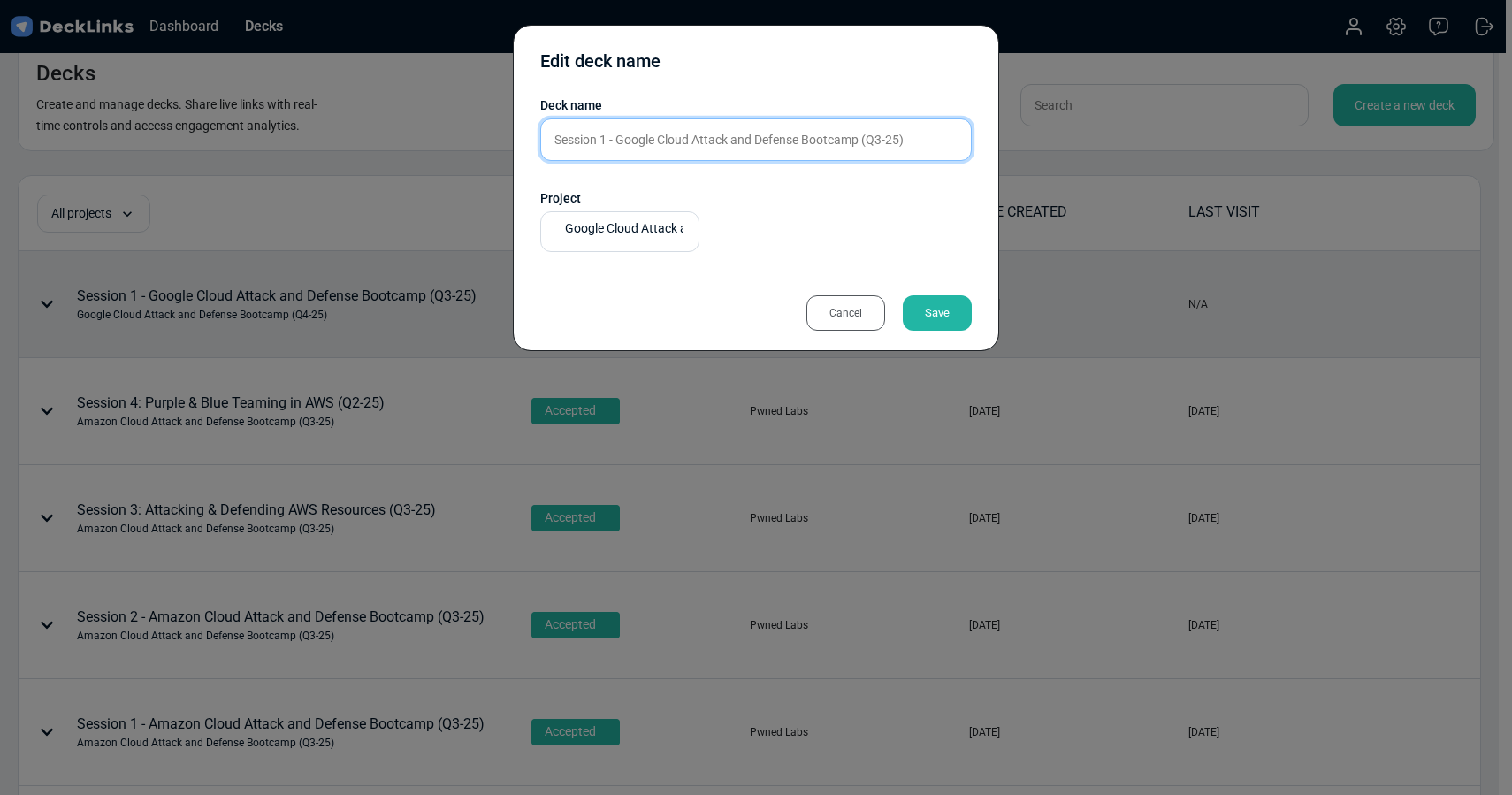
click at [883, 137] on input "Session 1 - Google Cloud Attack and Defense Bootcamp (Q3-25)" at bounding box center [755, 140] width 431 height 43
type input "Session 1 - Google Cloud Attack and Defense Bootcamp (Q4-25)"
click at [945, 311] on div "Save" at bounding box center [937, 313] width 69 height 36
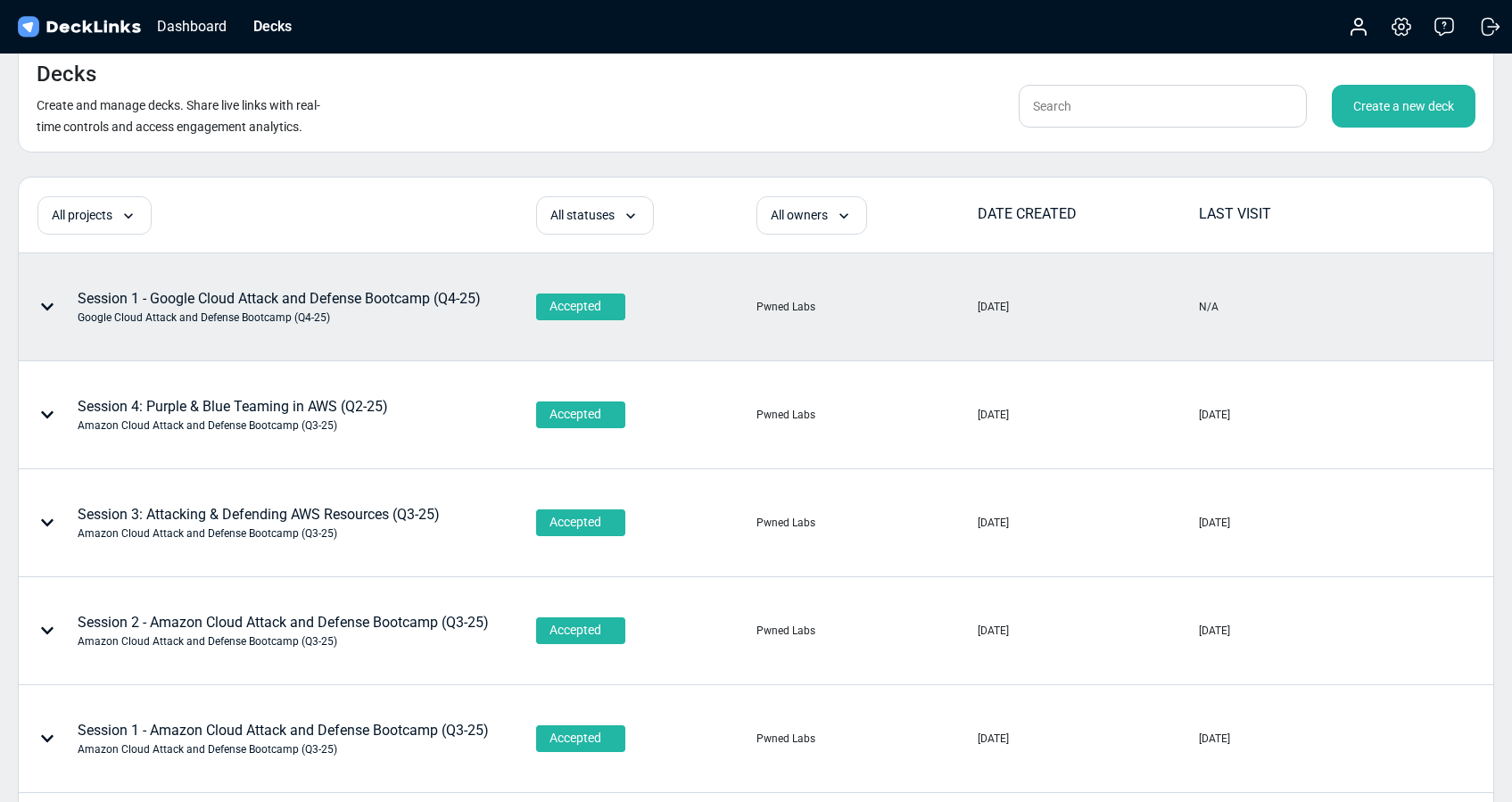
click at [47, 308] on icon at bounding box center [48, 307] width 13 height 7
click at [416, 315] on div at bounding box center [756, 401] width 1512 height 802
click at [402, 309] on div "Session 1 - Google Cloud Attack and Defense Bootcamp (Q4-25) Google Cloud Attac…" at bounding box center [279, 307] width 403 height 38
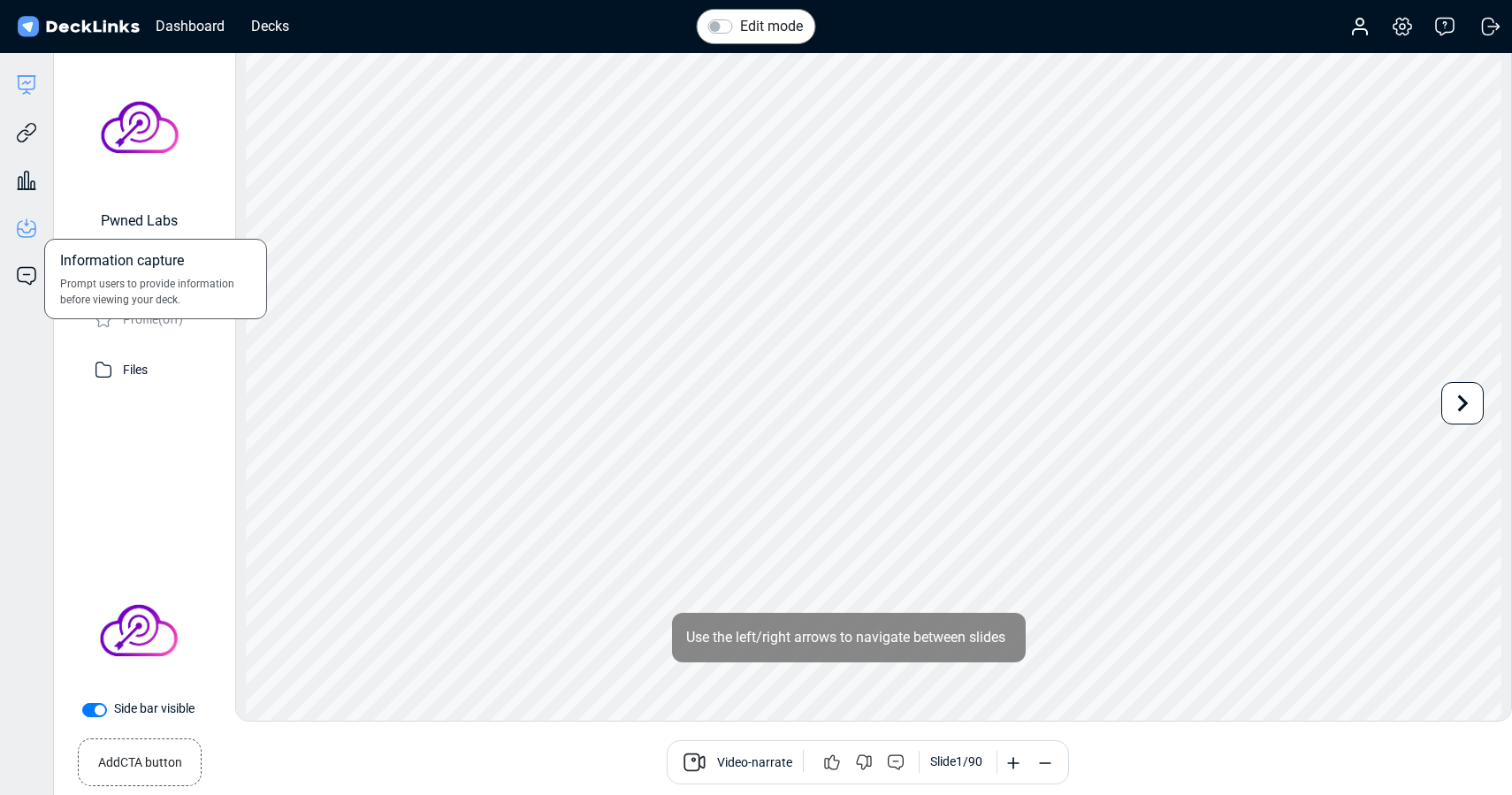
click at [27, 225] on icon at bounding box center [26, 225] width 2 height 2
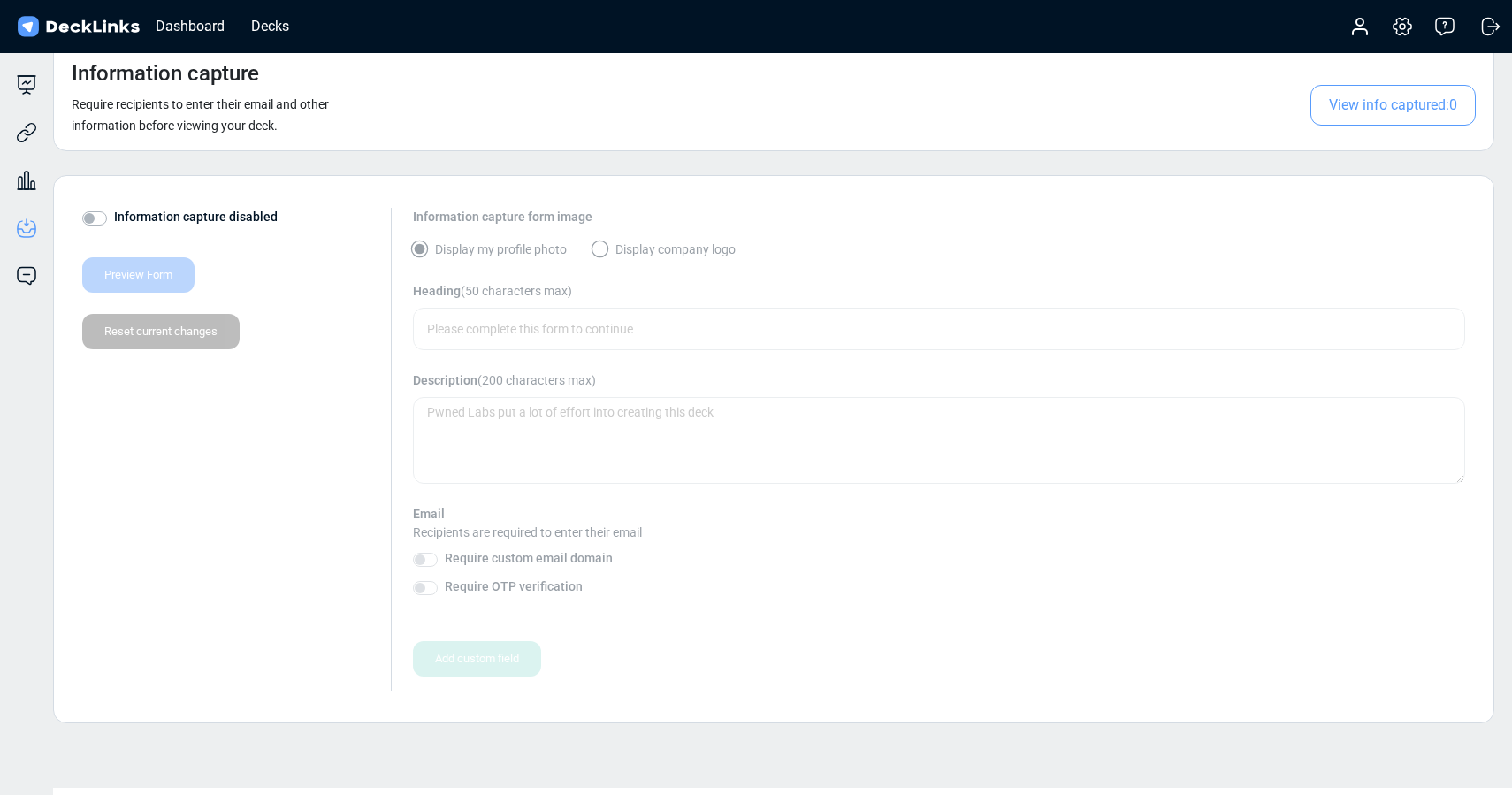
click at [114, 218] on label "Information capture disabled" at bounding box center [195, 217] width 163 height 19
click at [96, 218] on input "Information capture disabled" at bounding box center [89, 217] width 14 height 18
checkbox input "true"
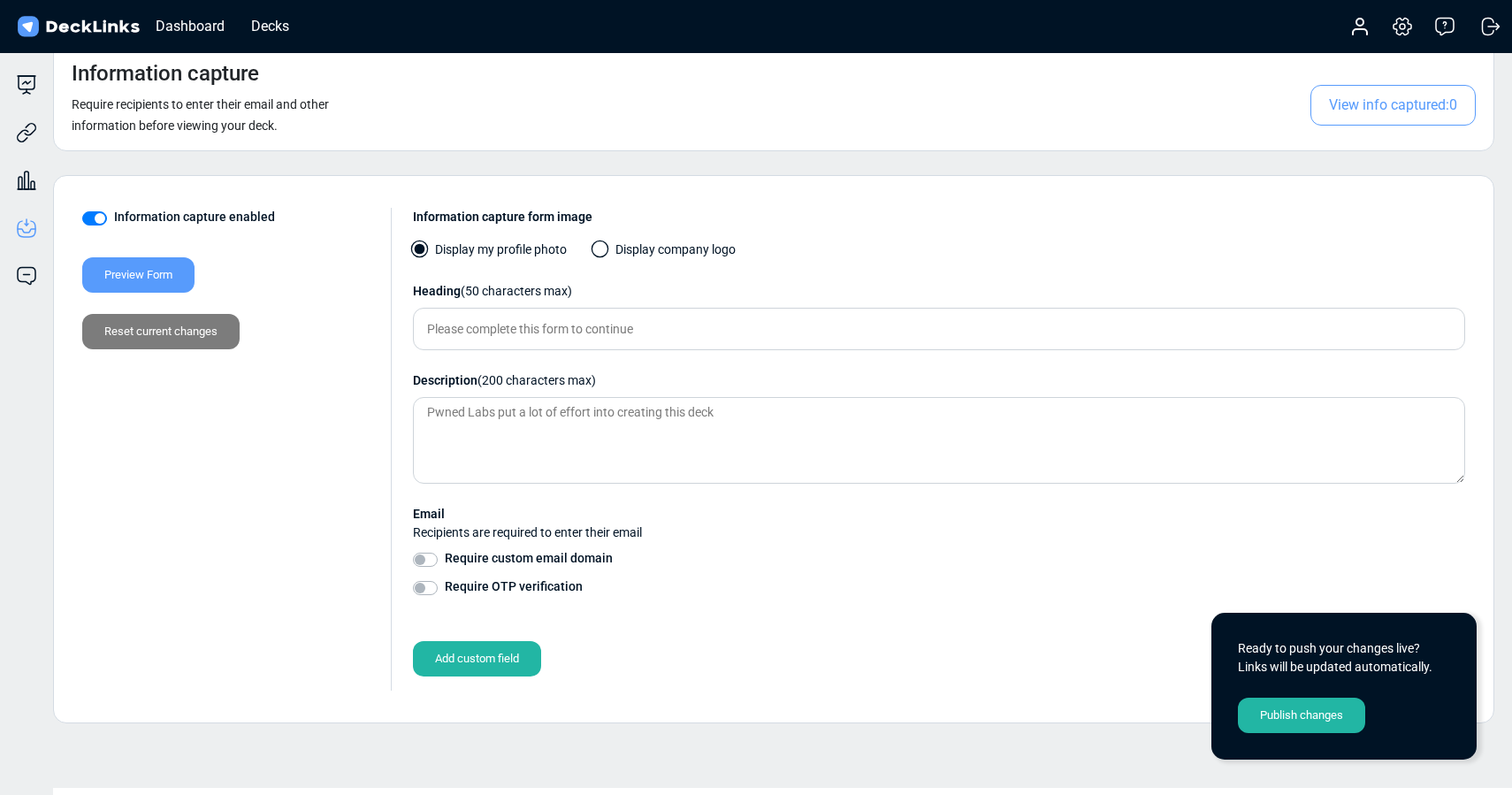
click at [593, 242] on div "Display my profile photo Display company logo" at bounding box center [939, 257] width 1052 height 35
click at [602, 253] on span at bounding box center [601, 249] width 18 height 18
click at [0, 0] on input "Display company logo" at bounding box center [0, 0] width 0 height 0
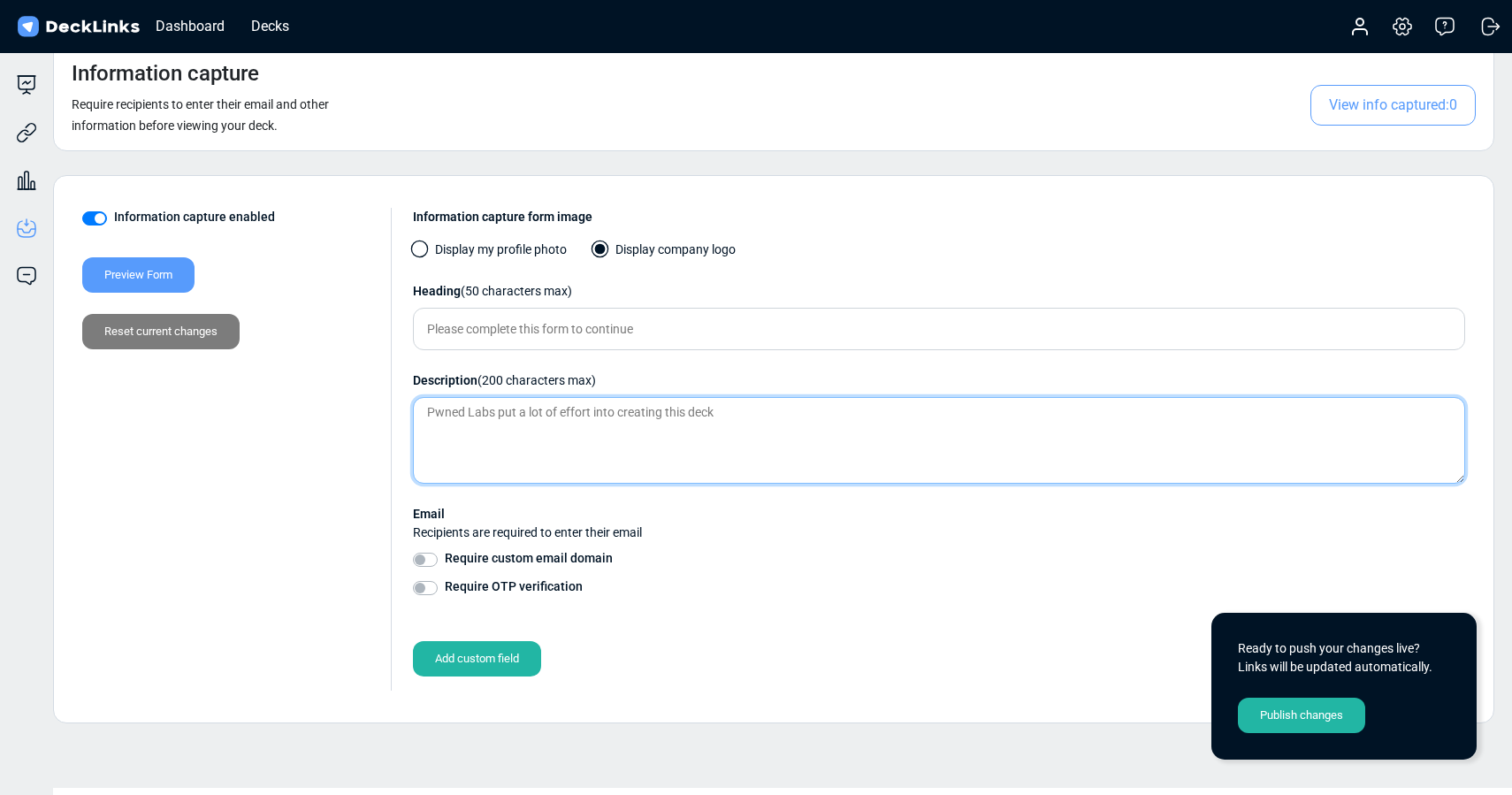
click at [537, 408] on textarea at bounding box center [939, 440] width 1052 height 87
paste textarea "Google Cloud Attack and Defense Bootcamp - Session 1 Slides (Q3-25)"
click at [794, 412] on textarea "Google Cloud Attack and Defense Bootcamp - Session 1 Slides (Q3-25)" at bounding box center [939, 440] width 1052 height 87
type textarea "Google Cloud Attack and Defense Bootcamp - Session 1 Slides (Q4-25)"
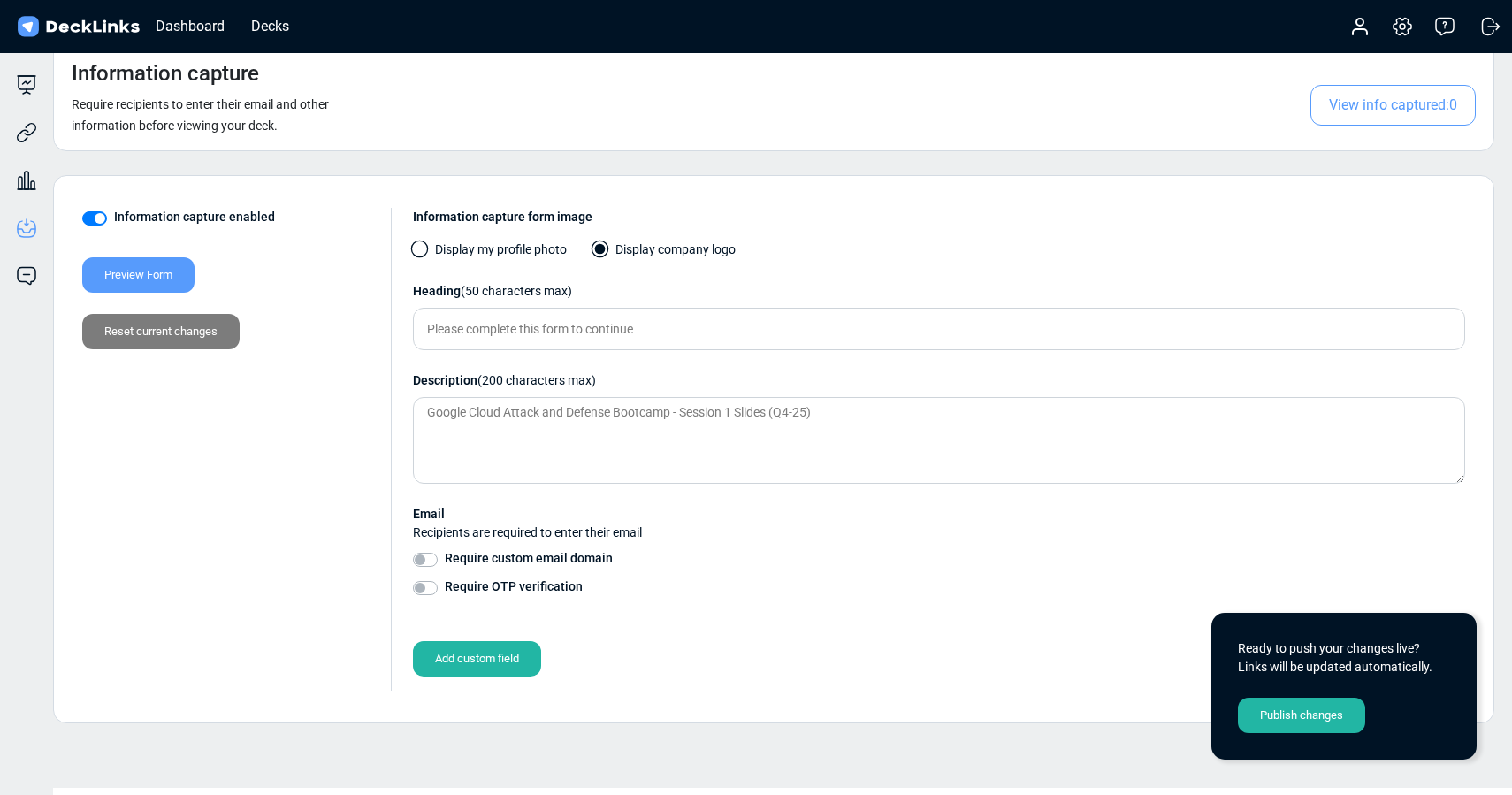
click at [1292, 714] on div "Publish changes" at bounding box center [1301, 716] width 128 height 36
